Goal: Use online tool/utility: Utilize a website feature to perform a specific function

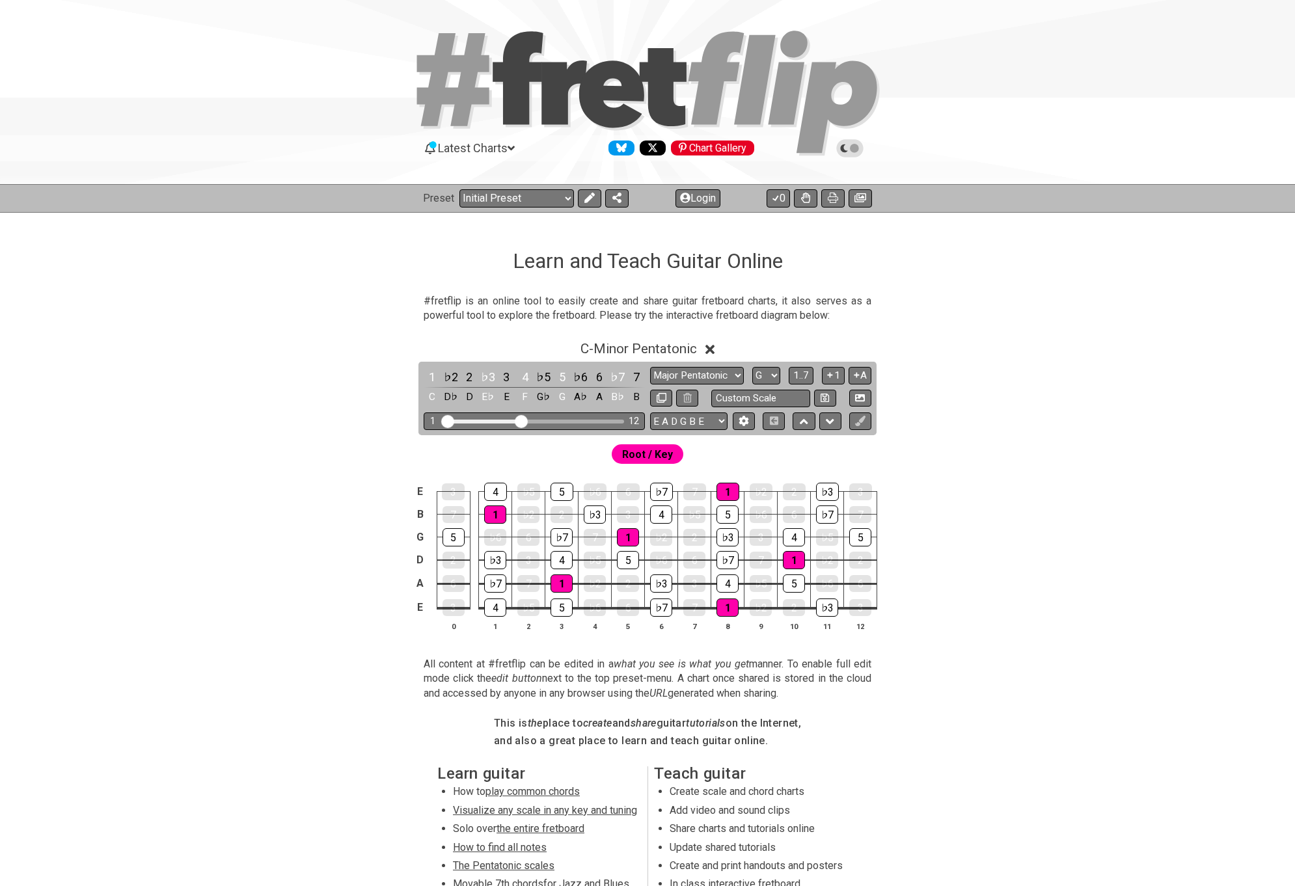
select select "Major Pentatonic"
select select "G"
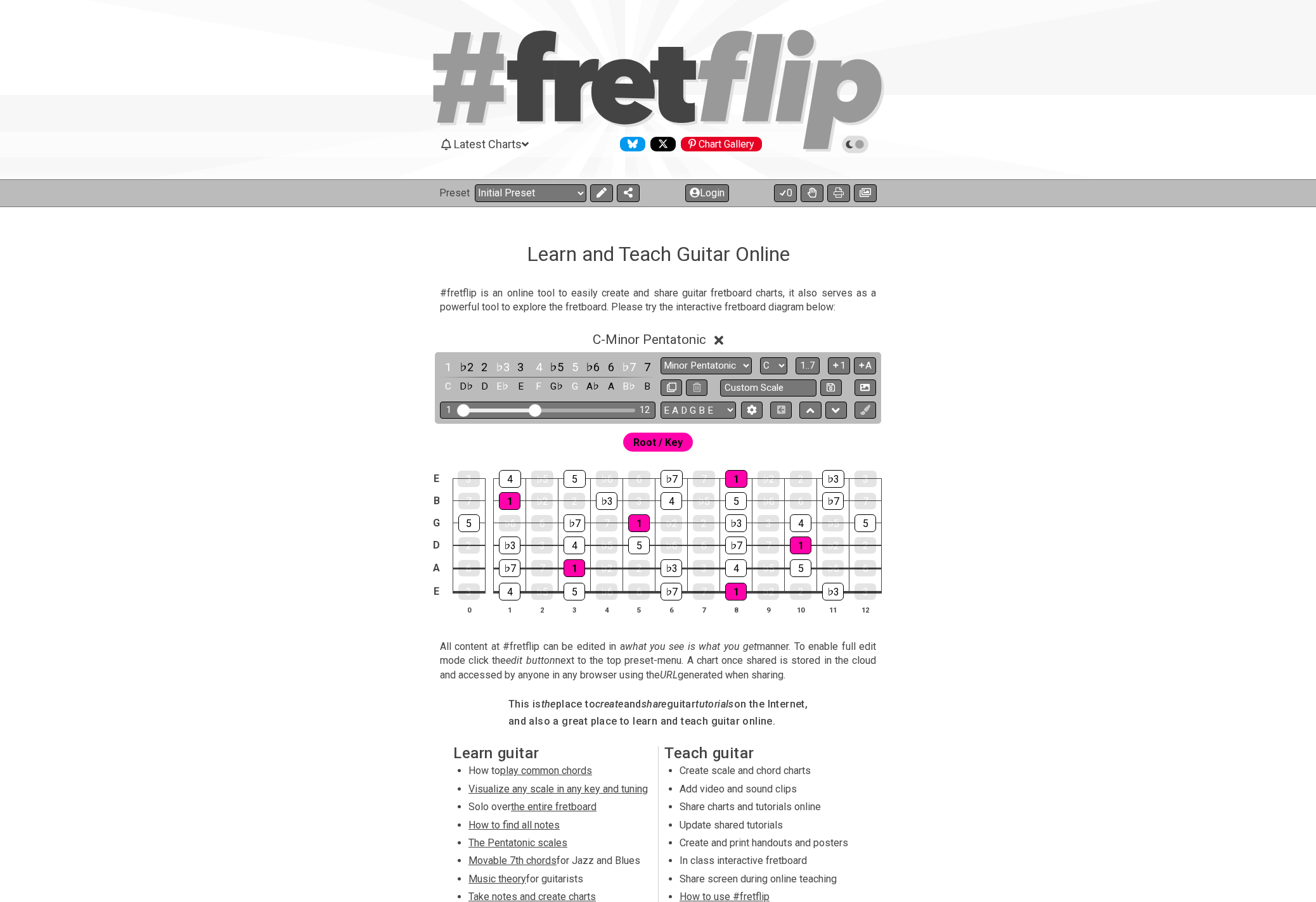
scroll to position [138, 0]
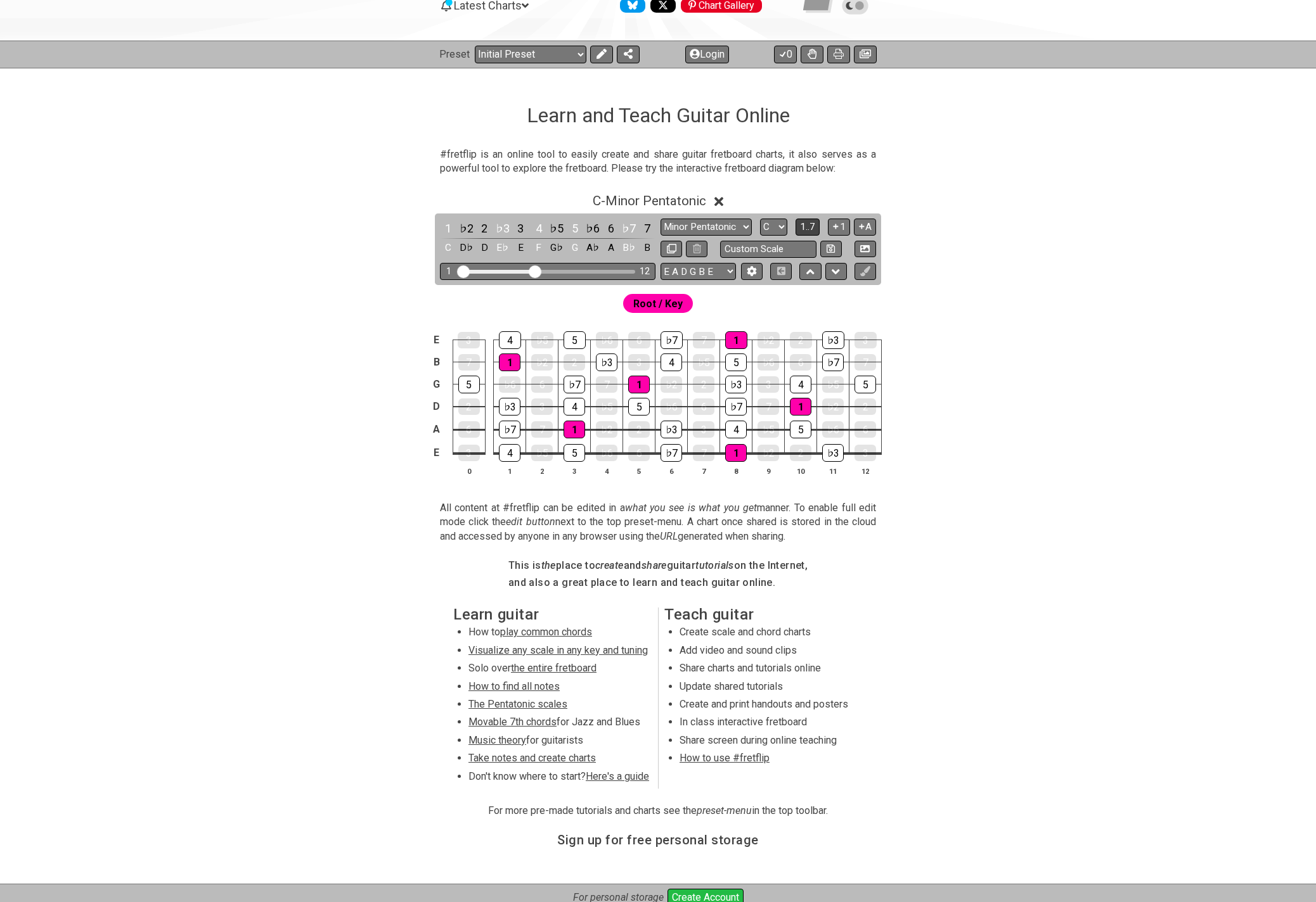
click at [808, 225] on span "1..7" at bounding box center [808, 227] width 16 height 12
click at [808, 225] on span "..." at bounding box center [808, 227] width 6 height 12
click at [666, 302] on span "Root / Key" at bounding box center [658, 304] width 50 height 19
click at [603, 56] on icon at bounding box center [601, 54] width 10 height 10
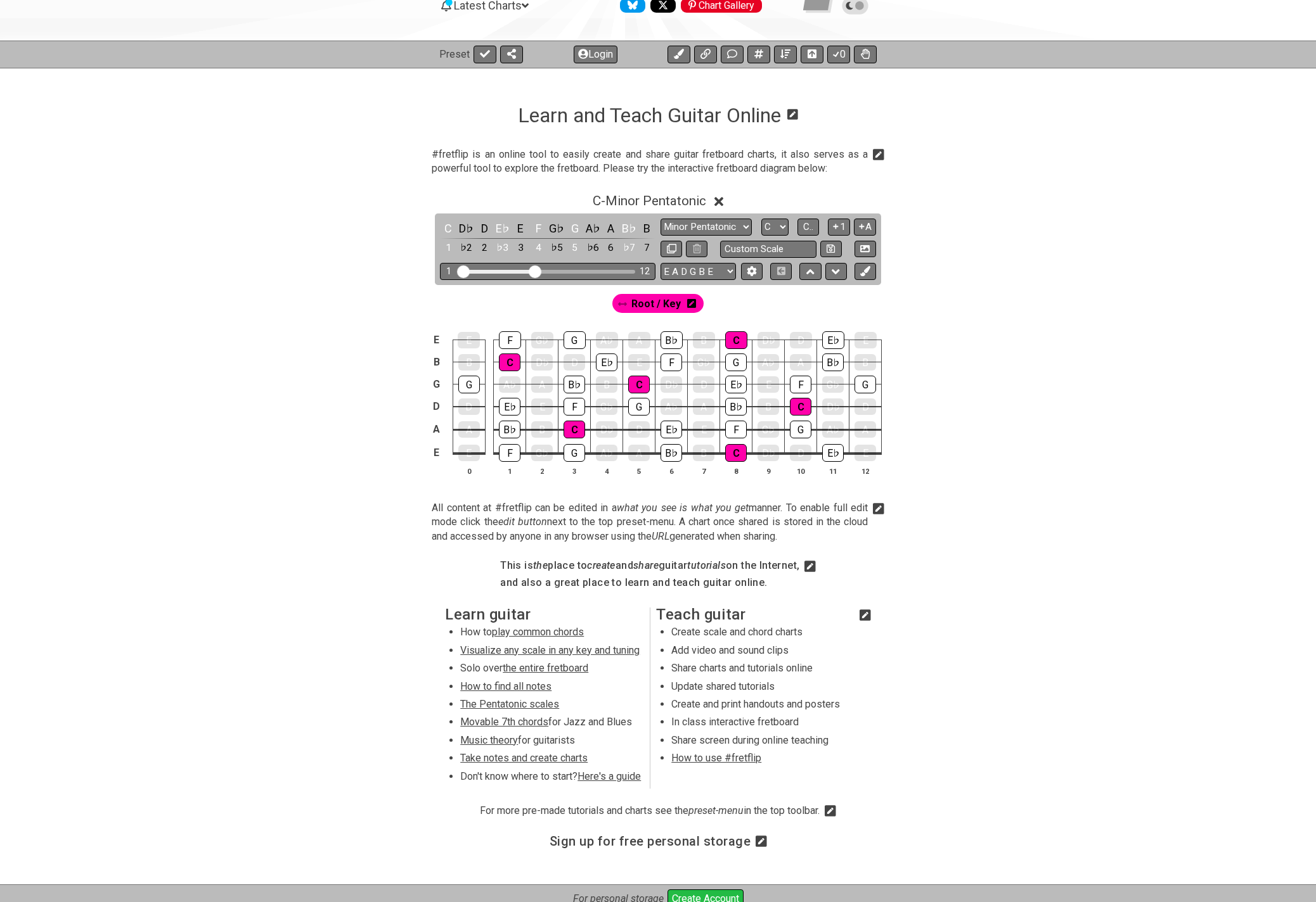
click at [691, 303] on icon at bounding box center [691, 303] width 9 height 9
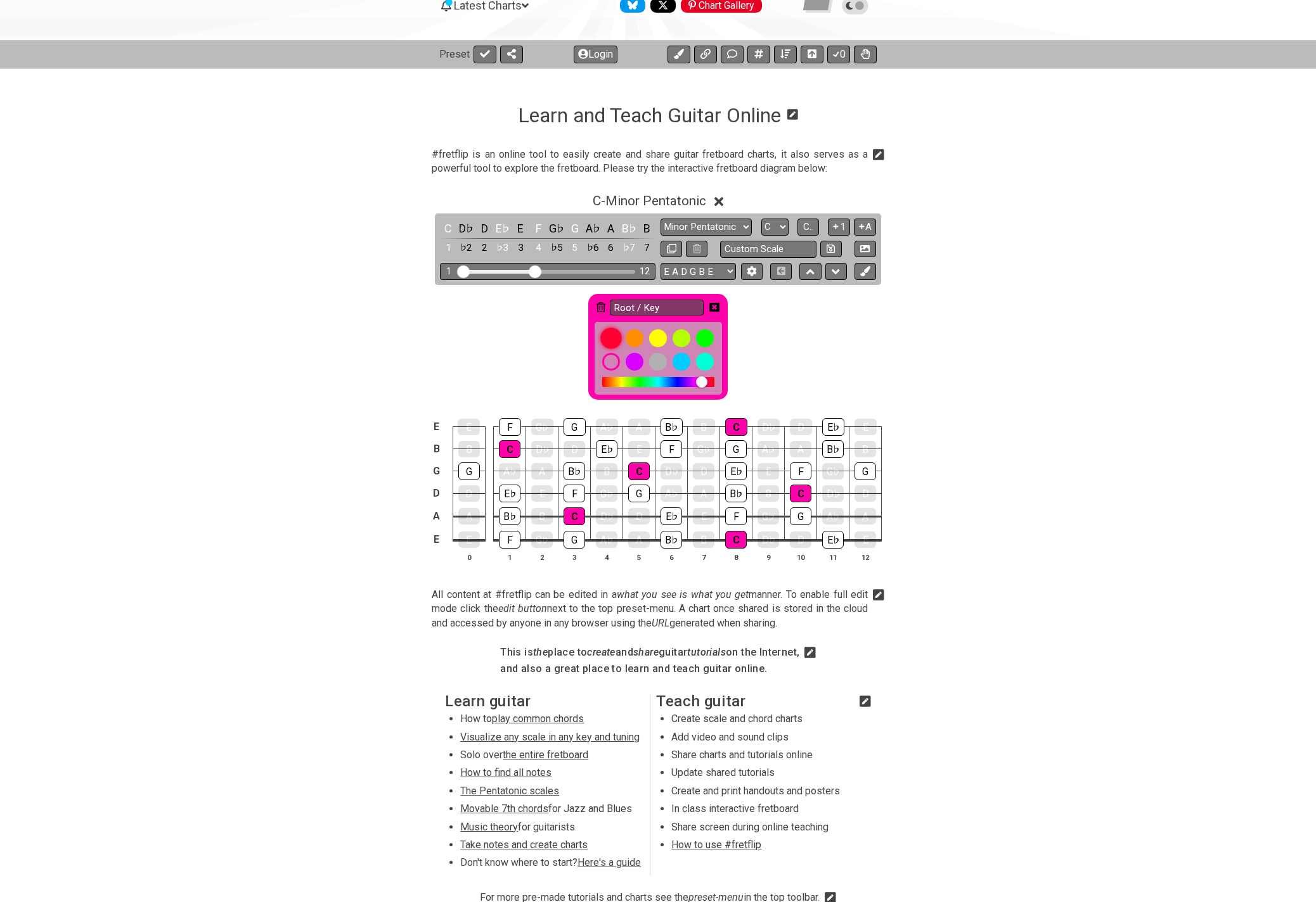
click at [610, 338] on div at bounding box center [611, 338] width 21 height 21
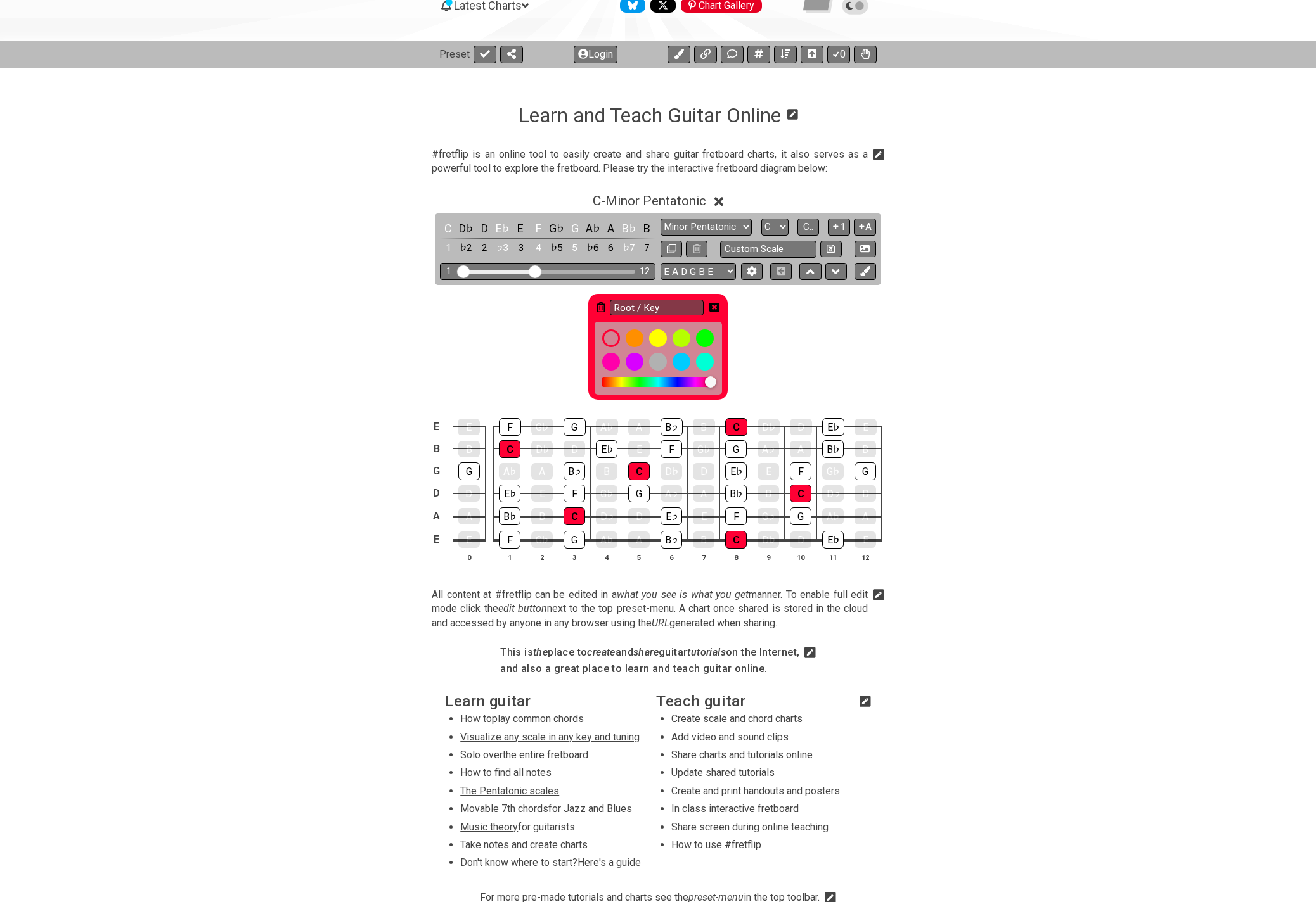
click at [716, 306] on icon at bounding box center [714, 307] width 10 height 9
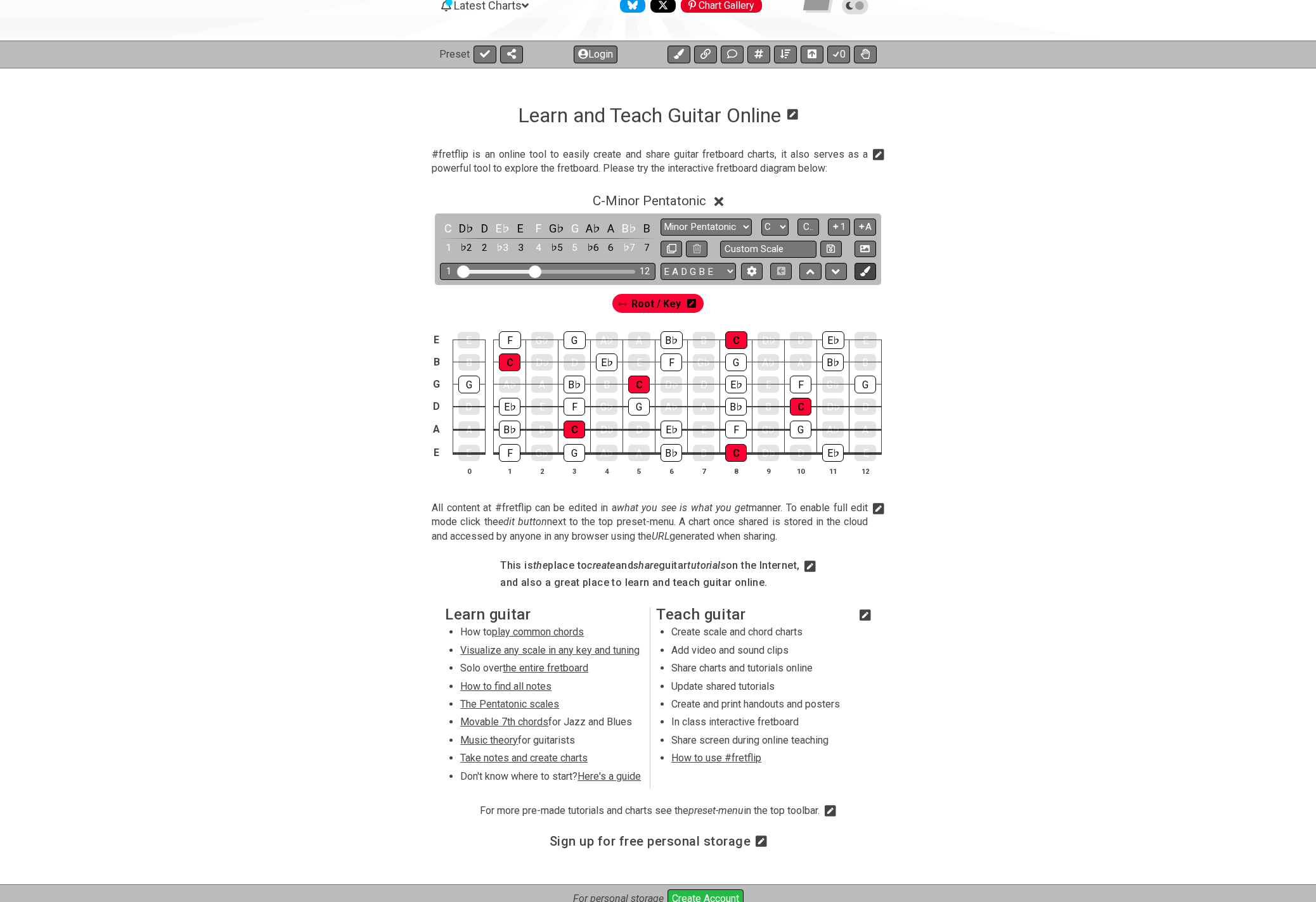
click at [864, 271] on icon at bounding box center [865, 271] width 10 height 10
click at [722, 300] on span "New Marker" at bounding box center [703, 304] width 54 height 19
click at [722, 300] on span "New Marker" at bounding box center [704, 304] width 59 height 19
click at [723, 300] on span "New Marker" at bounding box center [703, 304] width 54 height 19
click at [743, 302] on icon at bounding box center [743, 303] width 9 height 9
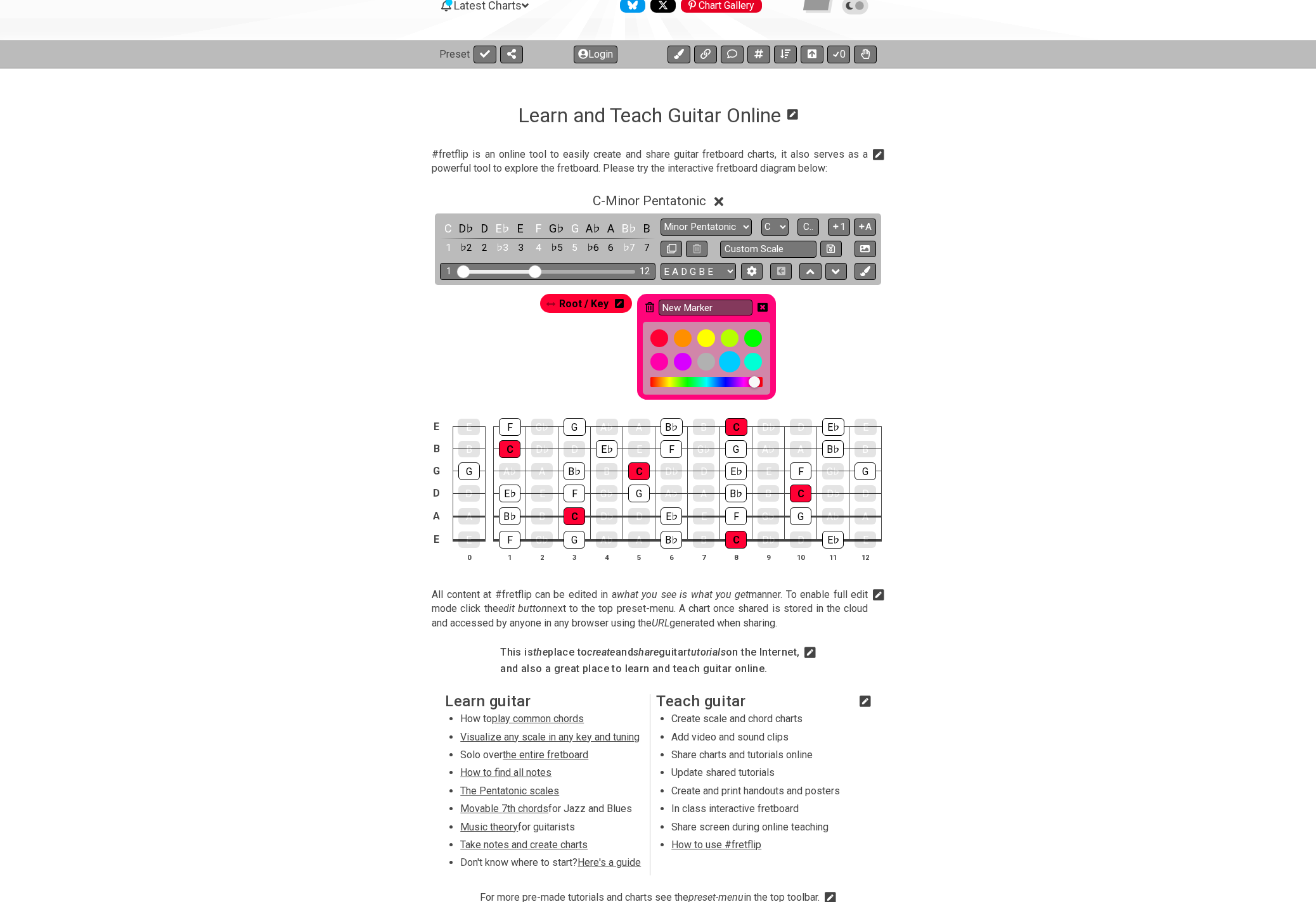
click at [727, 357] on div at bounding box center [730, 361] width 21 height 21
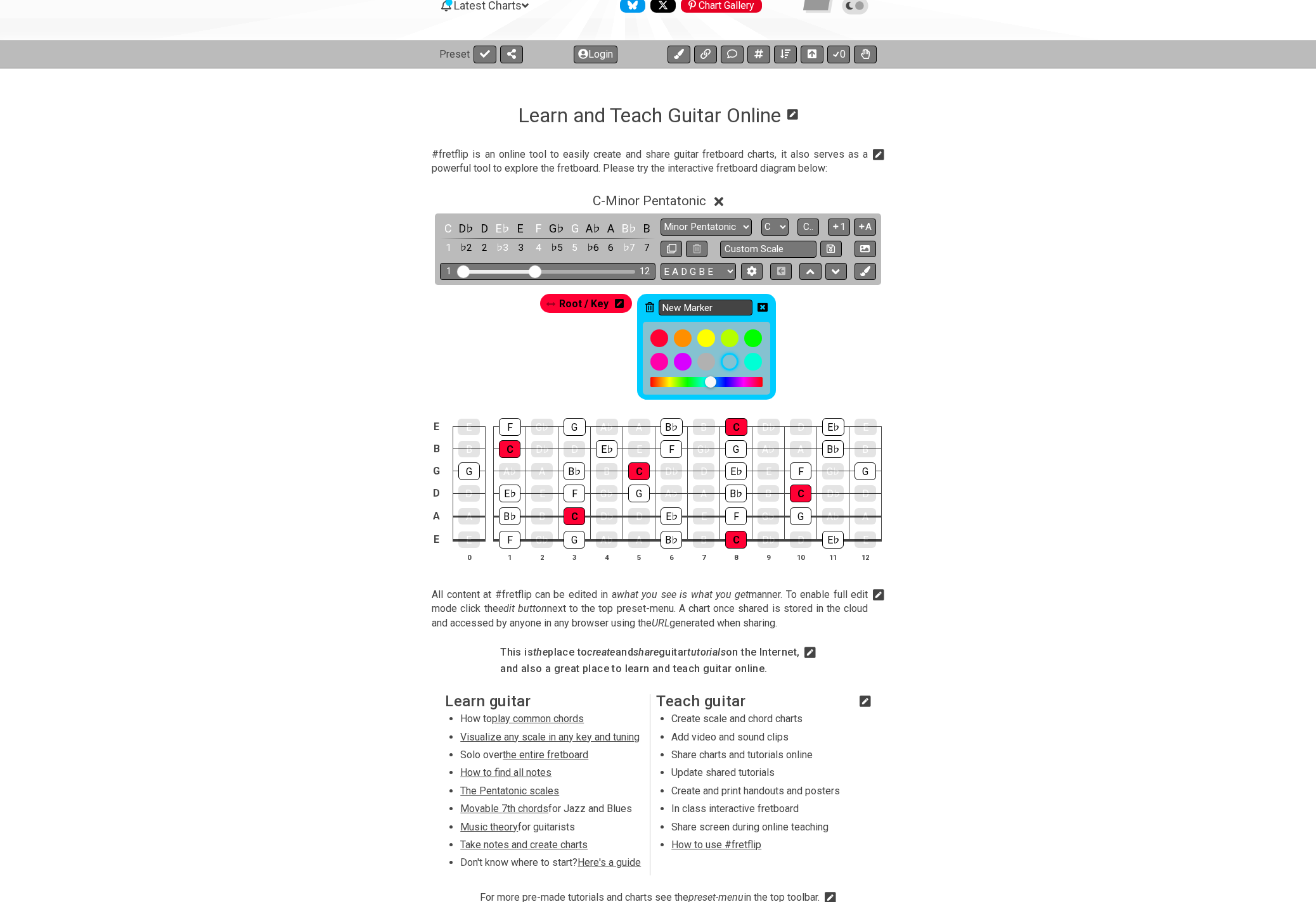
click at [696, 302] on input "New Marker" at bounding box center [705, 308] width 94 height 16
drag, startPoint x: 717, startPoint y: 304, endPoint x: 658, endPoint y: 302, distance: 59.0
click at [658, 302] on input "New Marker" at bounding box center [705, 308] width 94 height 16
type input "3rd"
click at [587, 335] on div "Root / Key 3rd" at bounding box center [658, 347] width 241 height 111
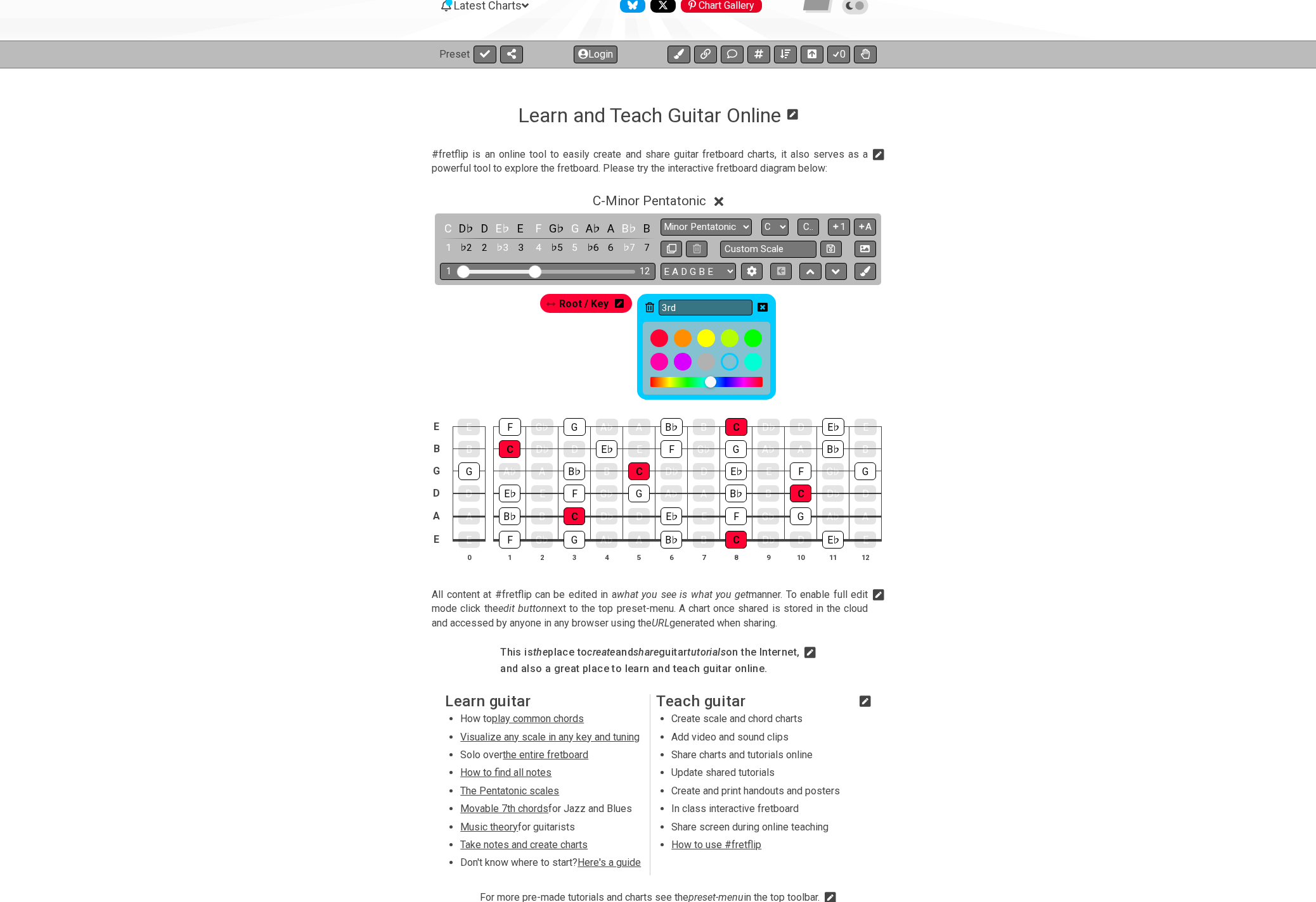
click at [793, 336] on div "Root / Key 3rd" at bounding box center [658, 344] width 989 height 117
click at [766, 306] on icon at bounding box center [762, 307] width 10 height 9
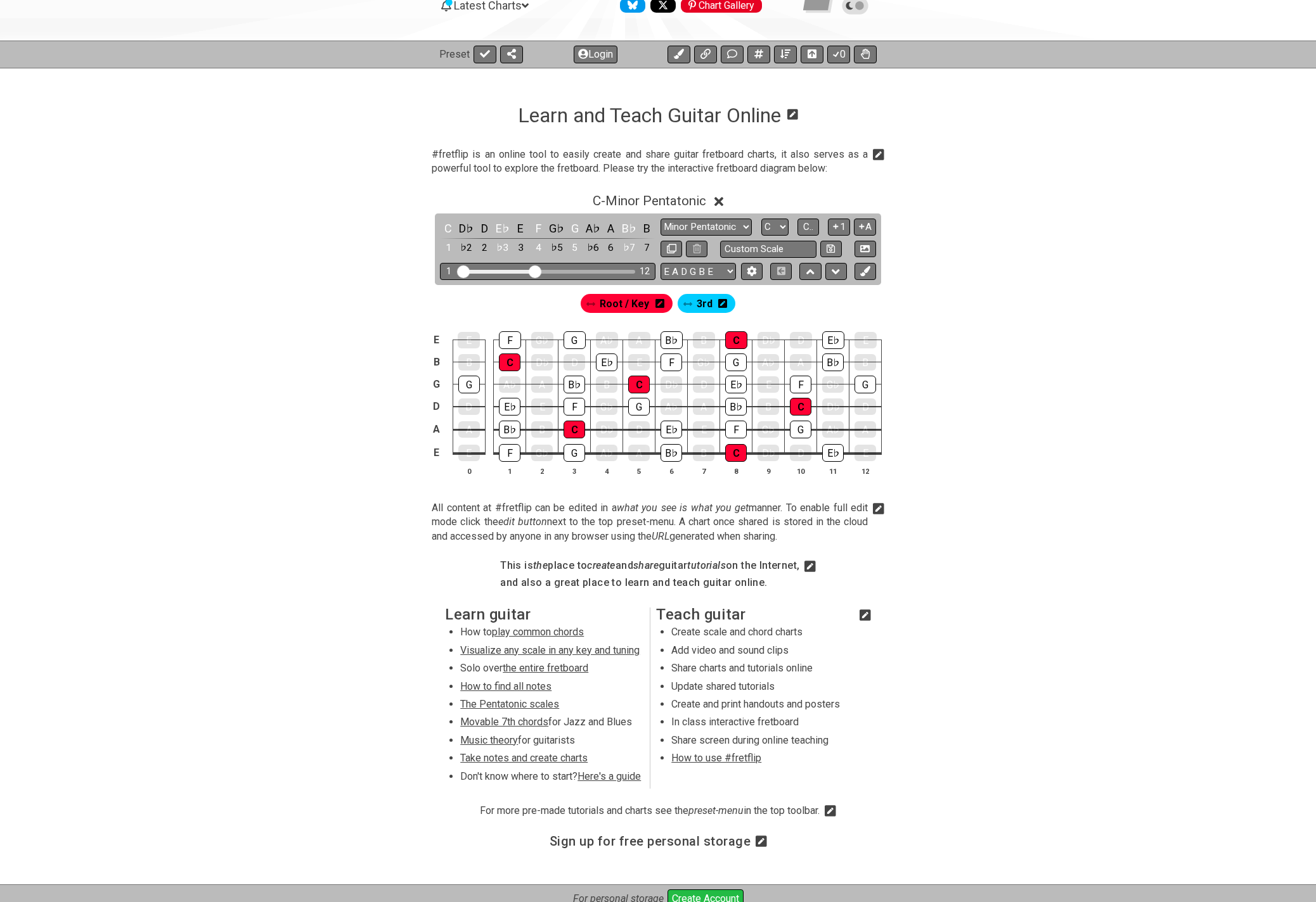
click at [626, 305] on span "Root / Key" at bounding box center [623, 304] width 50 height 19
click at [658, 304] on icon at bounding box center [658, 303] width 9 height 9
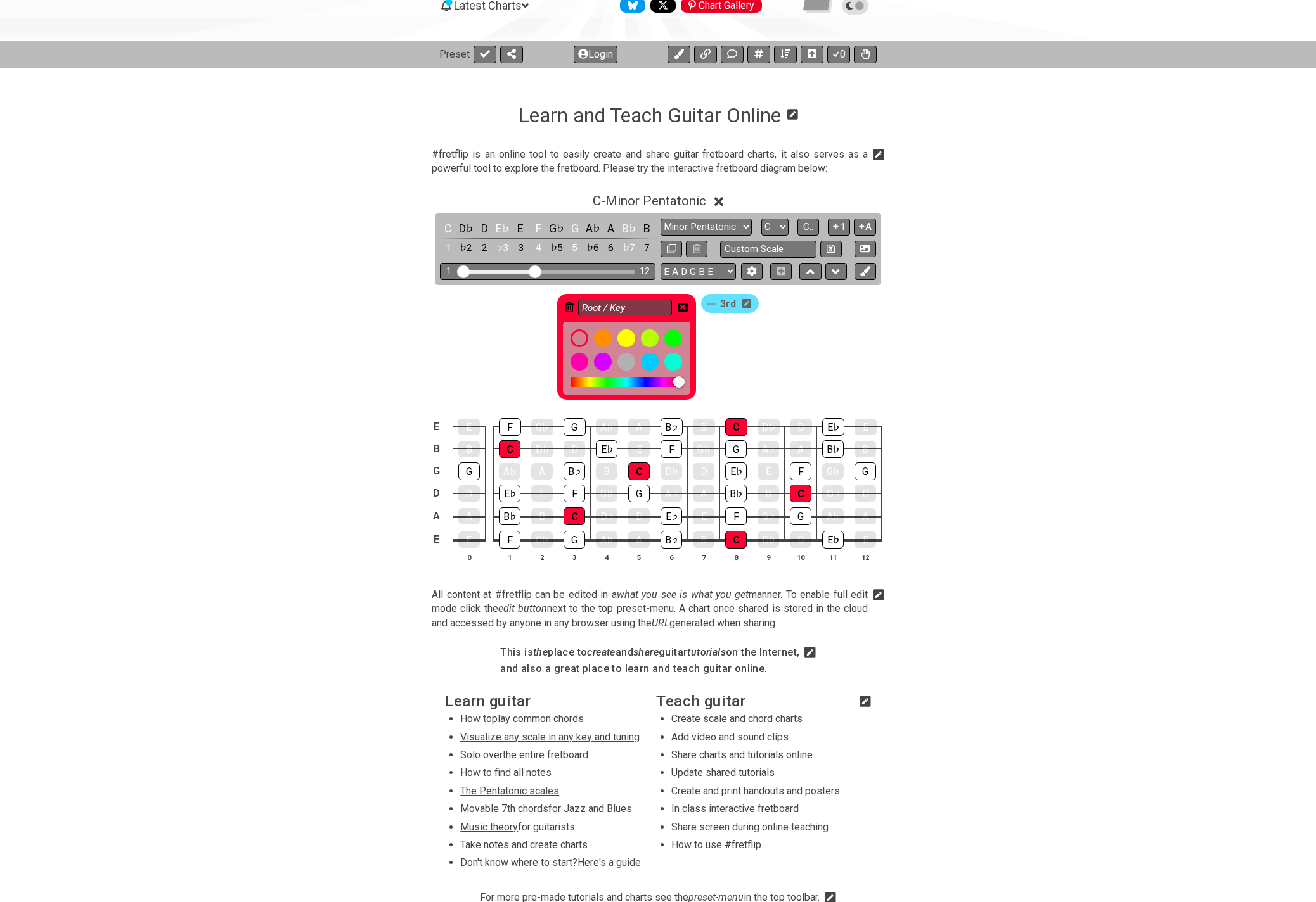
click at [714, 338] on div "Root / Key 3rd" at bounding box center [658, 347] width 207 height 111
click at [685, 306] on icon at bounding box center [682, 307] width 10 height 9
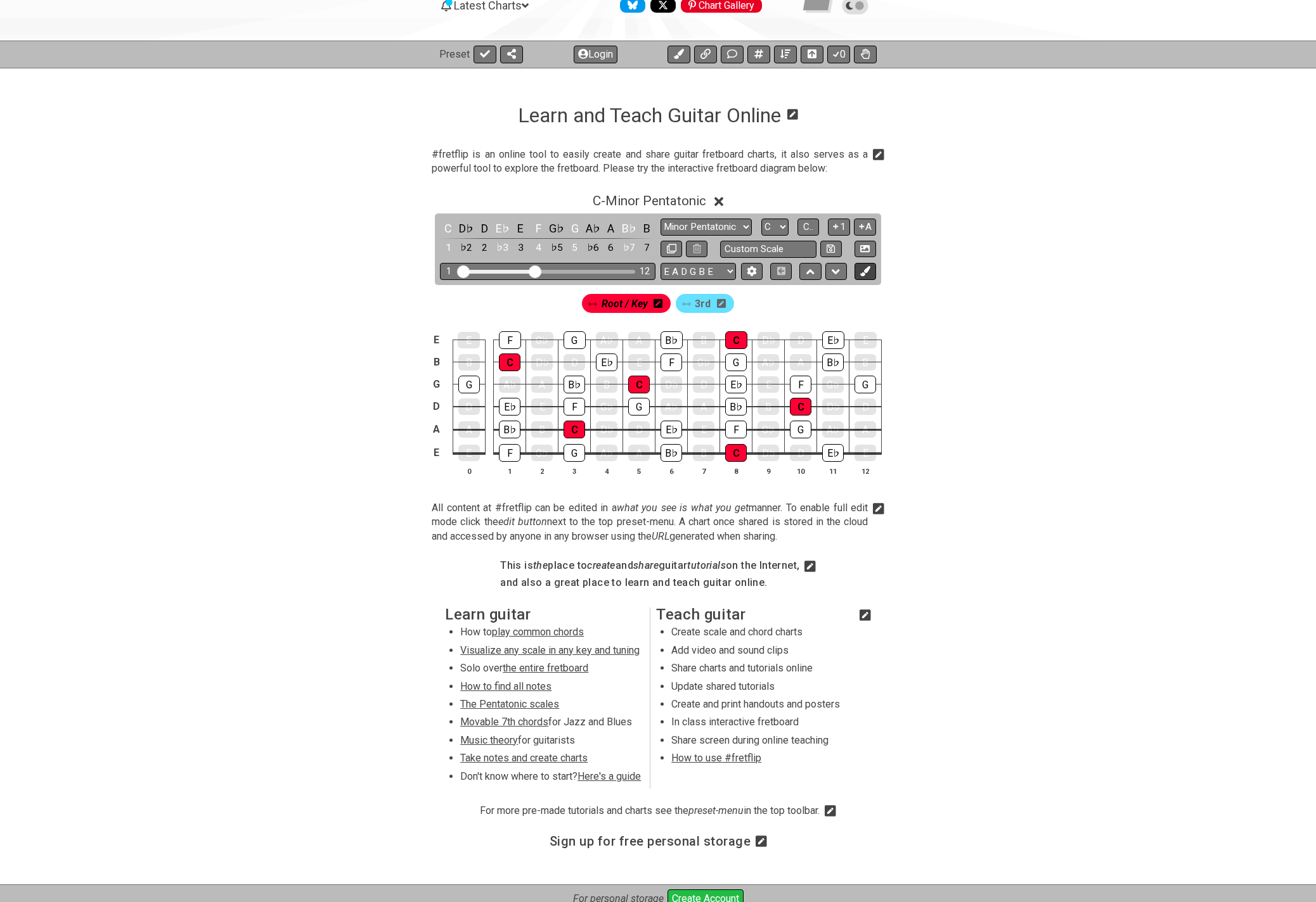
click at [869, 267] on icon at bounding box center [865, 271] width 10 height 10
click at [751, 301] on span "New Marker" at bounding box center [735, 304] width 54 height 19
click at [773, 304] on icon at bounding box center [775, 303] width 9 height 9
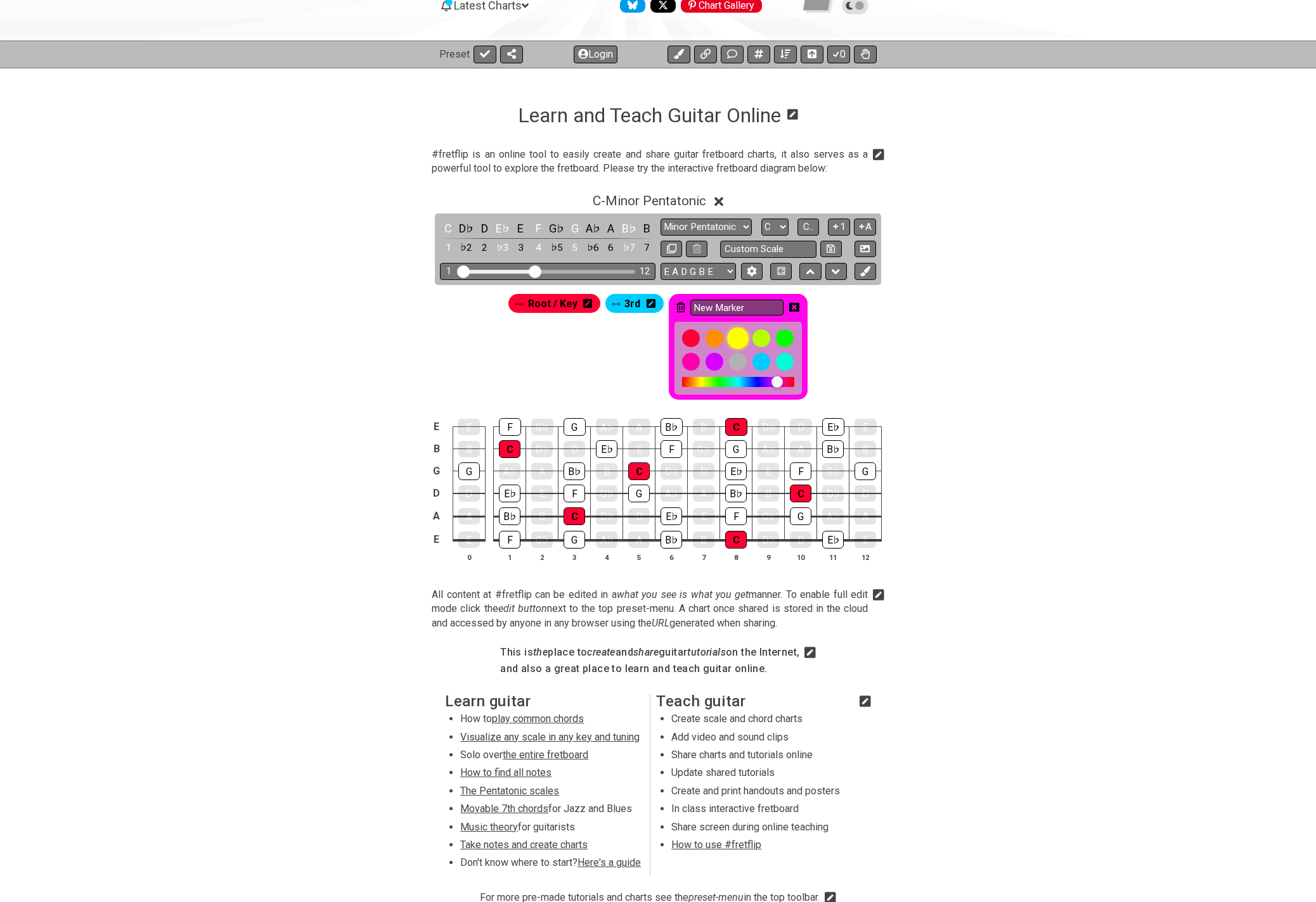
click at [733, 335] on div at bounding box center [737, 338] width 21 height 21
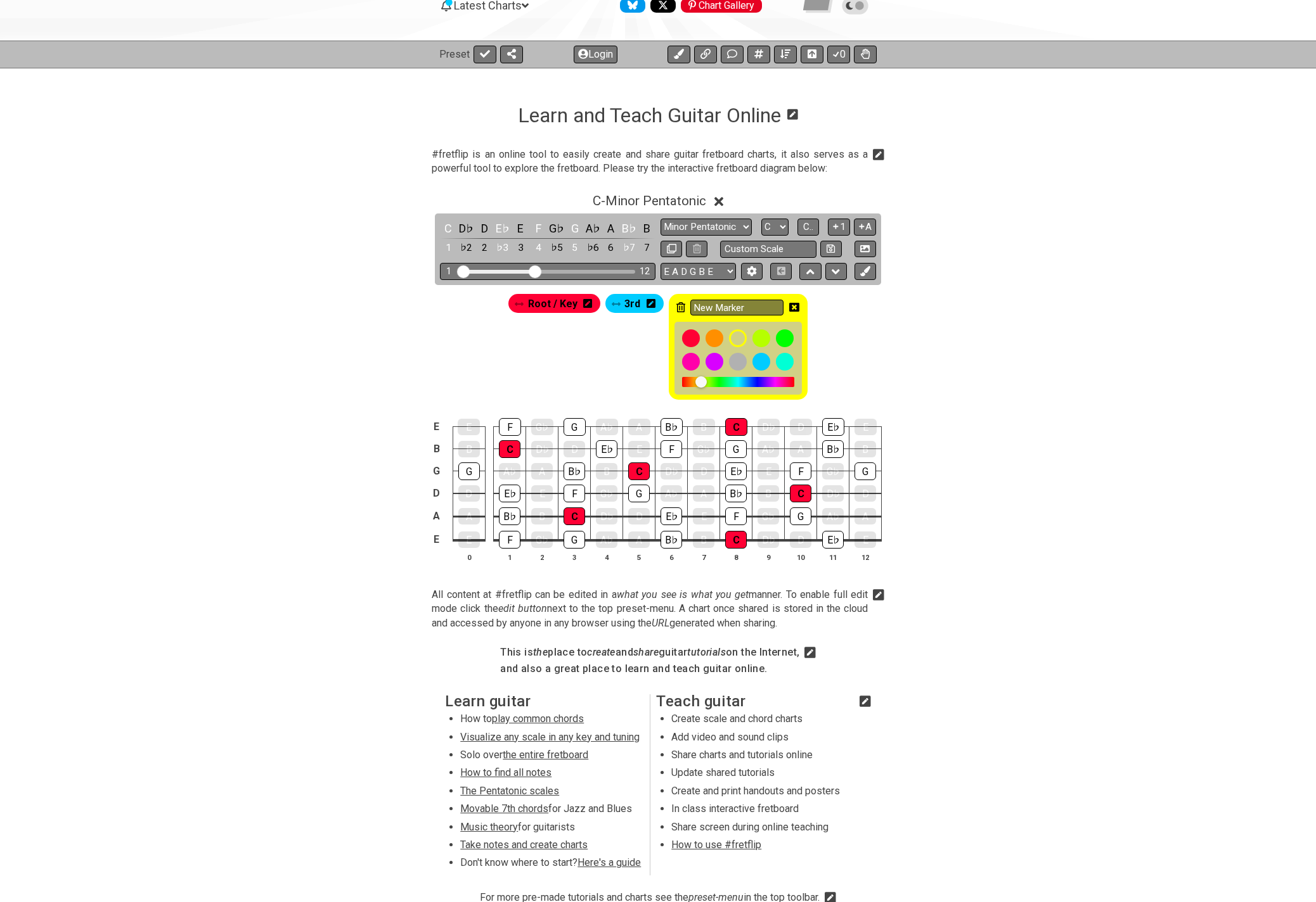
drag, startPoint x: 748, startPoint y: 306, endPoint x: 686, endPoint y: 304, distance: 62.0
click at [686, 305] on div "New Marker" at bounding box center [737, 347] width 138 height 106
type input "5th"
click at [793, 306] on icon at bounding box center [794, 307] width 10 height 10
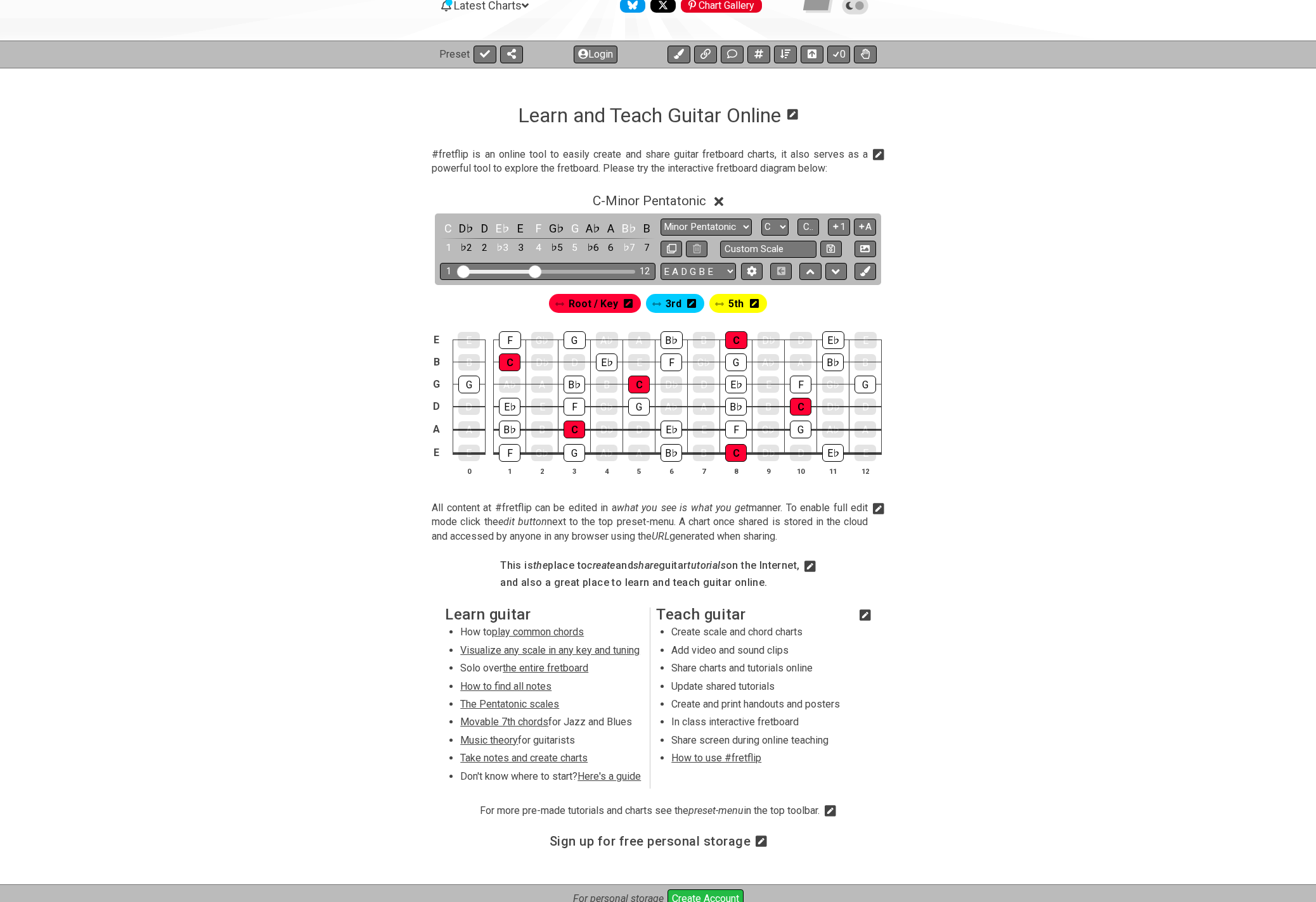
click at [725, 299] on div "5th" at bounding box center [737, 304] width 57 height 19
click at [784, 224] on select "A♭ A A♯ B♭ B C C♯ D♭ D D♯ E♭ E F F♯ G♭ G G♯" at bounding box center [774, 227] width 27 height 18
select select "A"
click at [761, 218] on select "A♭ A A♯ B♭ B C C♯ D♭ D D♯ E♭ E F F♯ G♭ G G♯" at bounding box center [774, 227] width 27 height 18
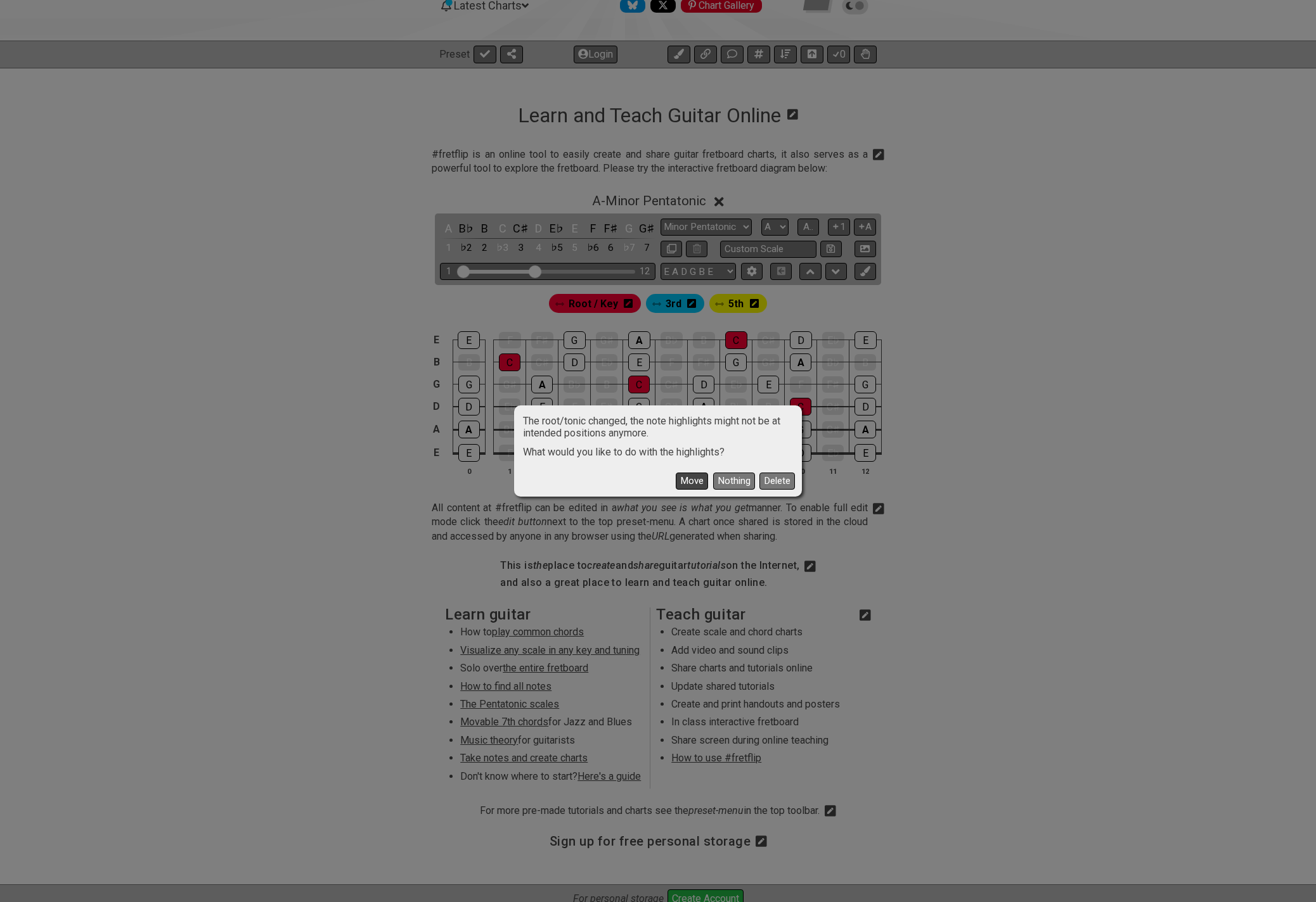
click at [690, 479] on button "Move" at bounding box center [692, 481] width 32 height 18
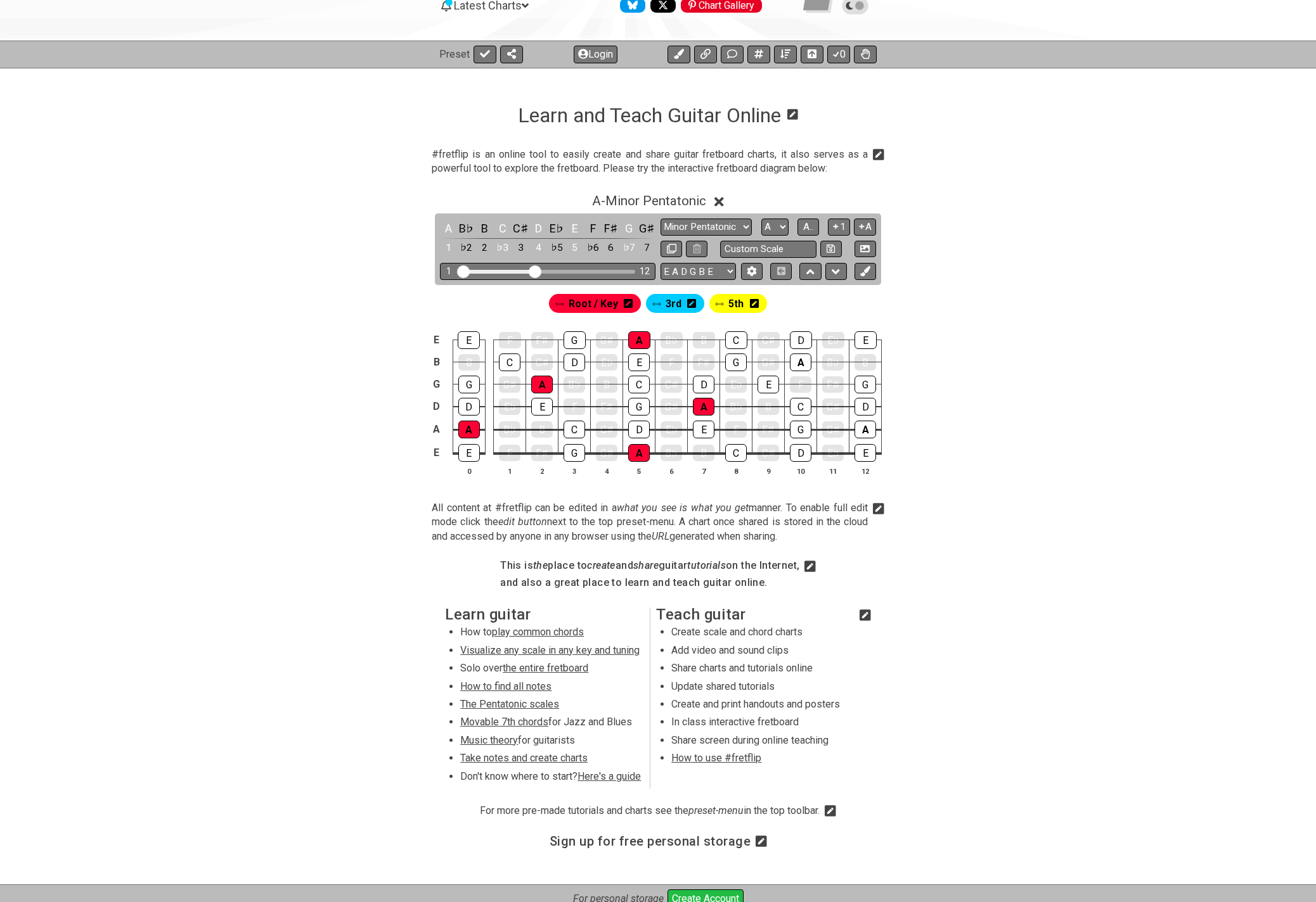
click at [677, 303] on span "3rd" at bounding box center [673, 304] width 16 height 19
click at [799, 403] on div "C" at bounding box center [801, 407] width 21 height 18
click at [739, 450] on div "C" at bounding box center [735, 453] width 21 height 18
click at [574, 429] on div "C" at bounding box center [574, 430] width 21 height 18
click at [507, 357] on div "C" at bounding box center [509, 362] width 21 height 18
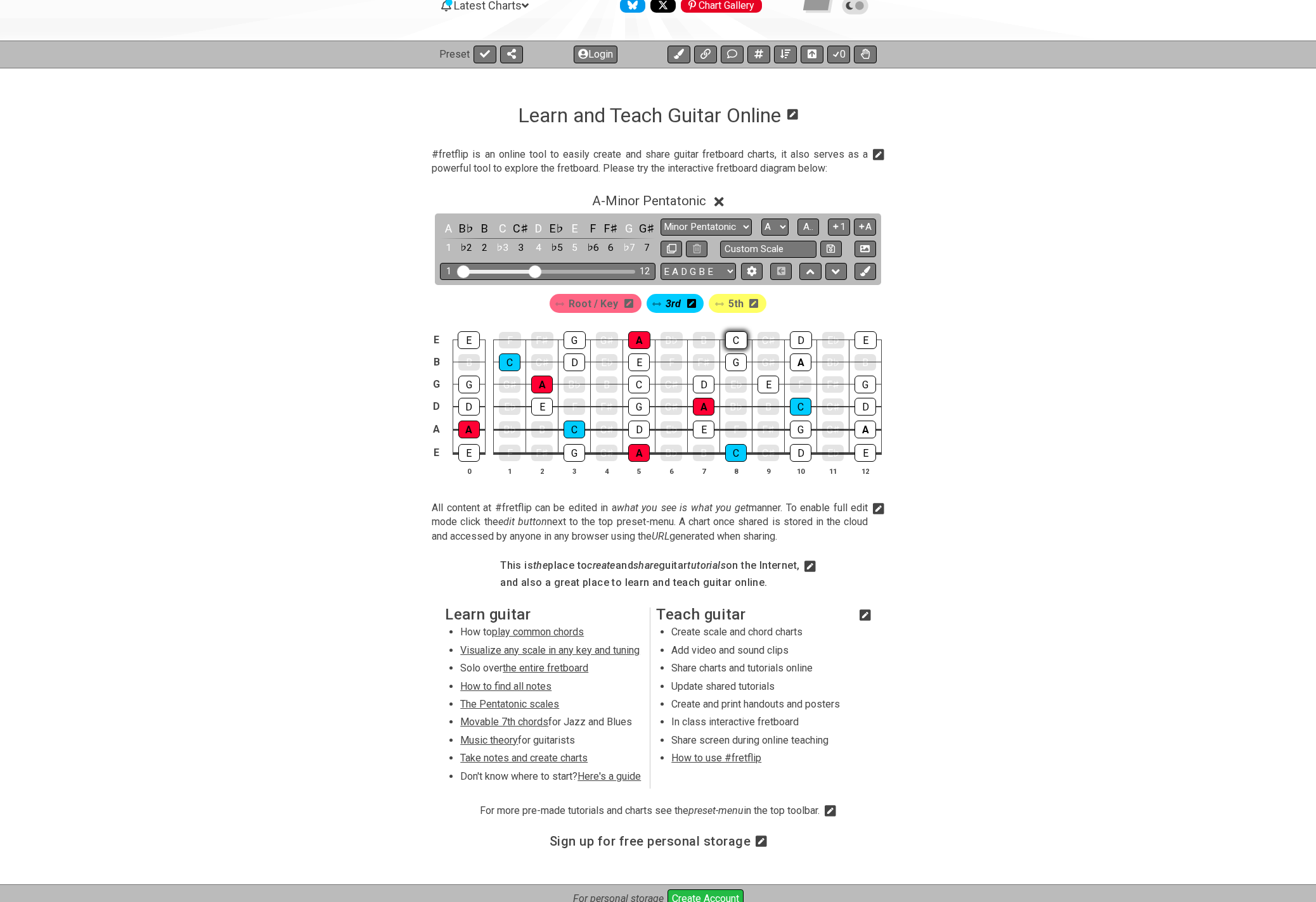
click at [739, 338] on div "C" at bounding box center [735, 340] width 22 height 18
click at [731, 300] on span "5th" at bounding box center [736, 304] width 16 height 19
drag, startPoint x: 470, startPoint y: 338, endPoint x: 473, endPoint y: 368, distance: 30.1
click at [470, 338] on div "E" at bounding box center [469, 340] width 22 height 18
click at [470, 451] on div "E" at bounding box center [469, 453] width 21 height 18
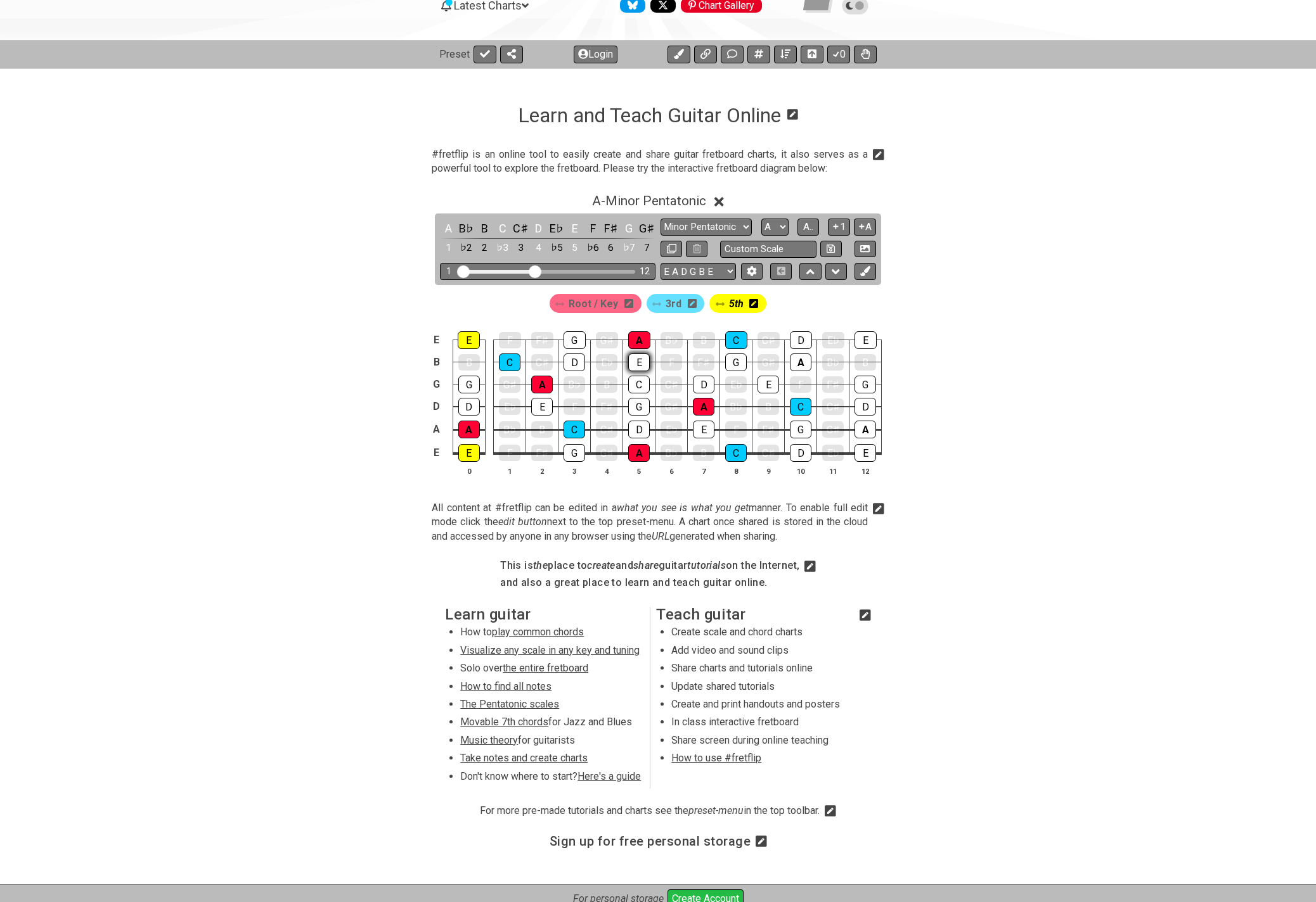
click at [644, 358] on div "E" at bounding box center [639, 362] width 21 height 18
click at [701, 431] on div "E" at bounding box center [703, 430] width 21 height 18
click at [769, 380] on div "E" at bounding box center [768, 385] width 21 height 18
drag, startPoint x: 862, startPoint y: 336, endPoint x: 858, endPoint y: 367, distance: 31.3
click at [862, 336] on div "E" at bounding box center [865, 340] width 22 height 18
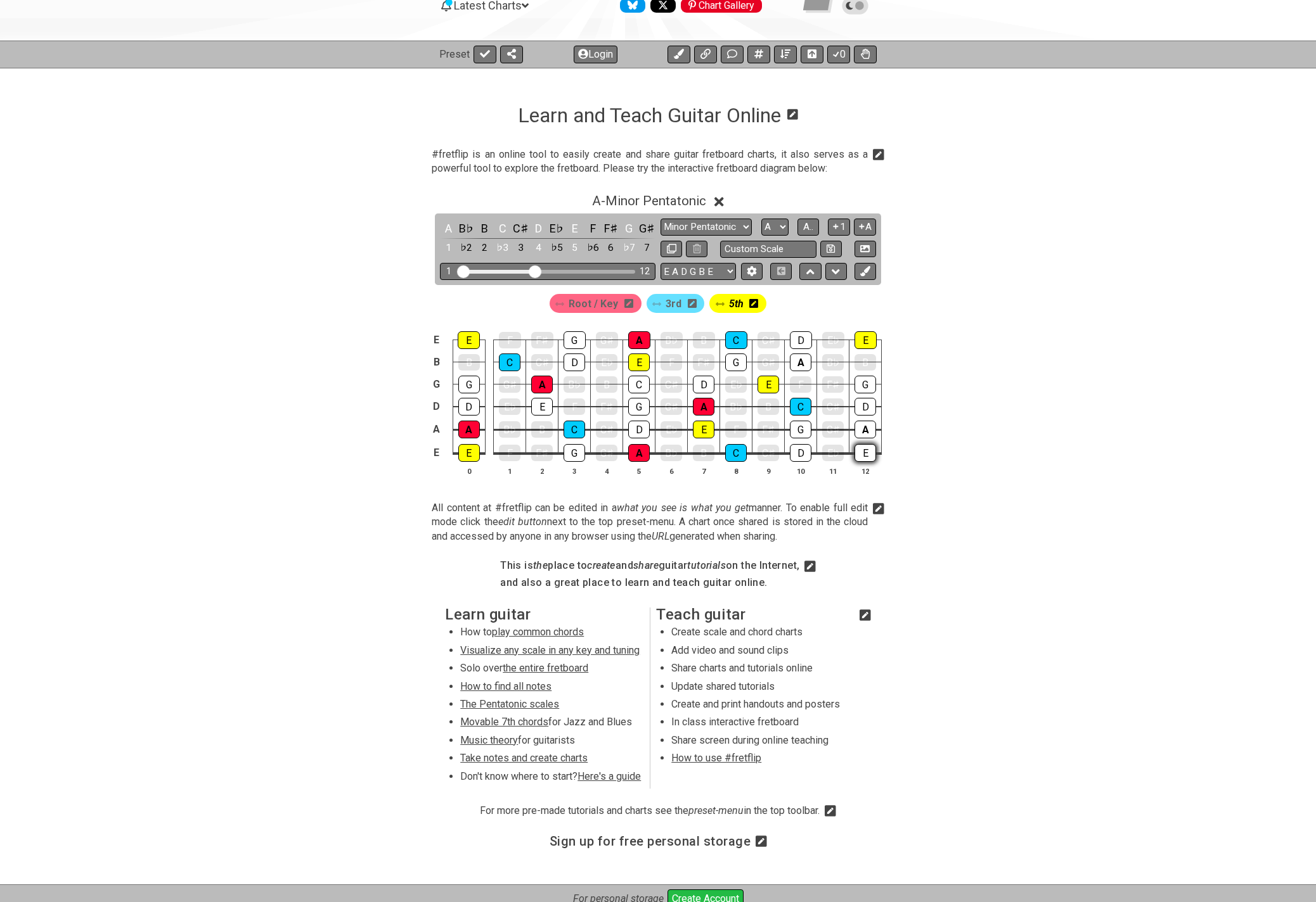
click at [864, 449] on div "E" at bounding box center [865, 453] width 21 height 18
click at [542, 402] on div "E" at bounding box center [542, 407] width 21 height 18
click at [839, 225] on icon at bounding box center [836, 227] width 12 height 10
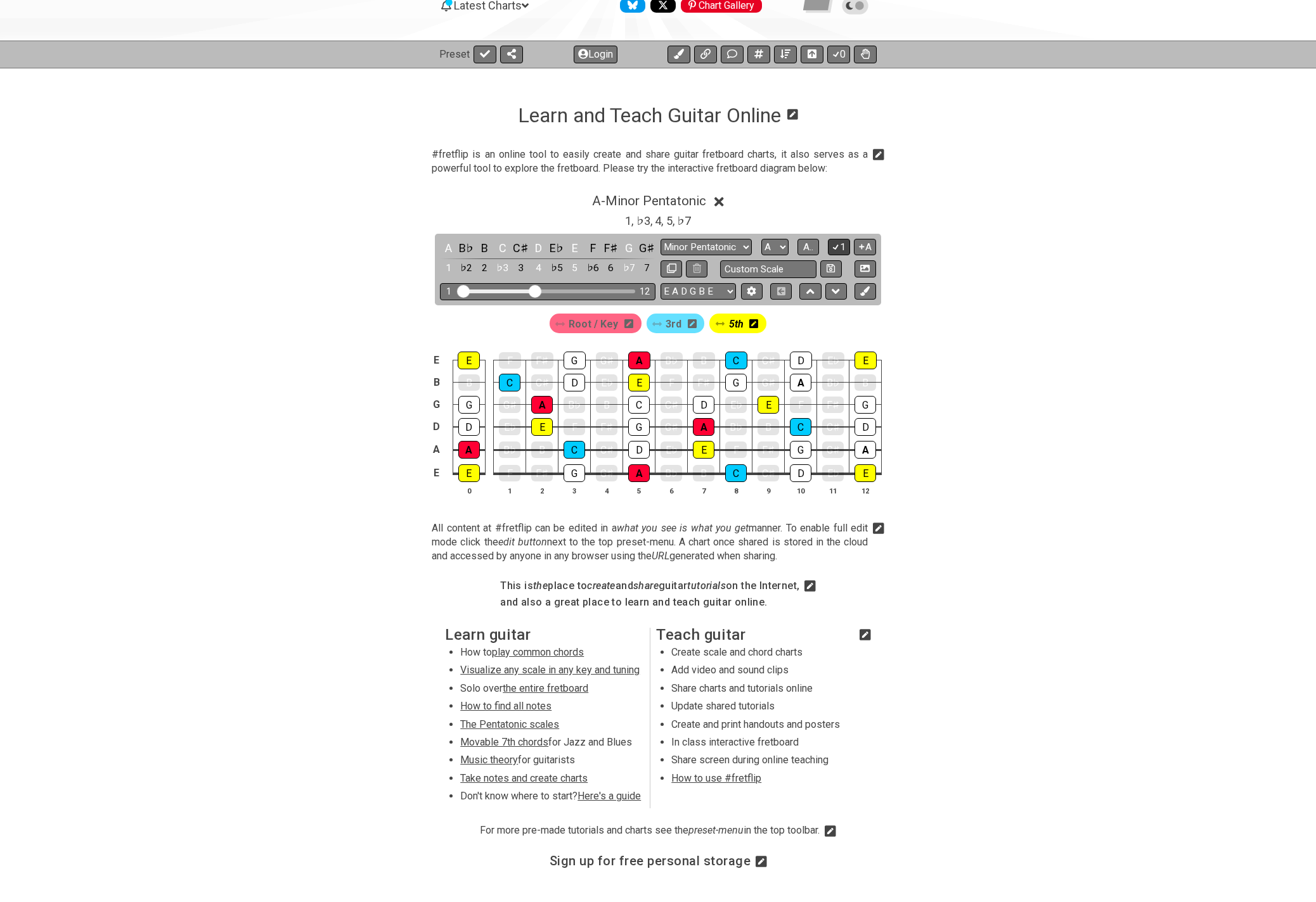
click at [842, 243] on button "1" at bounding box center [839, 247] width 21 height 18
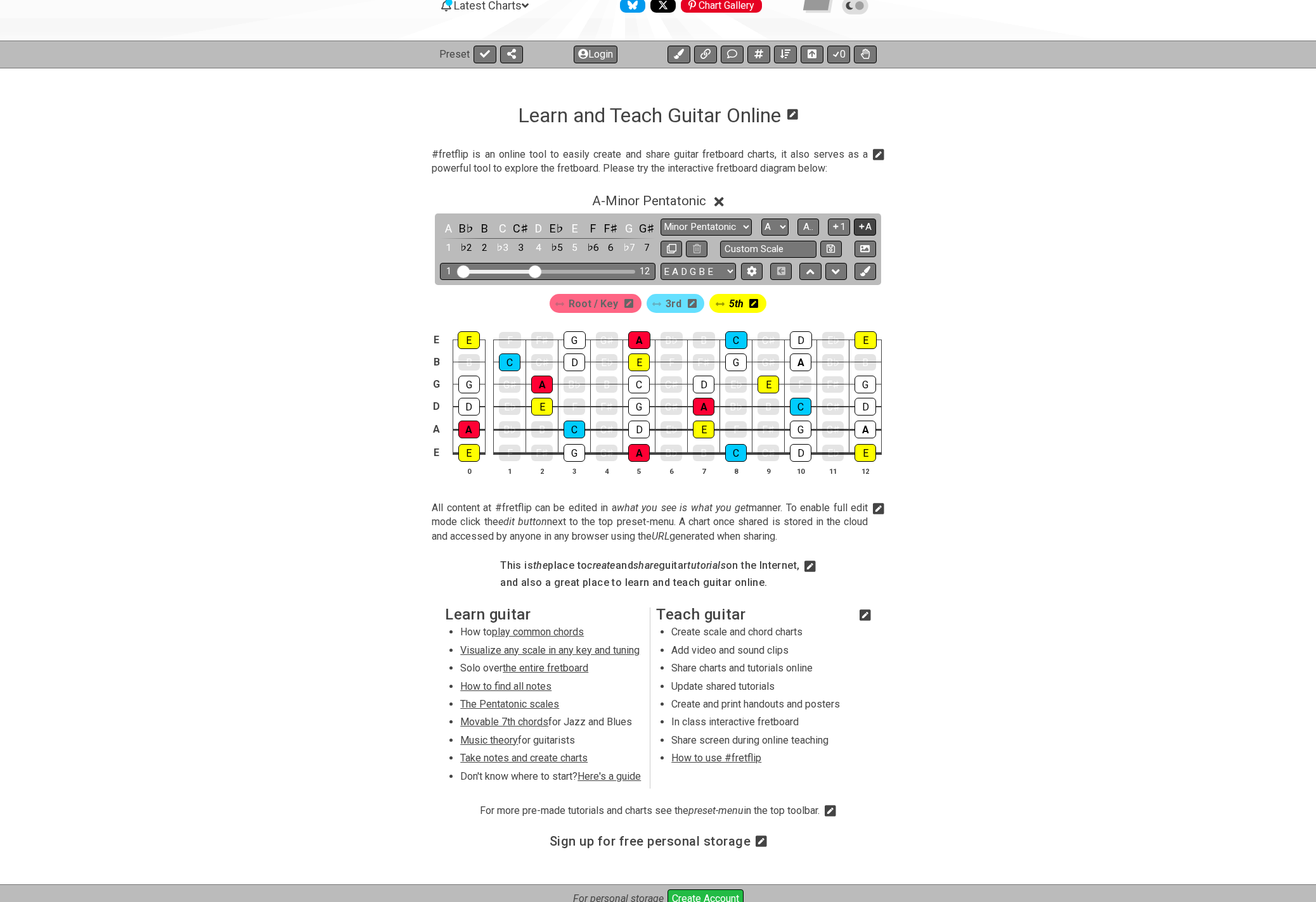
click at [864, 229] on icon at bounding box center [861, 227] width 12 height 10
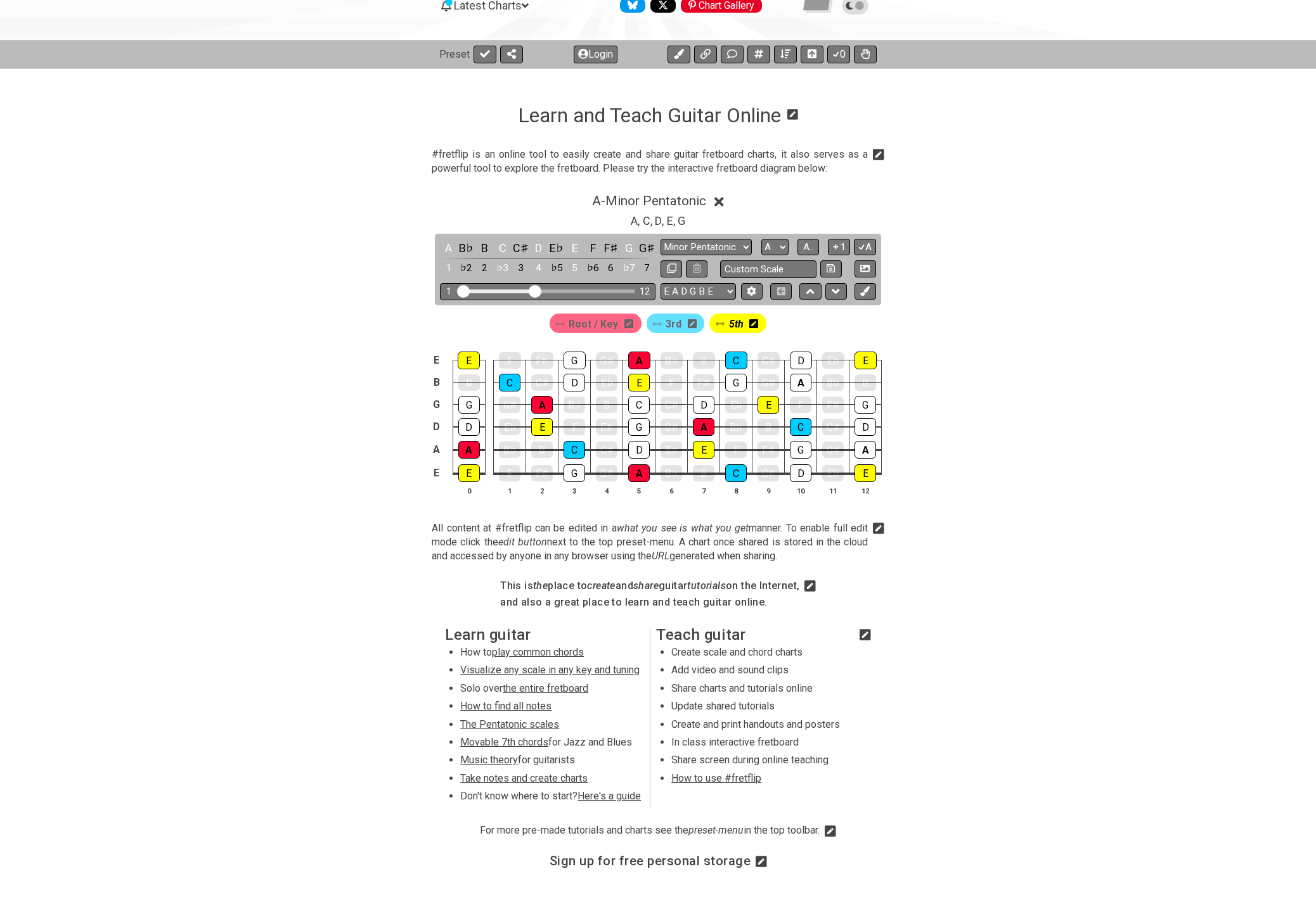
click at [724, 200] on icon at bounding box center [719, 202] width 10 height 10
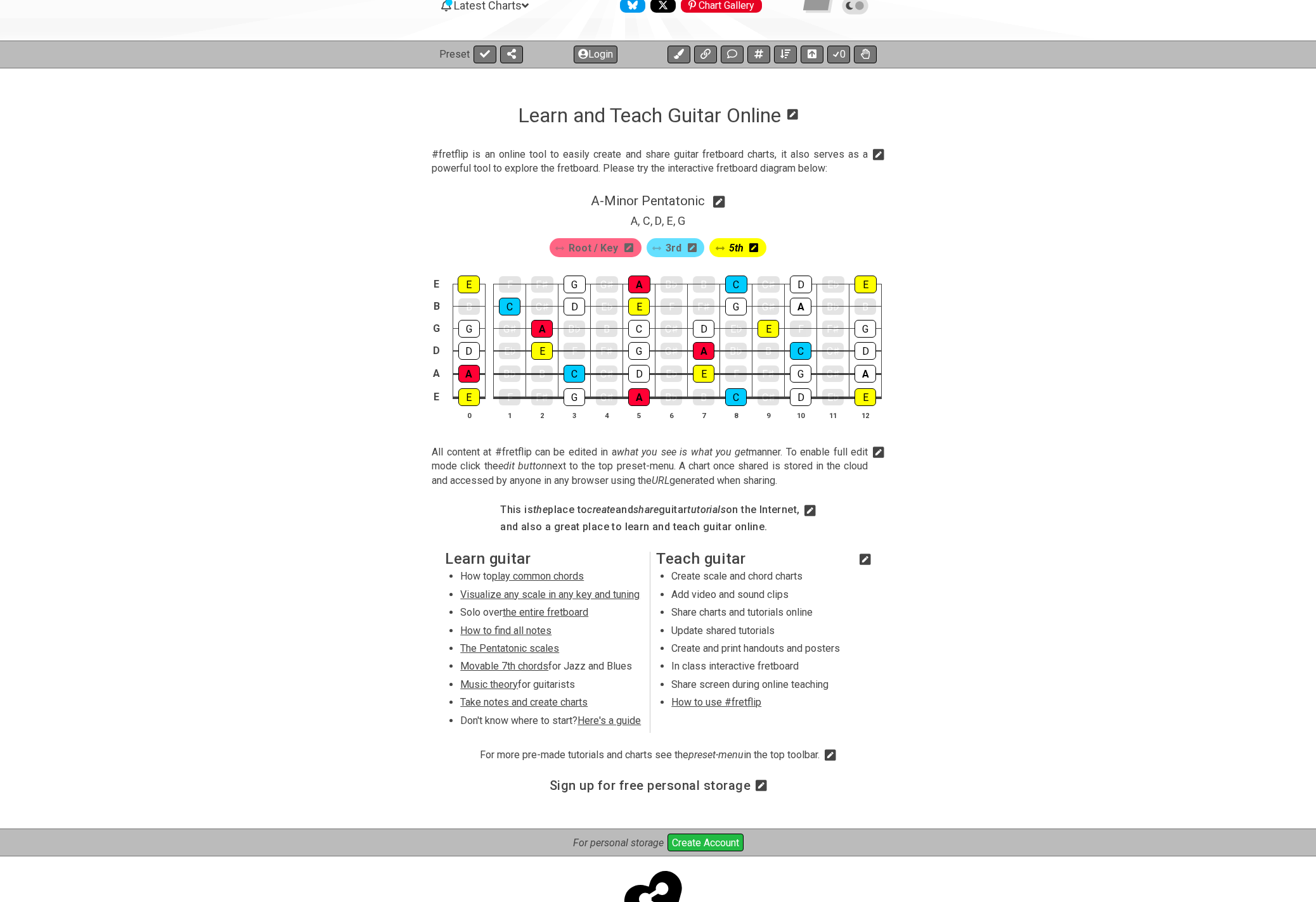
click at [724, 200] on icon at bounding box center [719, 202] width 12 height 14
select select "A"
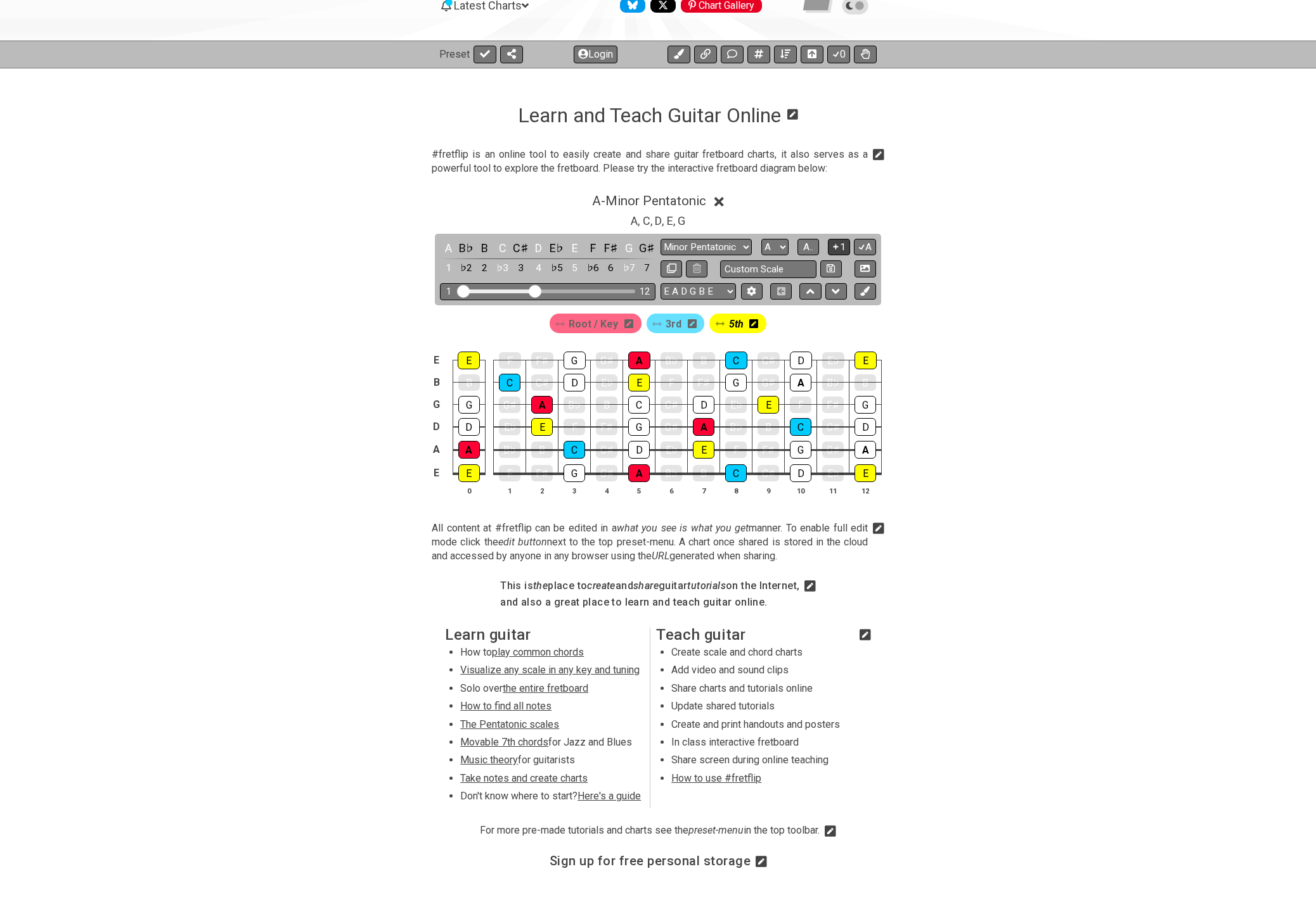
click at [841, 244] on button "1" at bounding box center [839, 247] width 21 height 18
click at [721, 198] on icon at bounding box center [719, 202] width 10 height 14
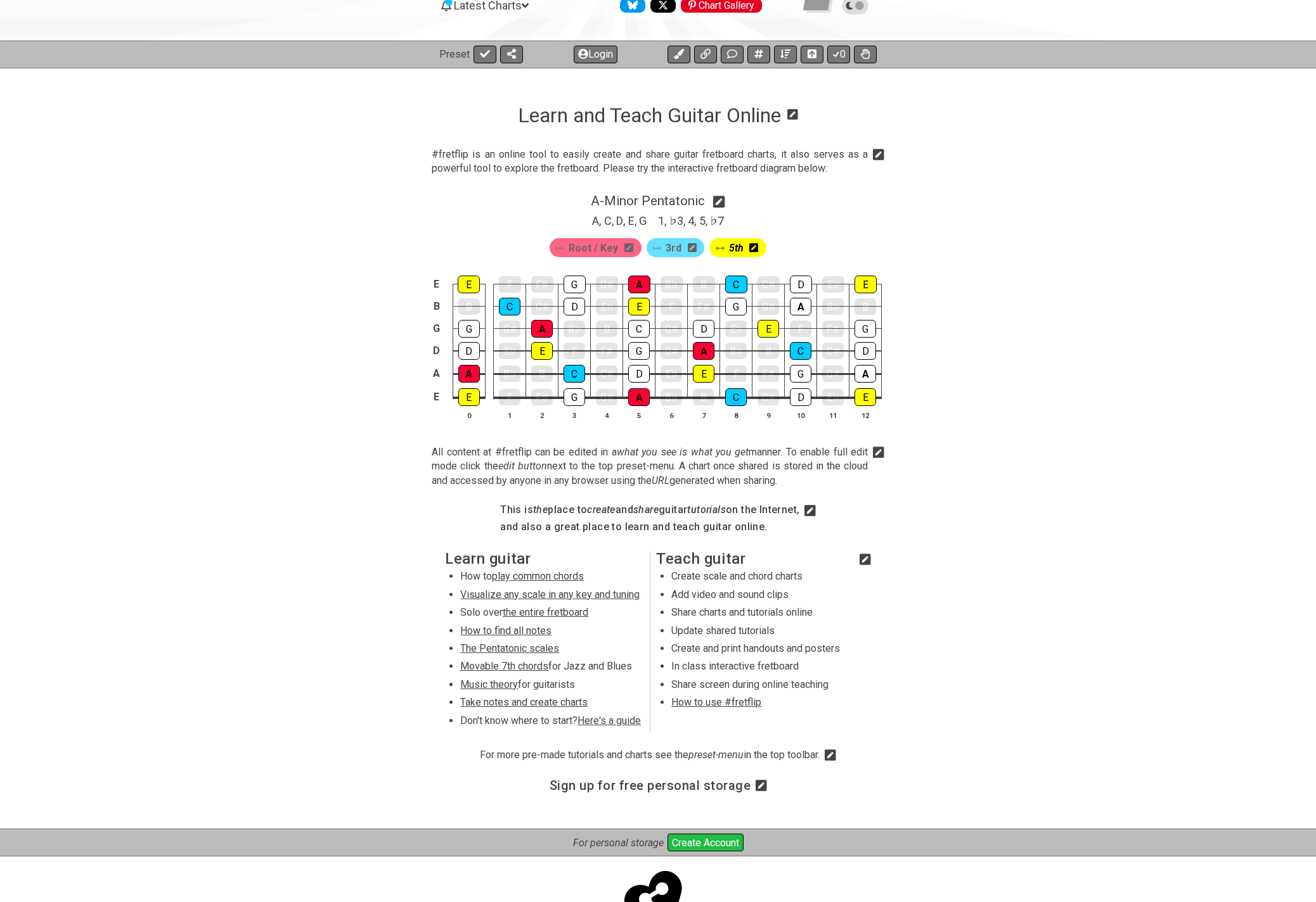
click at [859, 220] on div "A , C , D , E , G 1 , ♭3 , 4 , 5 , ♭7" at bounding box center [658, 219] width 989 height 20
click at [721, 201] on icon at bounding box center [719, 202] width 12 height 14
select select "A"
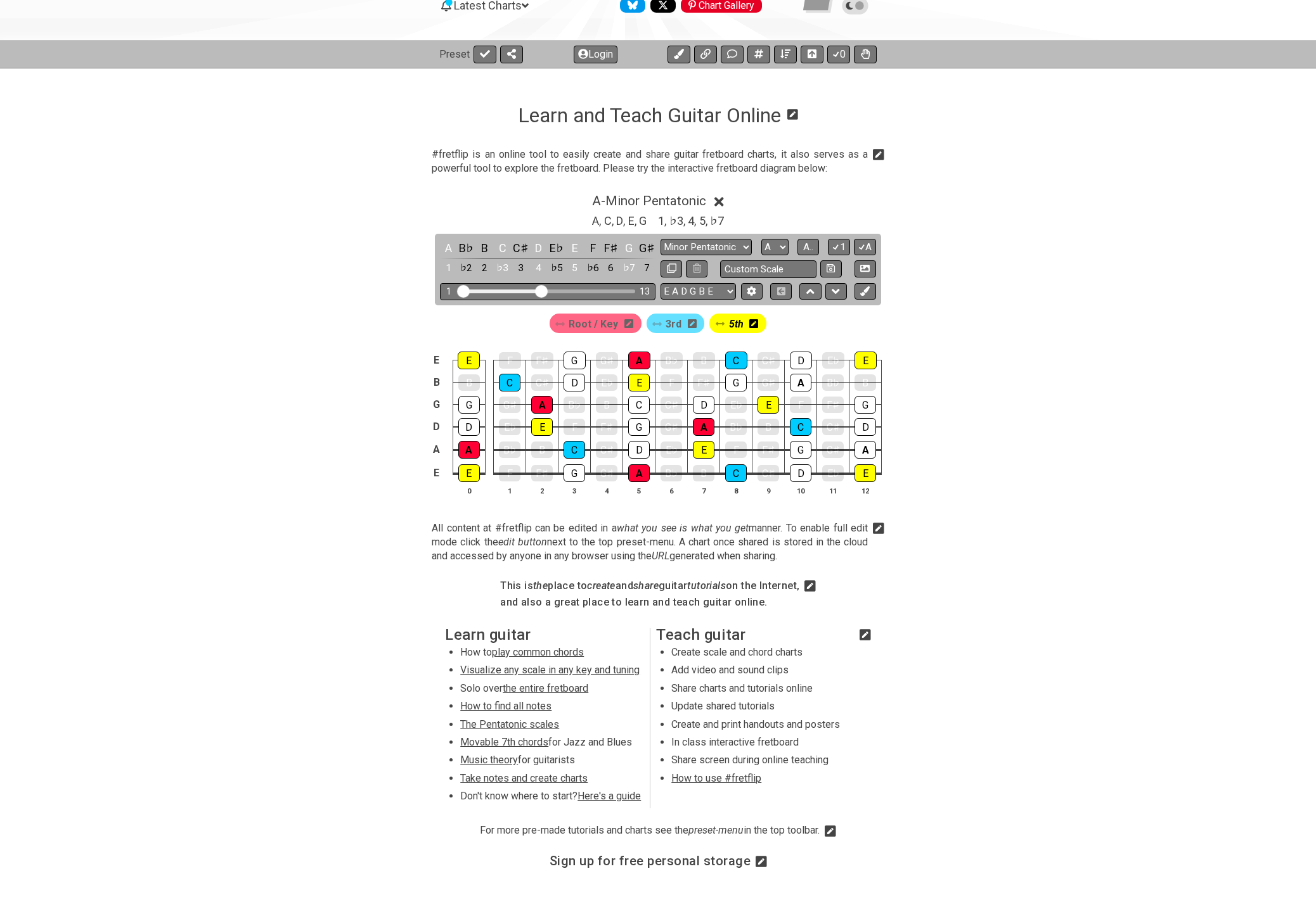
click at [539, 290] on input "Visible fret range" at bounding box center [547, 290] width 180 height 0
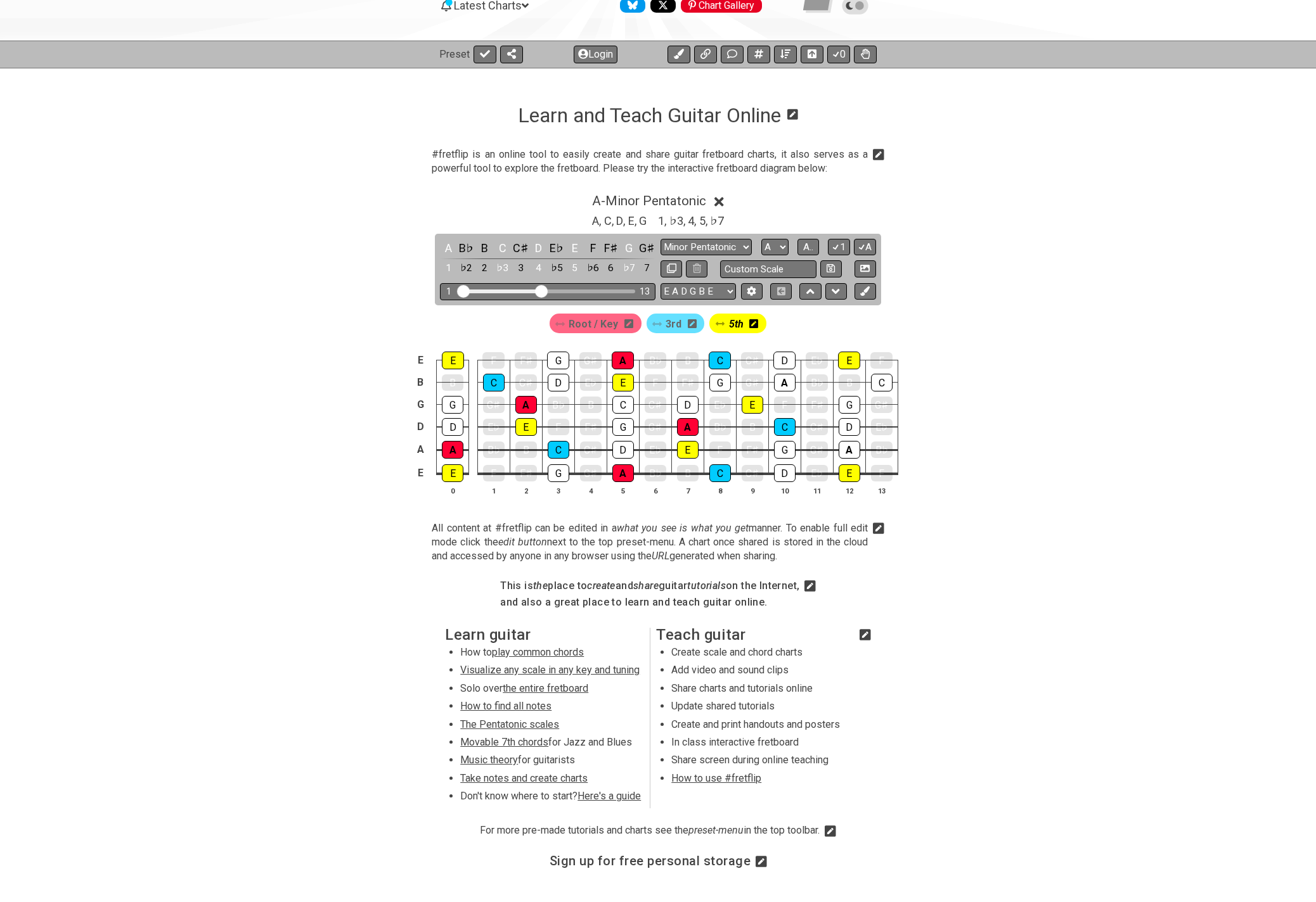
click at [720, 199] on icon at bounding box center [719, 202] width 10 height 10
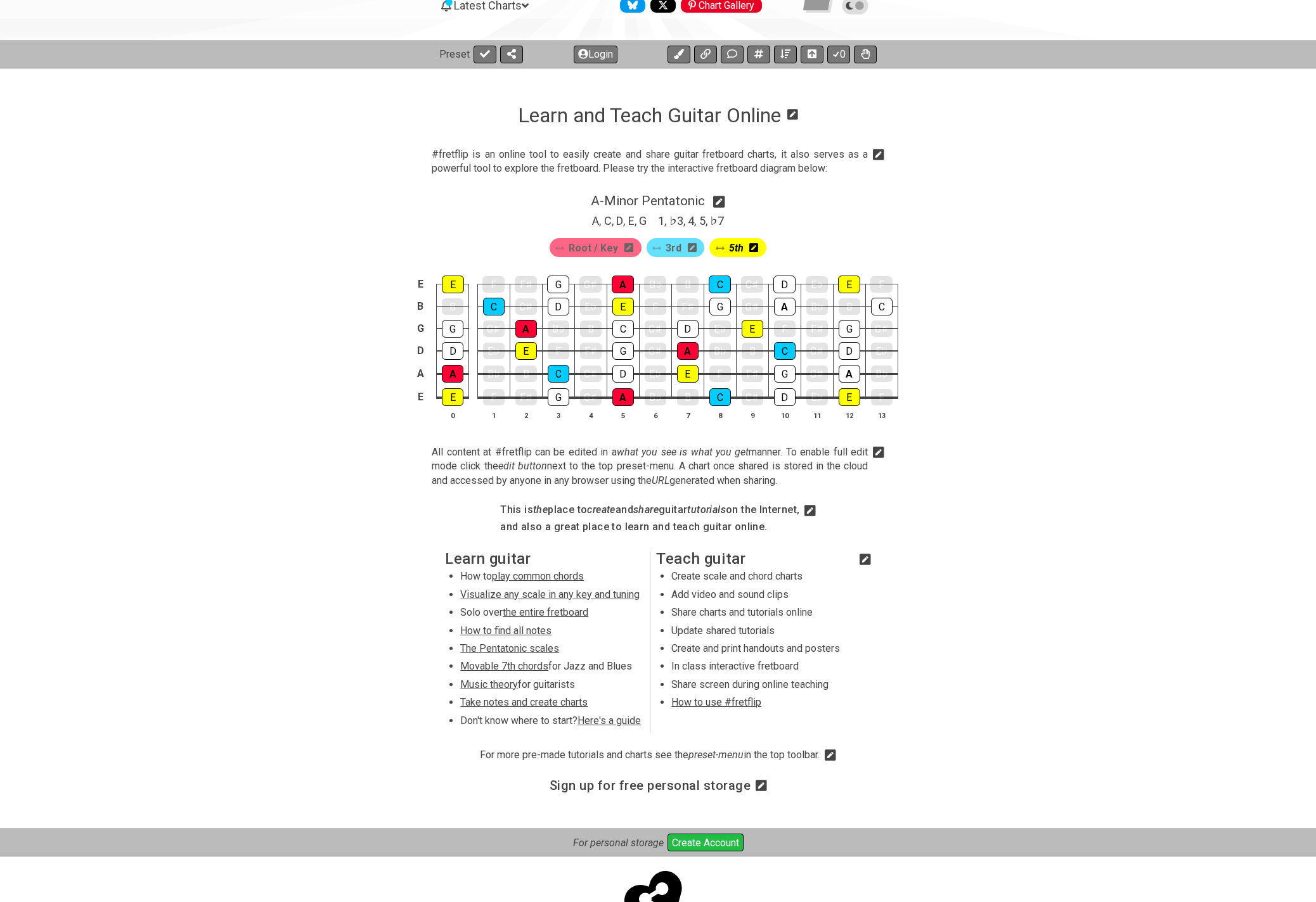
click at [668, 248] on span "3rd" at bounding box center [673, 247] width 16 height 19
click at [877, 308] on div "C" at bounding box center [882, 307] width 21 height 18
click at [666, 244] on span "3rd" at bounding box center [673, 247] width 16 height 19
click at [621, 329] on div "C" at bounding box center [622, 329] width 21 height 18
click at [623, 330] on div "C" at bounding box center [622, 328] width 21 height 17
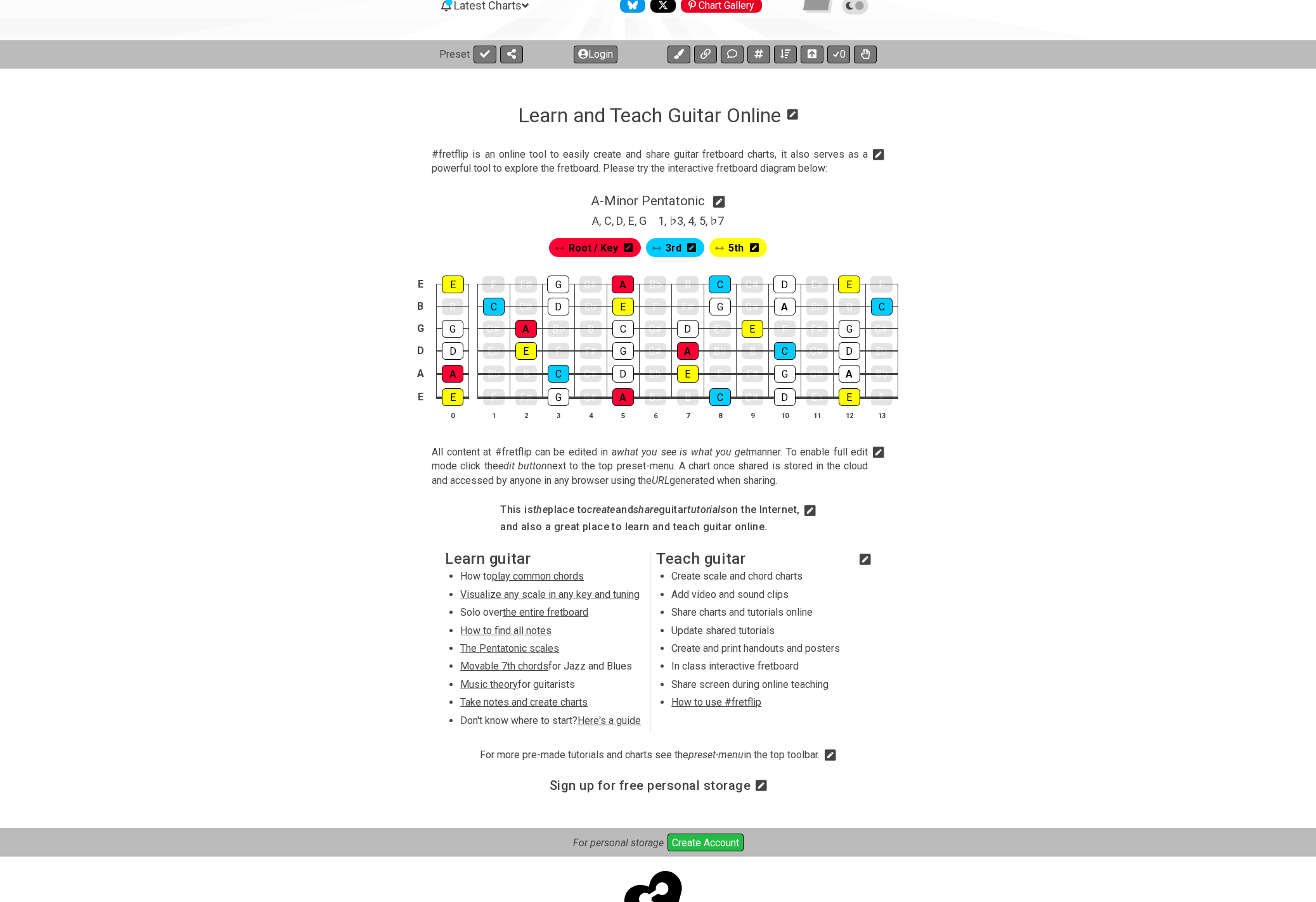
click at [677, 248] on span "3rd" at bounding box center [673, 247] width 16 height 19
click at [620, 330] on div "C" at bounding box center [622, 329] width 21 height 18
click at [676, 251] on span "3rd" at bounding box center [673, 247] width 16 height 19
click at [723, 201] on icon at bounding box center [719, 202] width 12 height 12
select select "A"
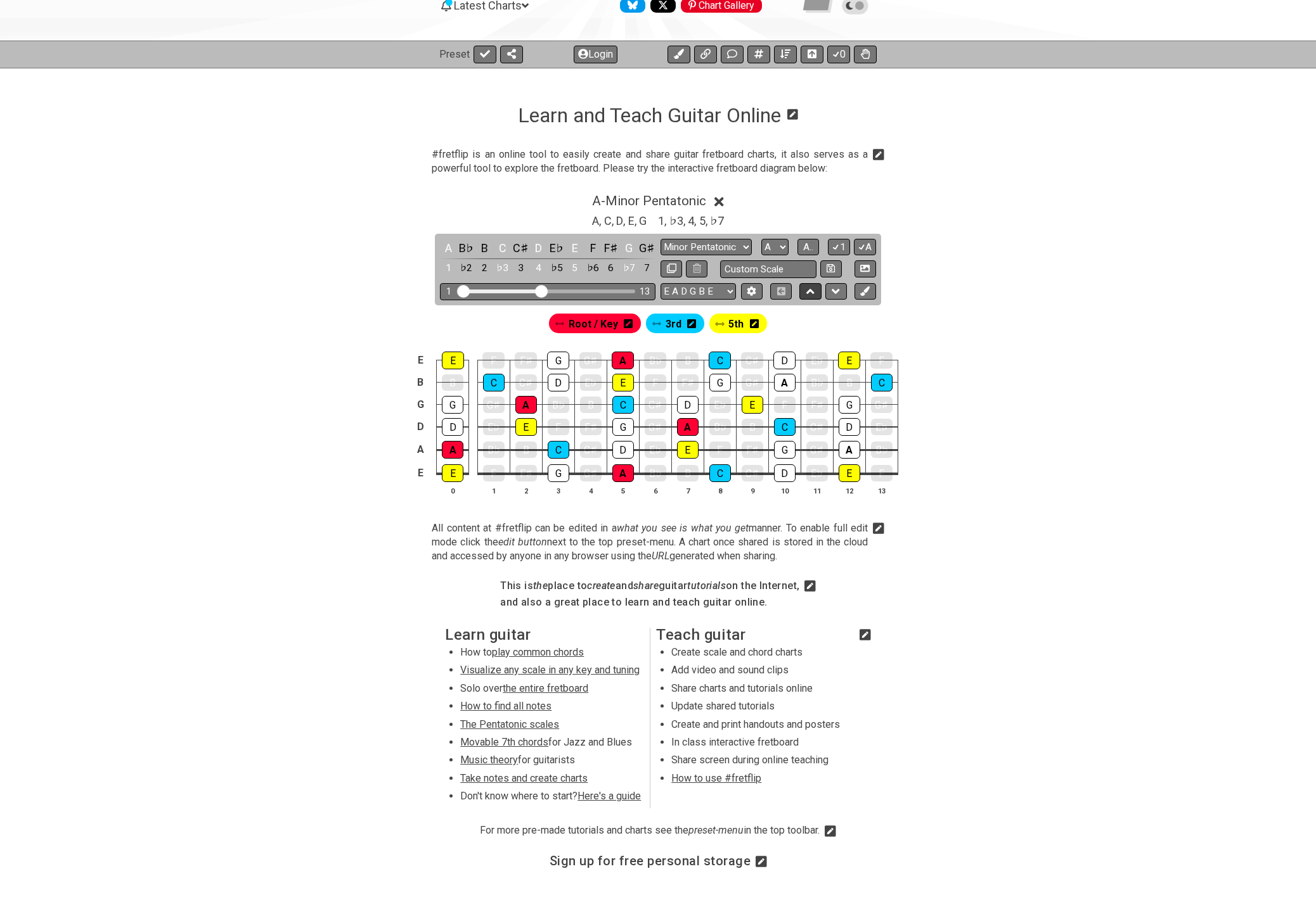
click at [810, 289] on icon at bounding box center [810, 291] width 8 height 5
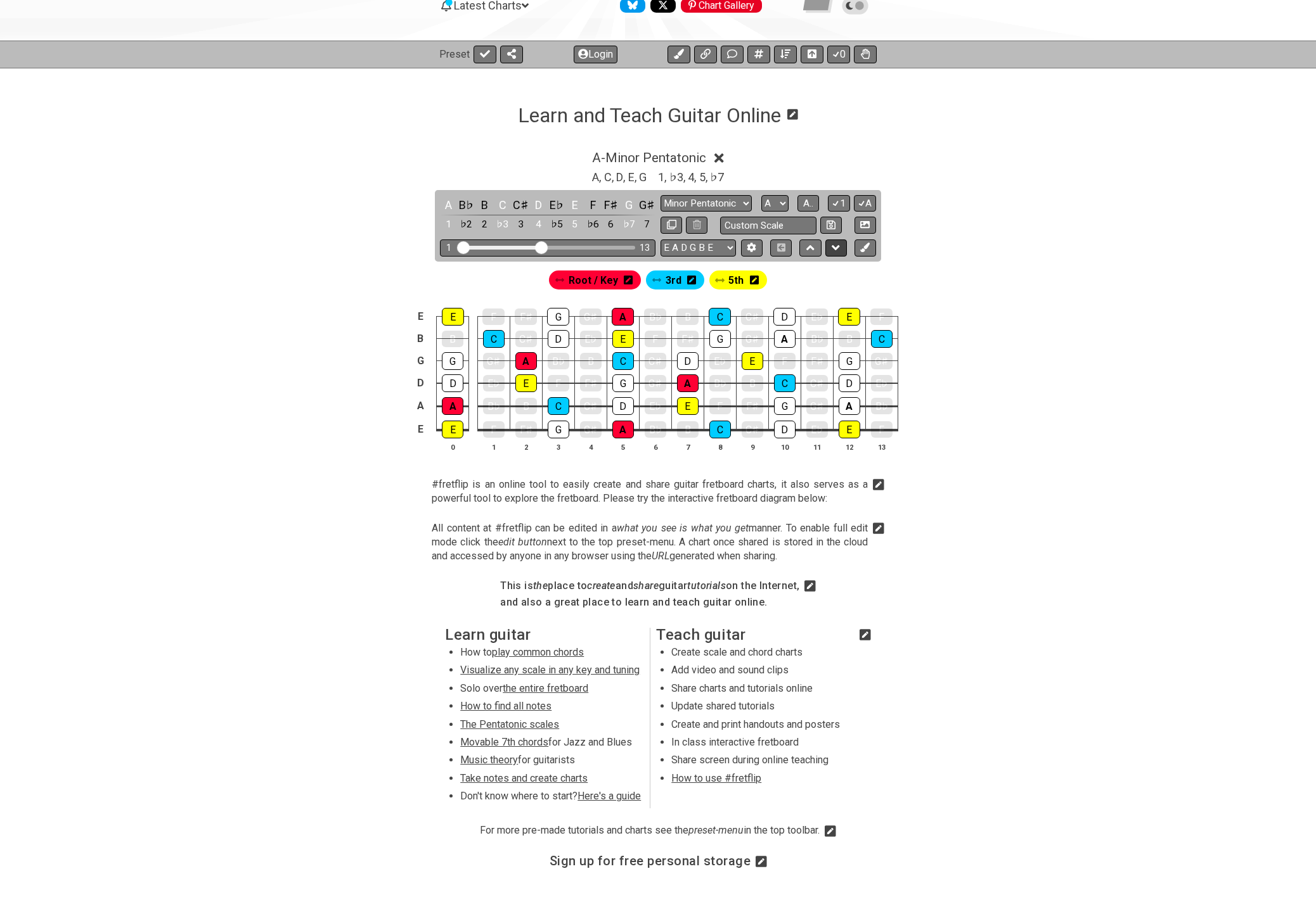
click at [832, 248] on icon at bounding box center [836, 247] width 8 height 13
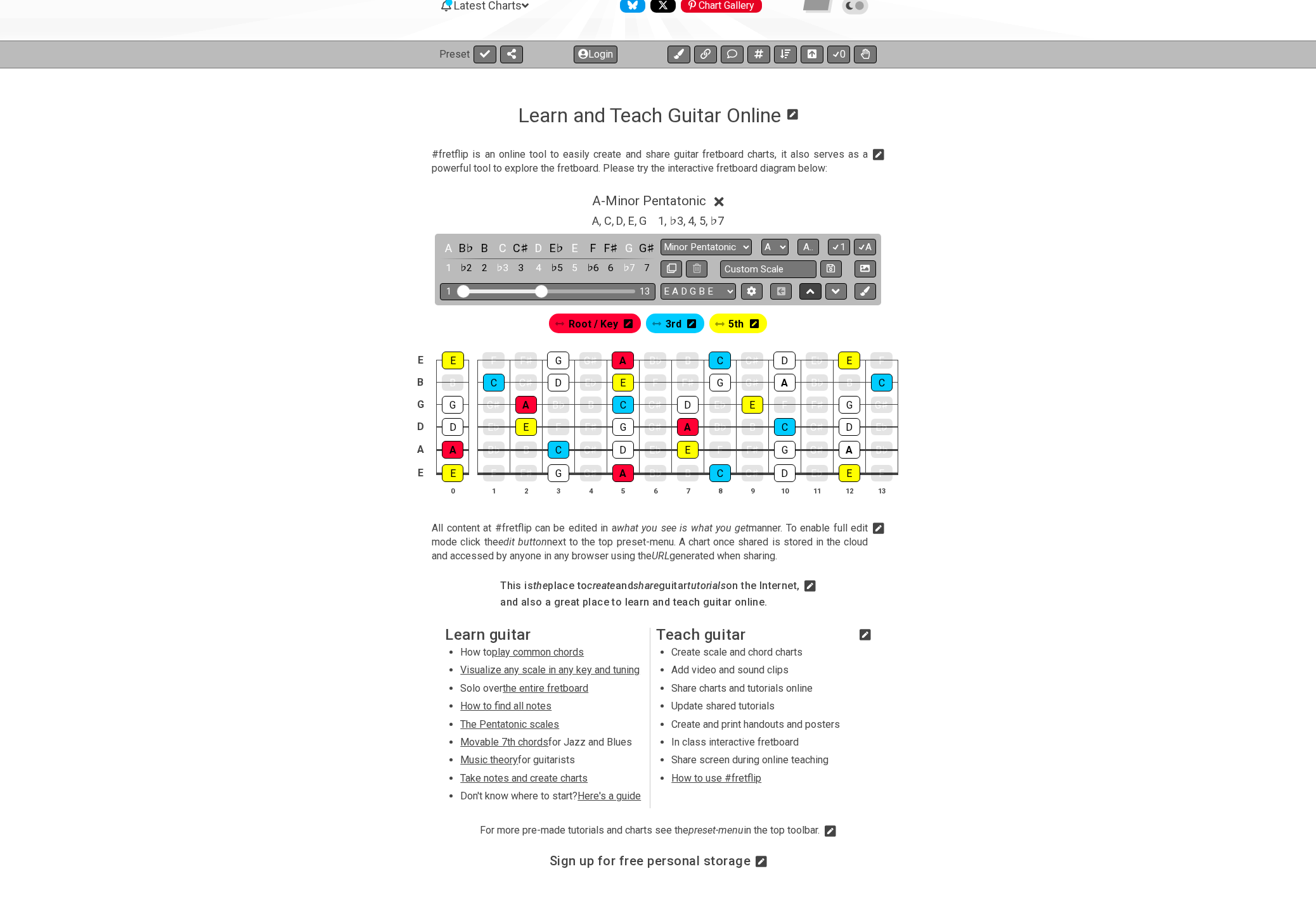
click at [810, 289] on icon at bounding box center [810, 291] width 8 height 5
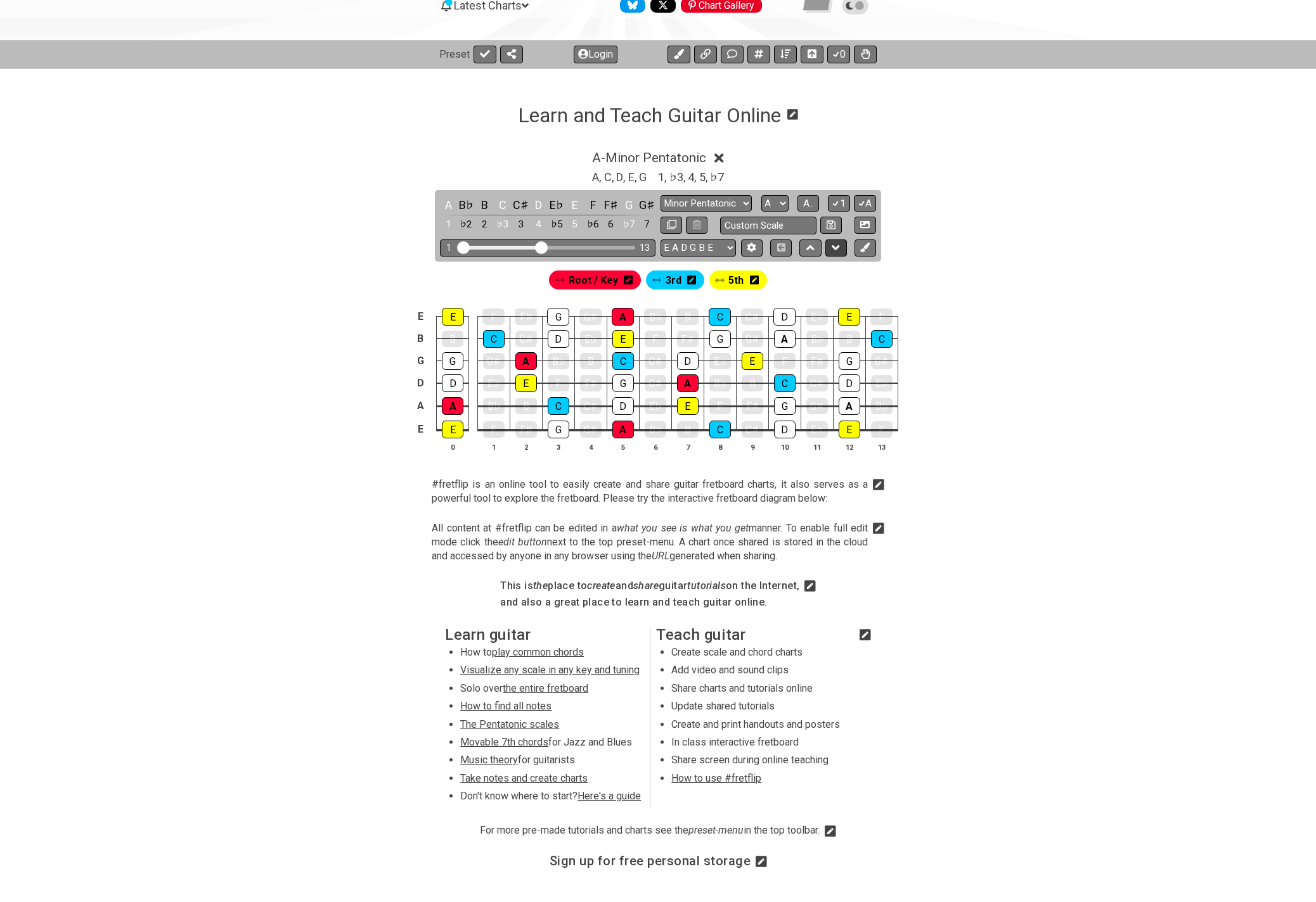
click at [832, 249] on icon at bounding box center [836, 247] width 8 height 13
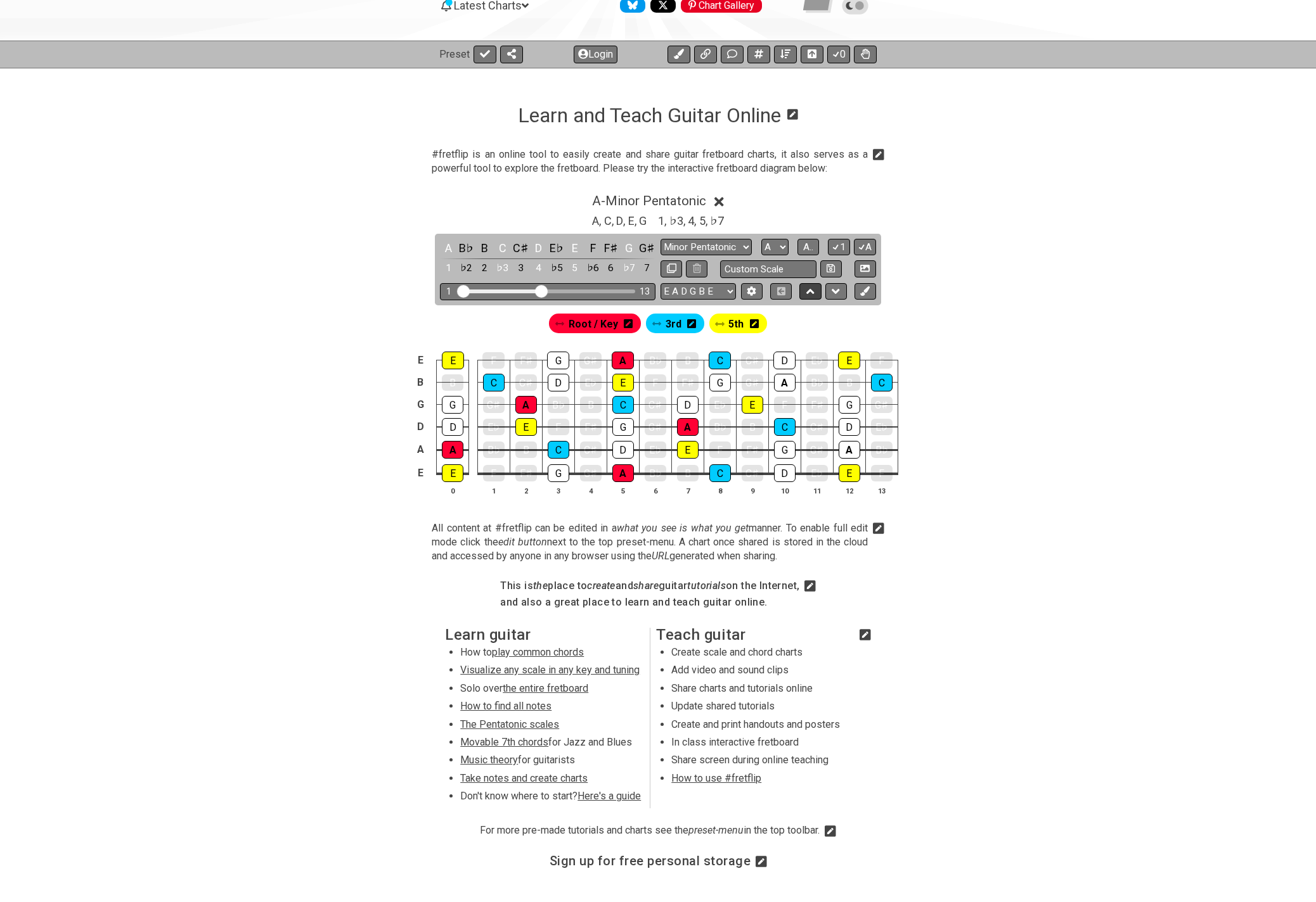
click at [807, 287] on icon at bounding box center [810, 291] width 8 height 13
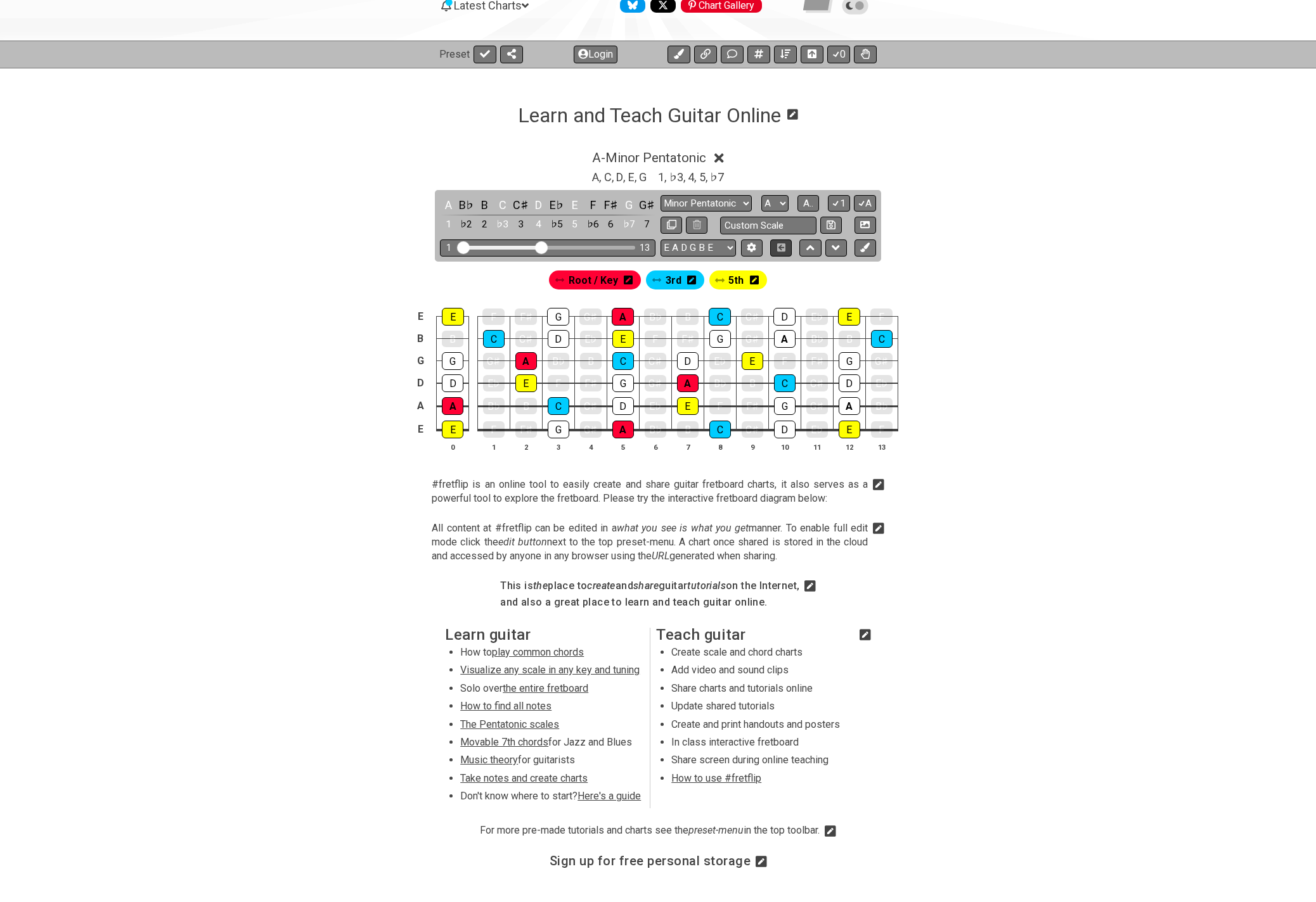
click at [779, 245] on icon at bounding box center [781, 247] width 10 height 8
click at [754, 246] on icon at bounding box center [751, 247] width 9 height 10
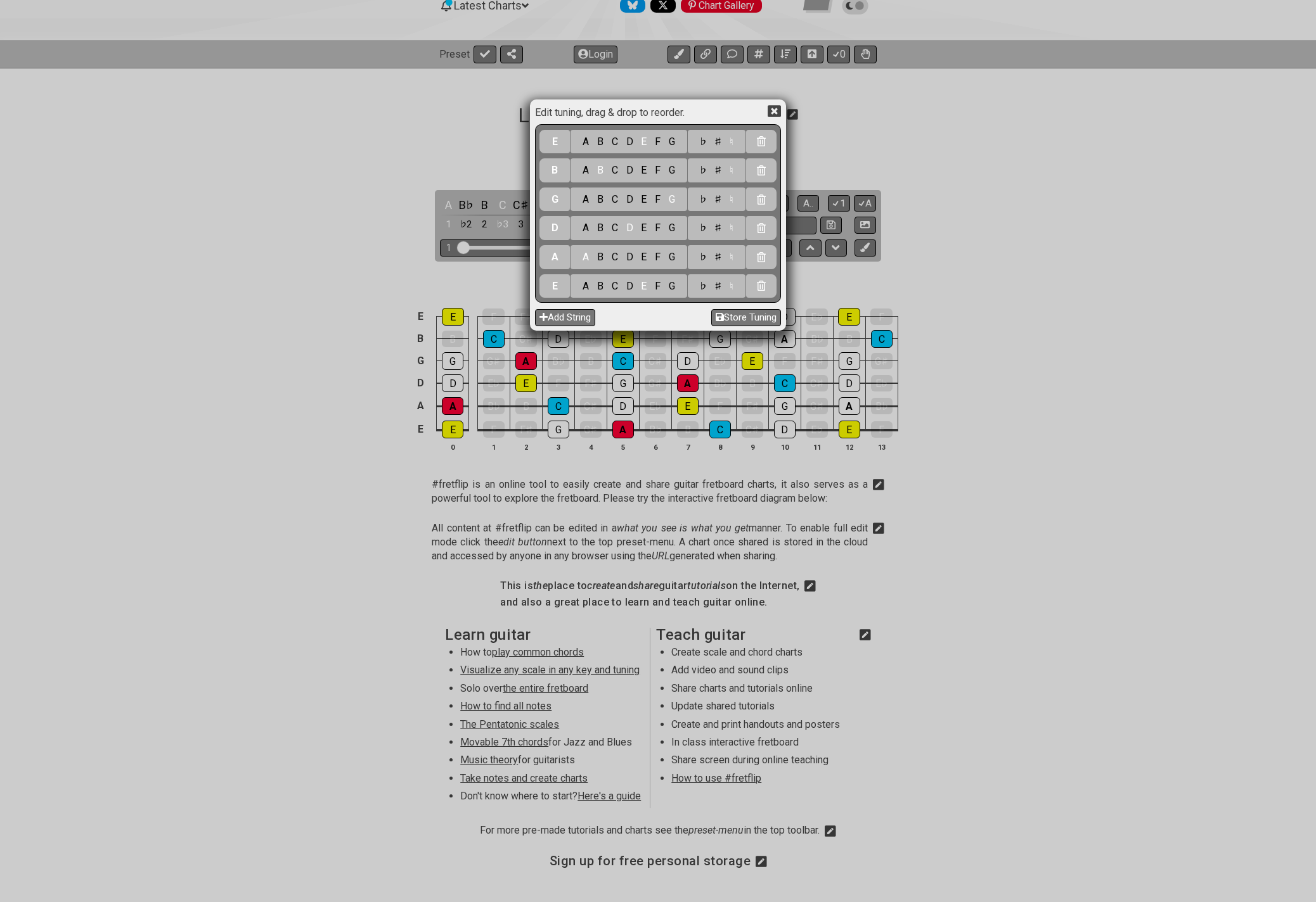
click at [779, 110] on icon at bounding box center [774, 111] width 14 height 14
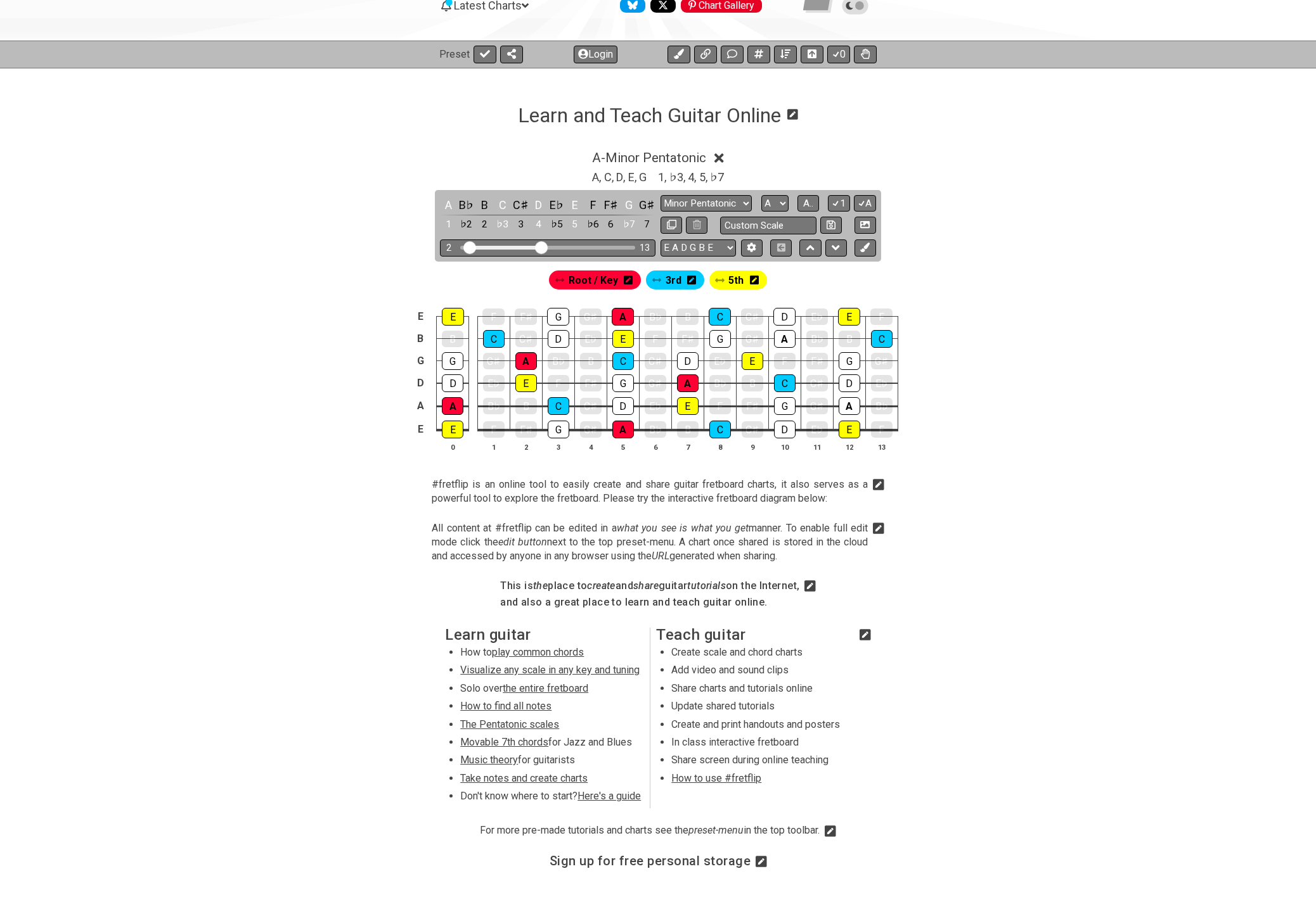
click at [469, 246] on input "Visible fret range" at bounding box center [547, 246] width 180 height 0
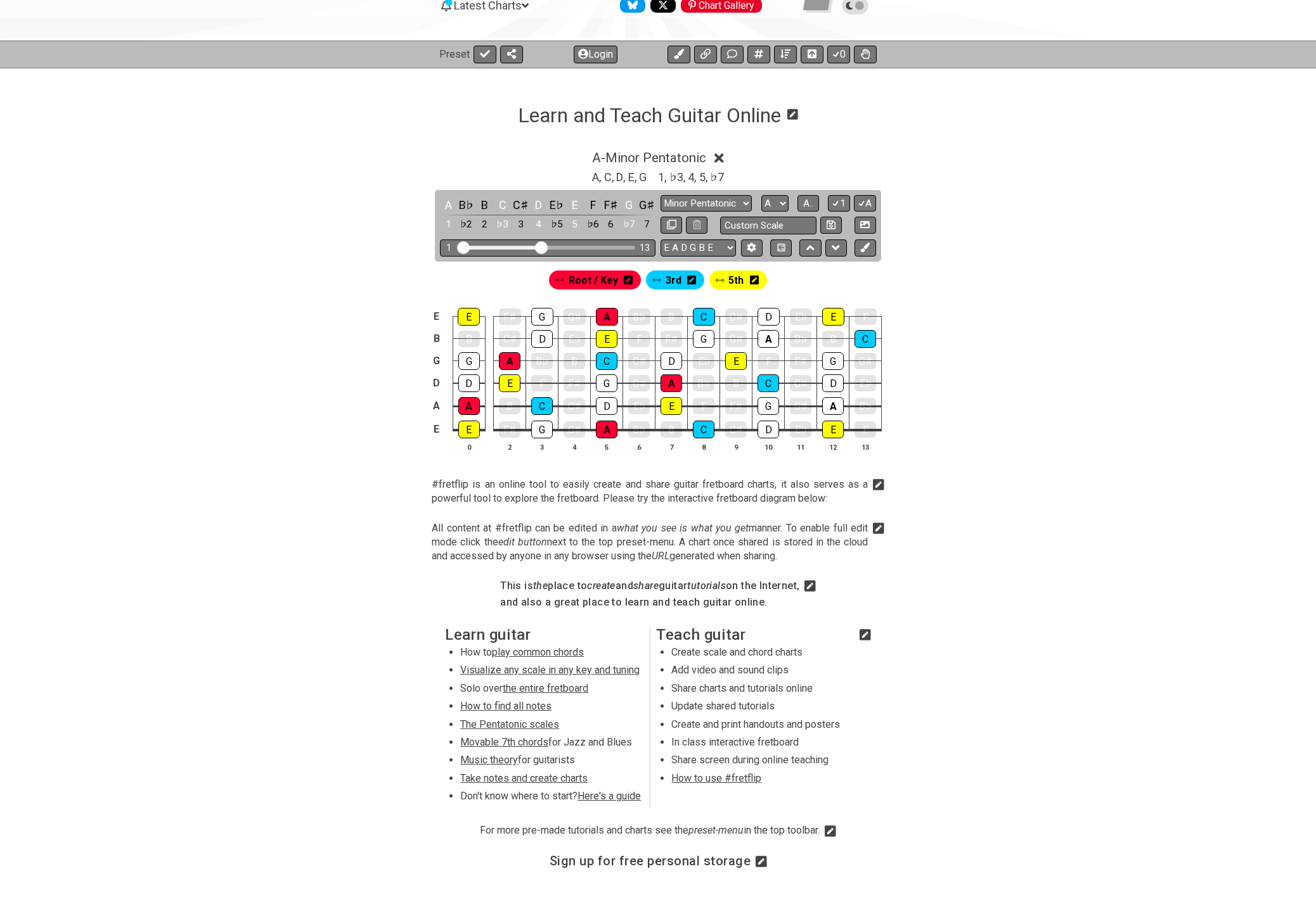
drag, startPoint x: 469, startPoint y: 247, endPoint x: 456, endPoint y: 246, distance: 13.0
click at [458, 246] on input "Visible fret range" at bounding box center [547, 246] width 180 height 0
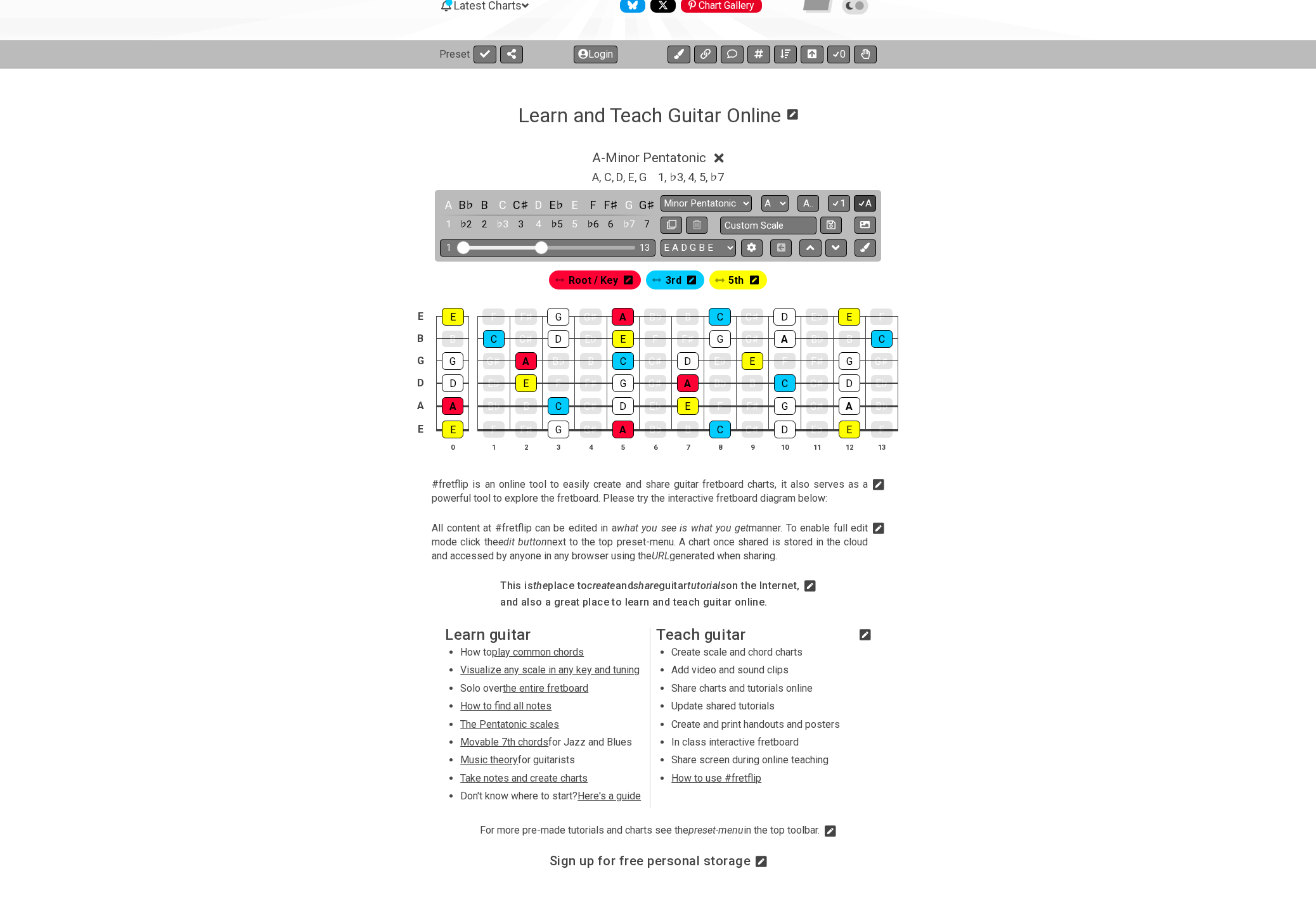
click at [866, 202] on button "A" at bounding box center [864, 204] width 22 height 18
click at [840, 203] on button "1" at bounding box center [839, 204] width 21 height 18
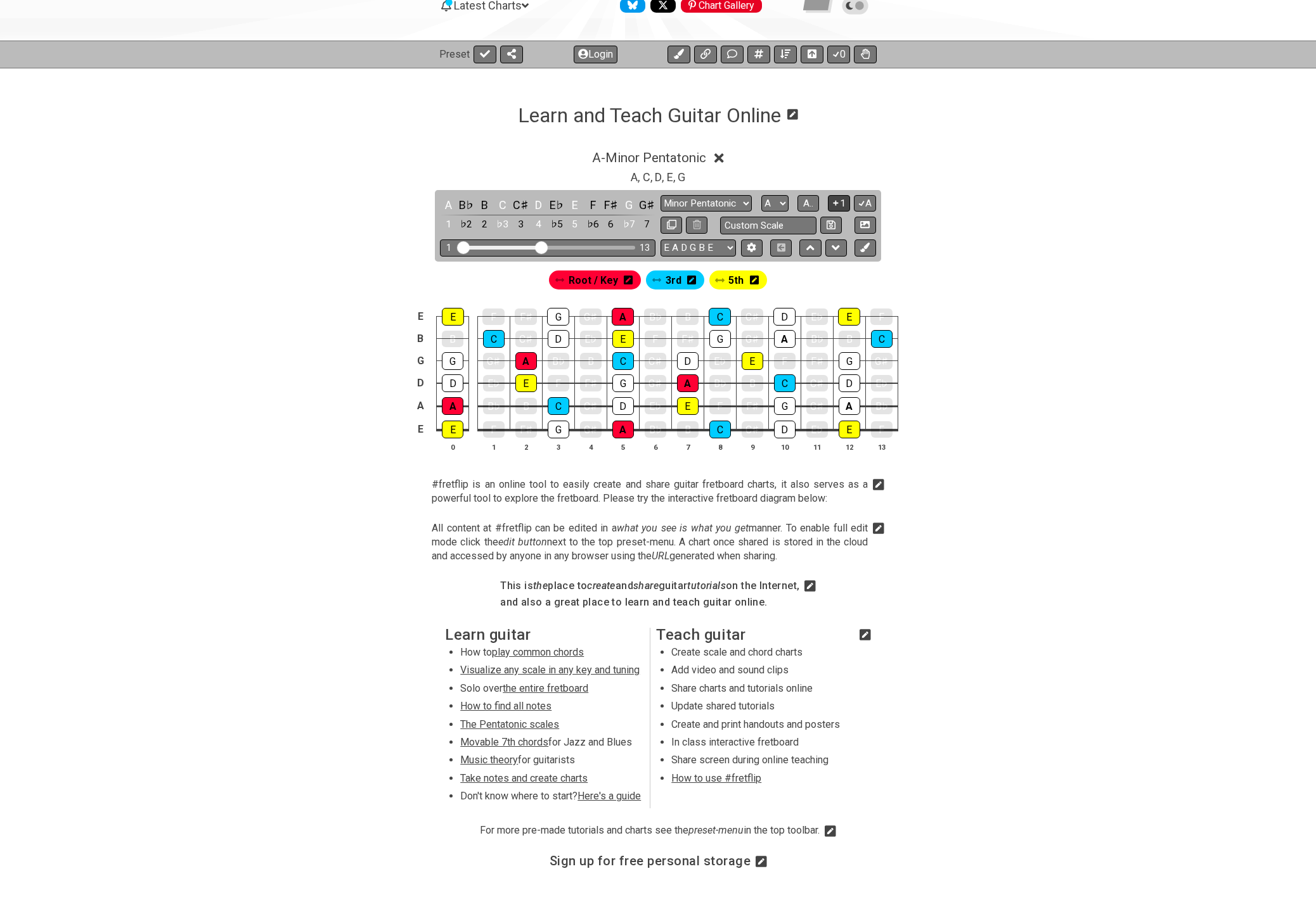
click at [840, 203] on button "1" at bounding box center [839, 204] width 21 height 18
click at [808, 203] on span "A.." at bounding box center [808, 204] width 10 height 12
click at [808, 203] on span "1..7" at bounding box center [808, 204] width 16 height 12
click at [808, 203] on span "..." at bounding box center [808, 204] width 6 height 12
click at [723, 155] on icon at bounding box center [719, 158] width 10 height 10
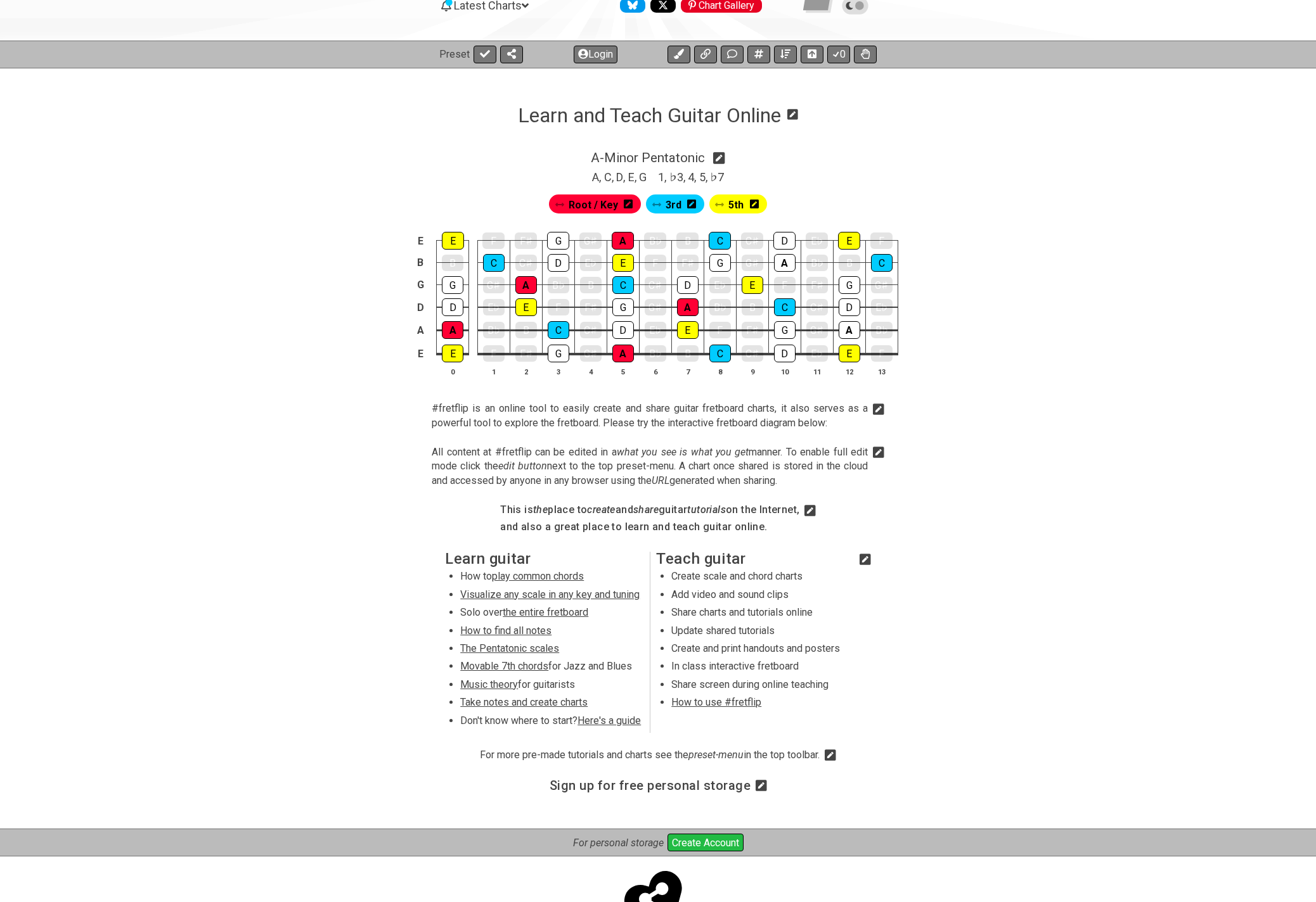
click at [601, 201] on span "Root / Key" at bounding box center [593, 205] width 50 height 19
click at [779, 262] on div "A" at bounding box center [784, 263] width 21 height 18
click at [721, 157] on icon at bounding box center [719, 158] width 12 height 14
select select "A"
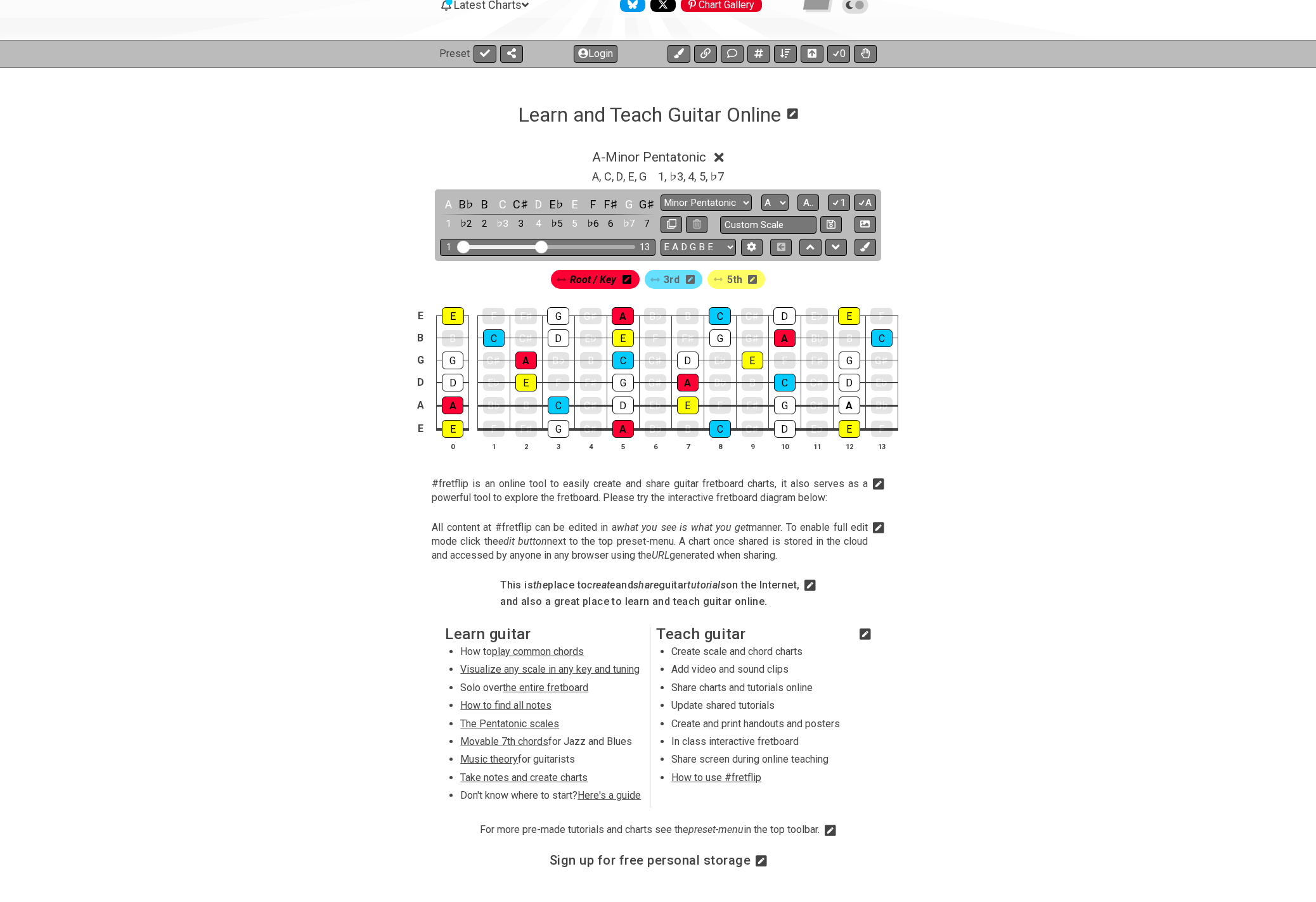
click at [721, 157] on icon at bounding box center [719, 158] width 10 height 10
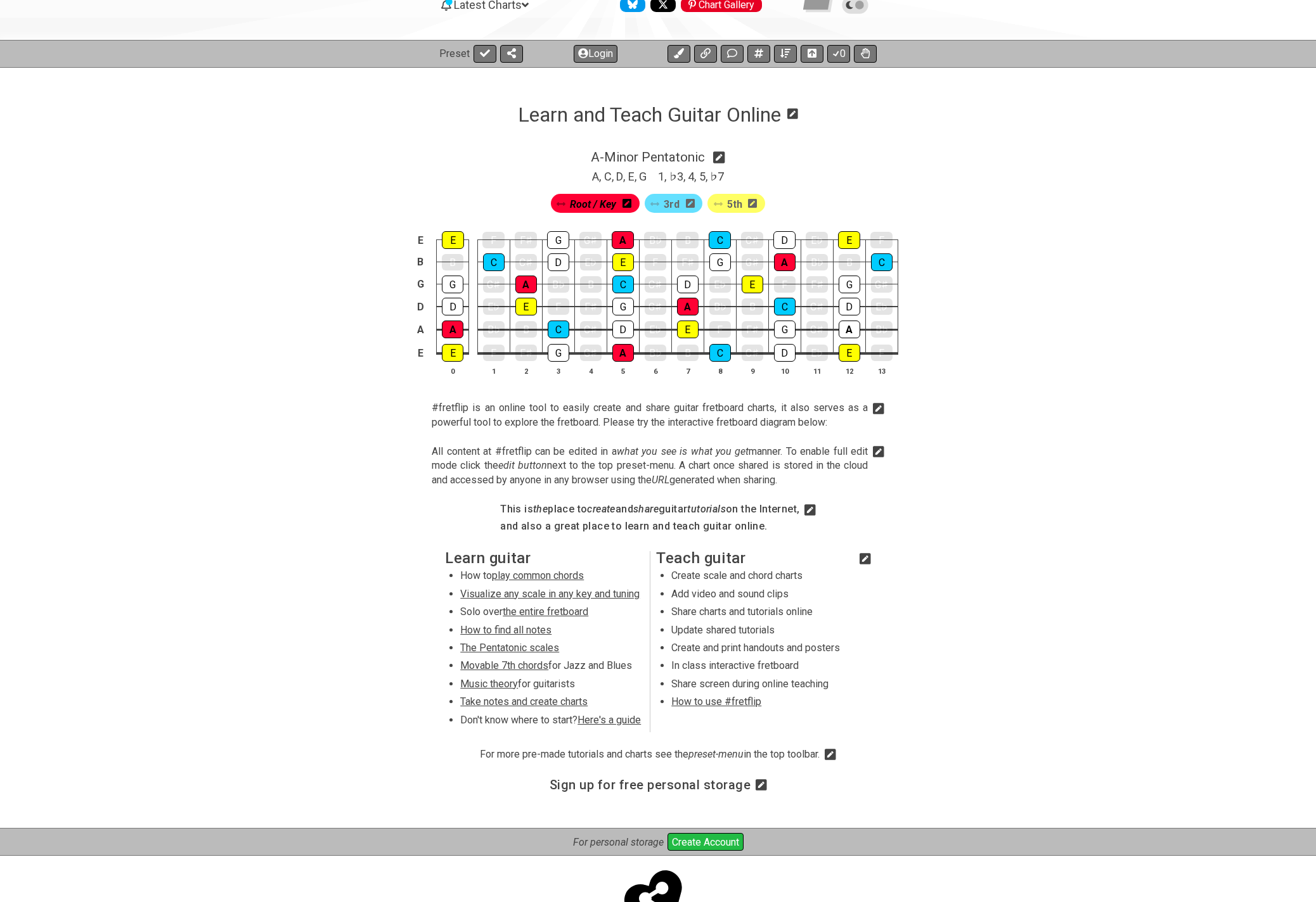
click at [245, 209] on div "Root / Key 3rd 5th" at bounding box center [658, 200] width 989 height 30
click at [719, 157] on icon at bounding box center [719, 158] width 12 height 14
select select "A"
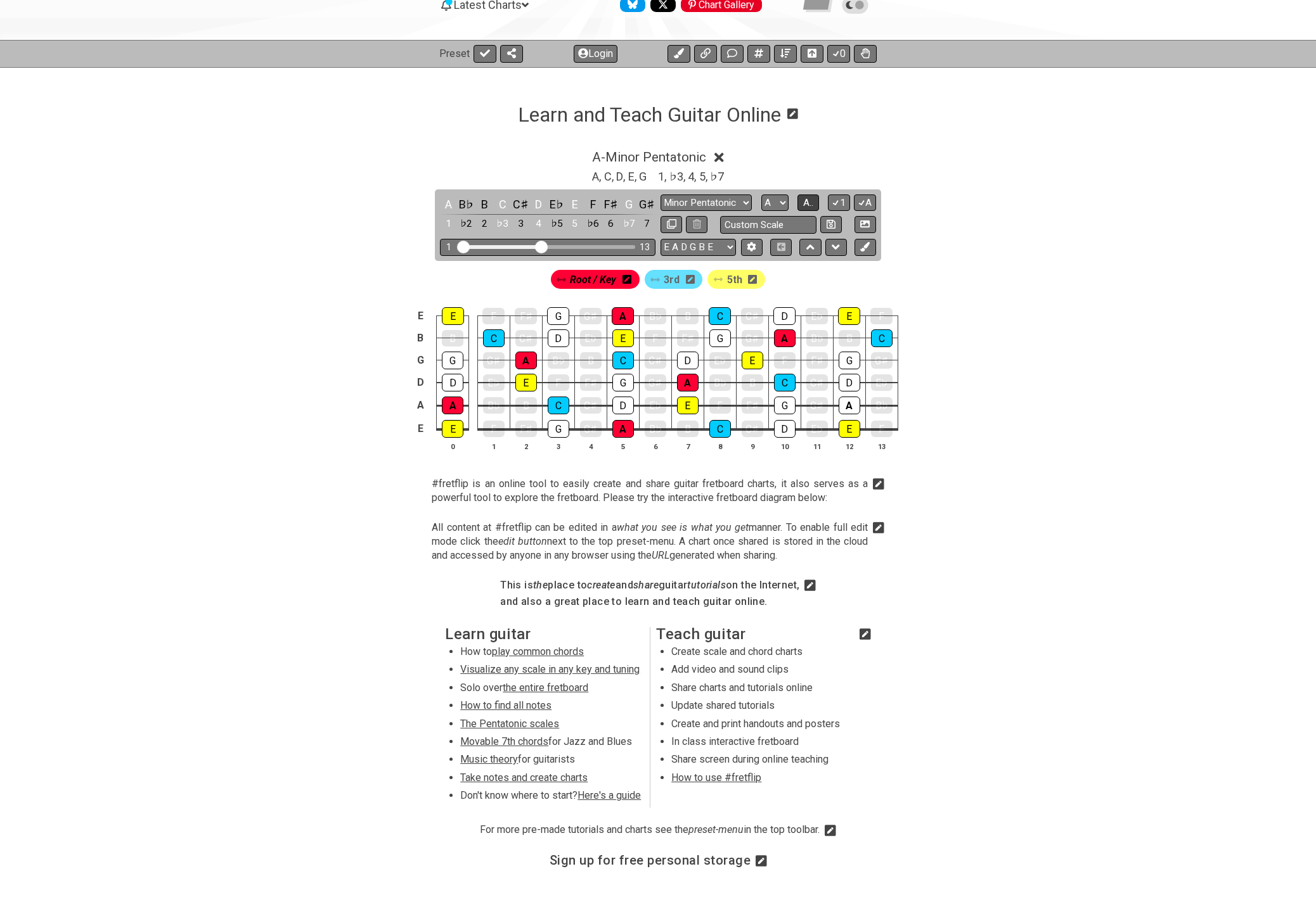
click at [811, 199] on span "A.." at bounding box center [808, 203] width 10 height 12
click at [723, 157] on icon at bounding box center [719, 158] width 10 height 10
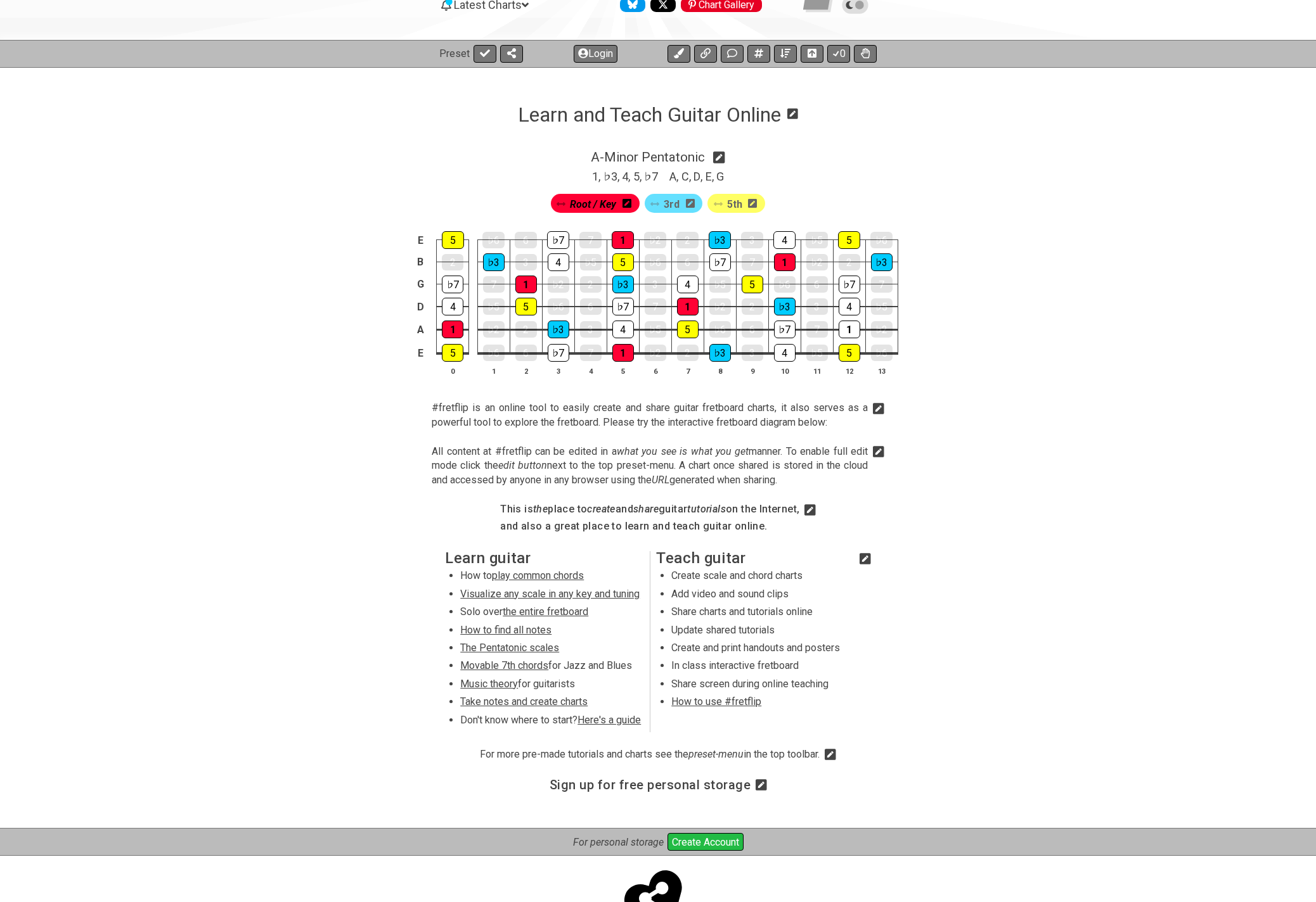
click at [723, 155] on icon at bounding box center [719, 157] width 12 height 12
select select "A"
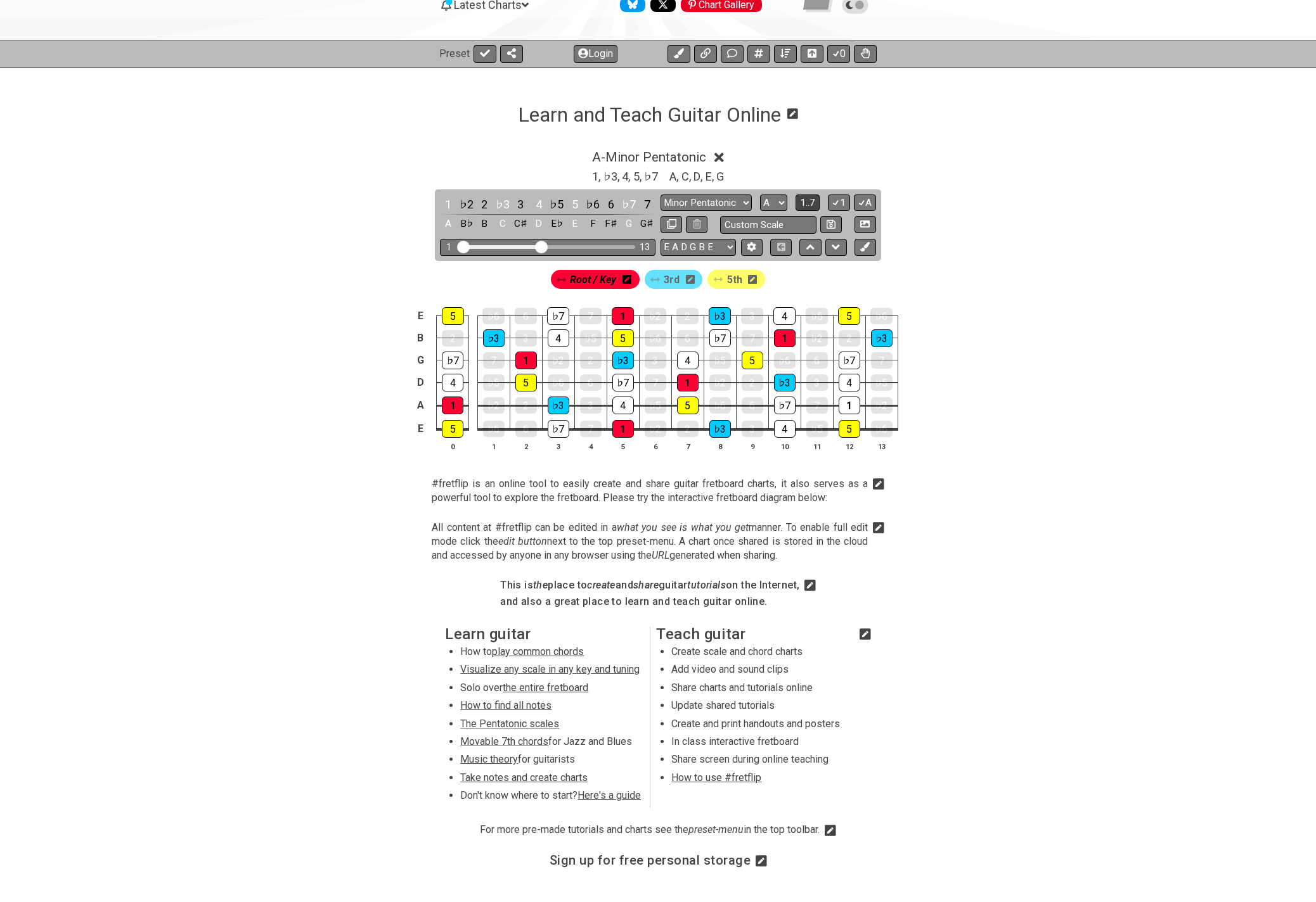
click at [809, 199] on span "1..7" at bounding box center [808, 203] width 16 height 12
click at [809, 199] on span "..." at bounding box center [808, 203] width 6 height 12
click at [723, 156] on icon at bounding box center [719, 158] width 10 height 10
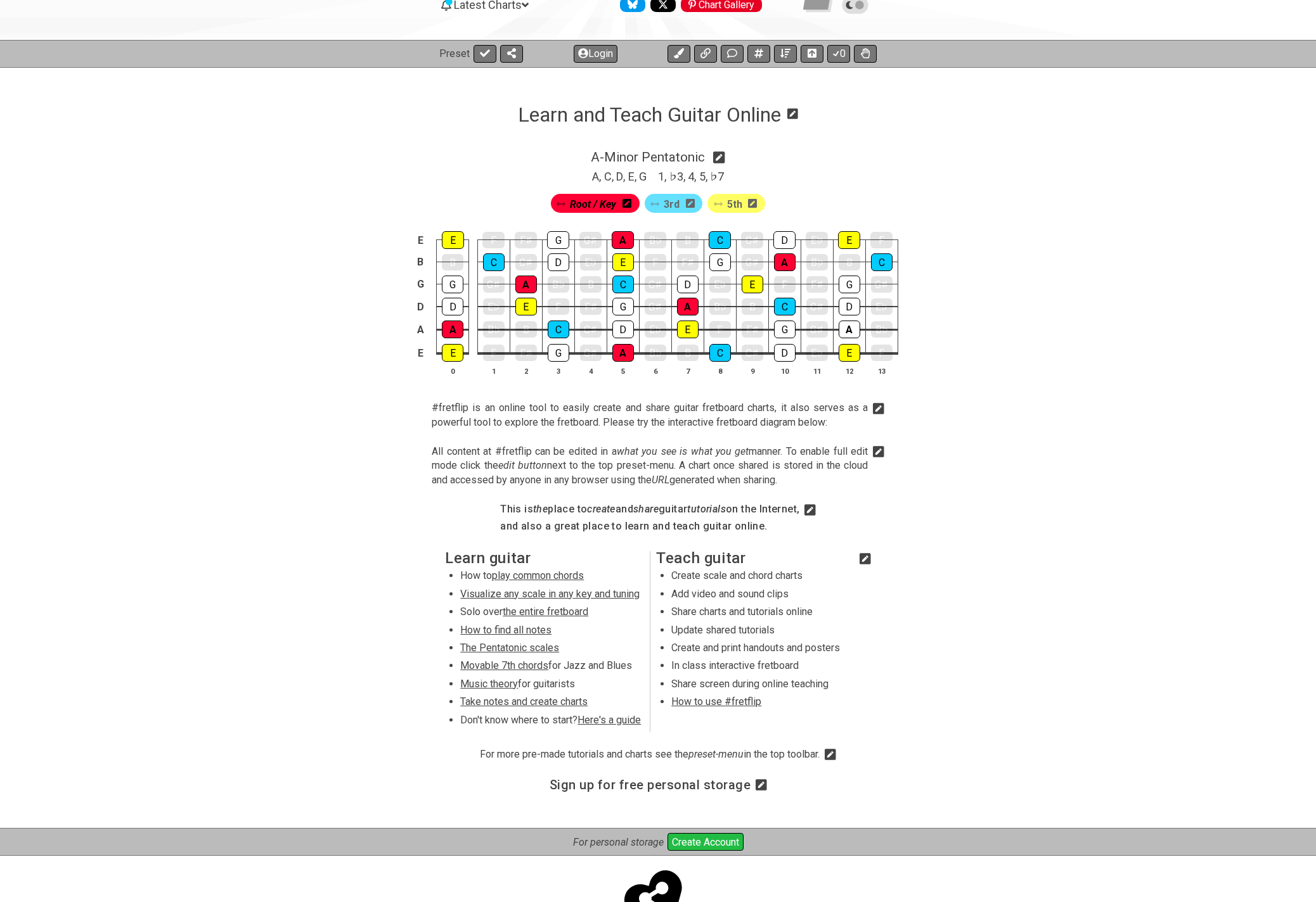
scroll to position [140, 0]
drag, startPoint x: 257, startPoint y: 308, endPoint x: 290, endPoint y: 314, distance: 33.5
click at [257, 308] on div "E E F F♯ G G♯ A B♭ B C C♯ D E♭ E F B B C C♯ D E♭ E F F♯ G G♯ A B♭ B C G G G♯ A …" at bounding box center [658, 304] width 989 height 178
click at [597, 201] on span "Root / Key" at bounding box center [592, 204] width 46 height 19
click at [846, 327] on div "A" at bounding box center [849, 329] width 21 height 18
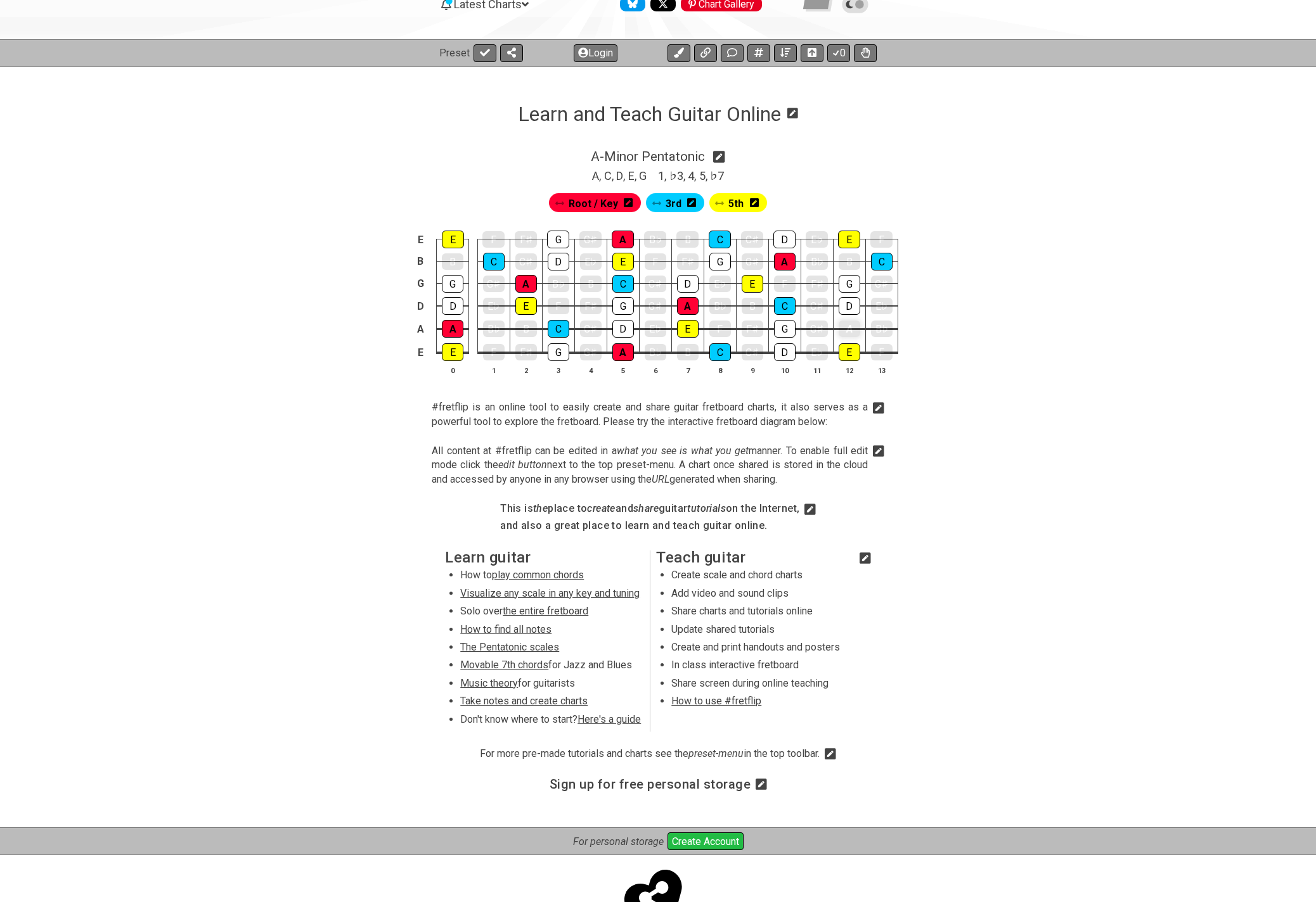
click at [848, 329] on div "A" at bounding box center [849, 328] width 21 height 17
click at [628, 203] on icon at bounding box center [627, 203] width 9 height 9
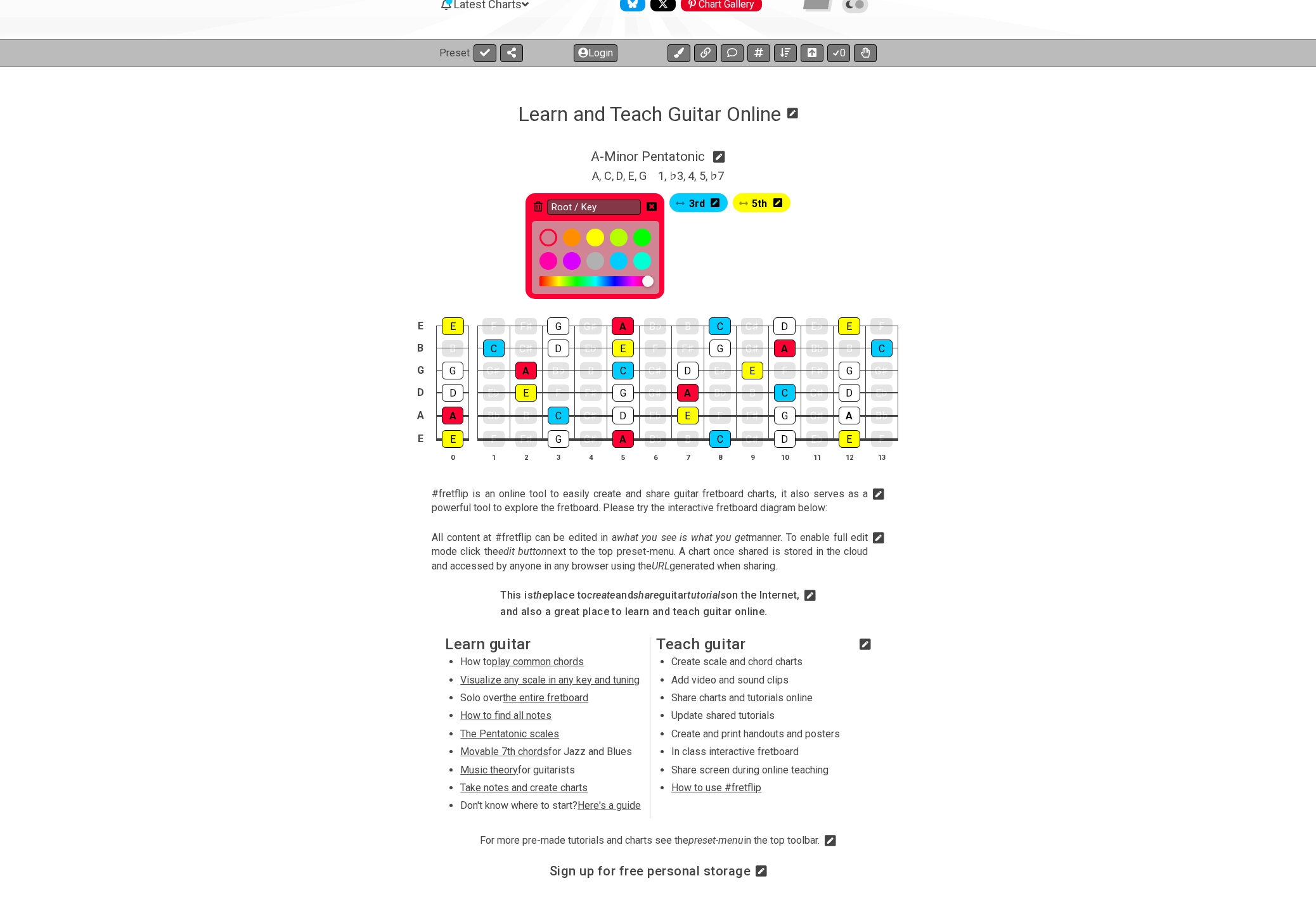
click at [652, 206] on icon at bounding box center [652, 207] width 10 height 10
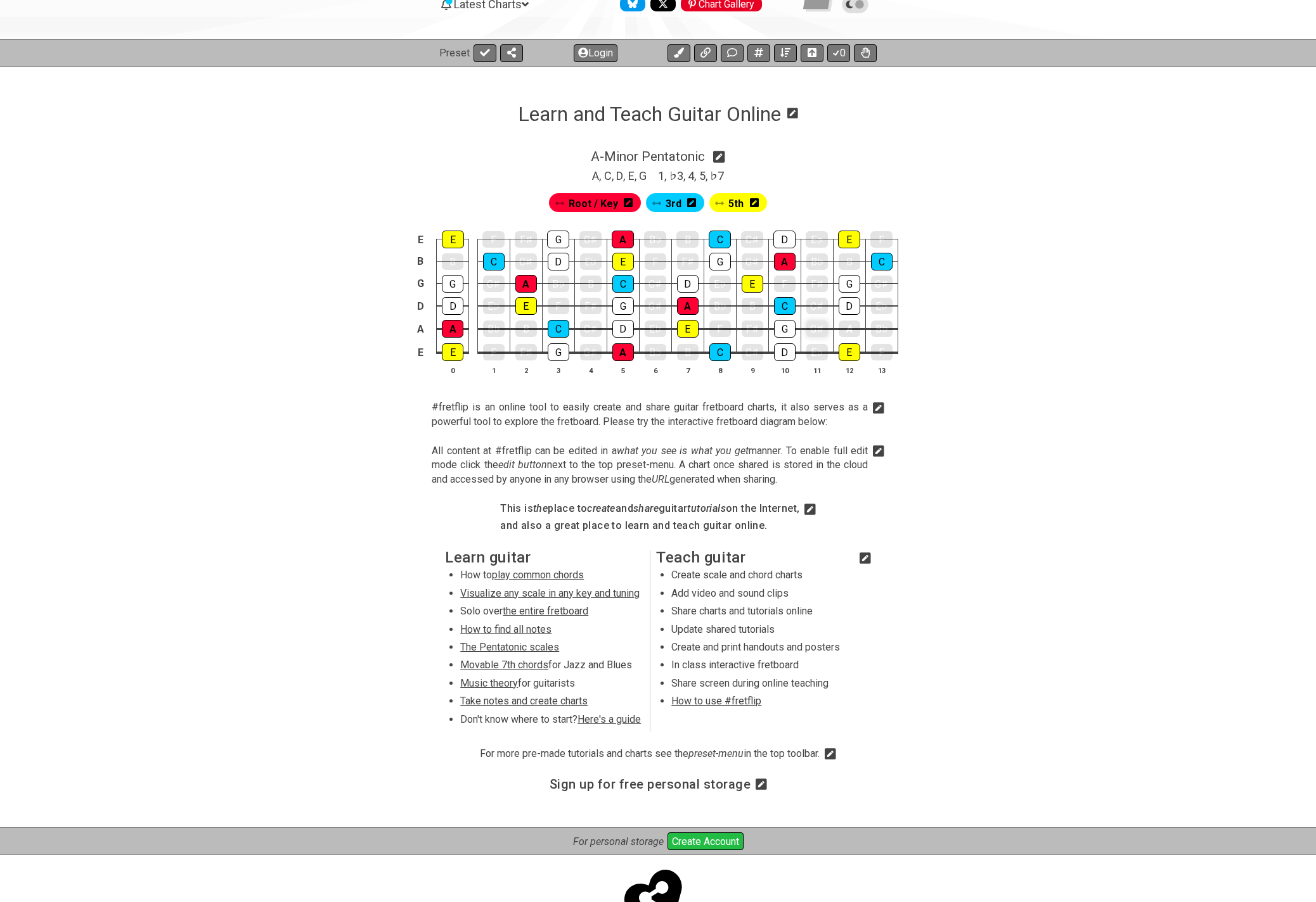
drag, startPoint x: 851, startPoint y: 324, endPoint x: 817, endPoint y: 327, distance: 34.1
click at [851, 324] on div "A" at bounding box center [849, 328] width 21 height 17
click at [846, 323] on div "A" at bounding box center [849, 329] width 21 height 18
click at [628, 204] on icon at bounding box center [627, 203] width 9 height 9
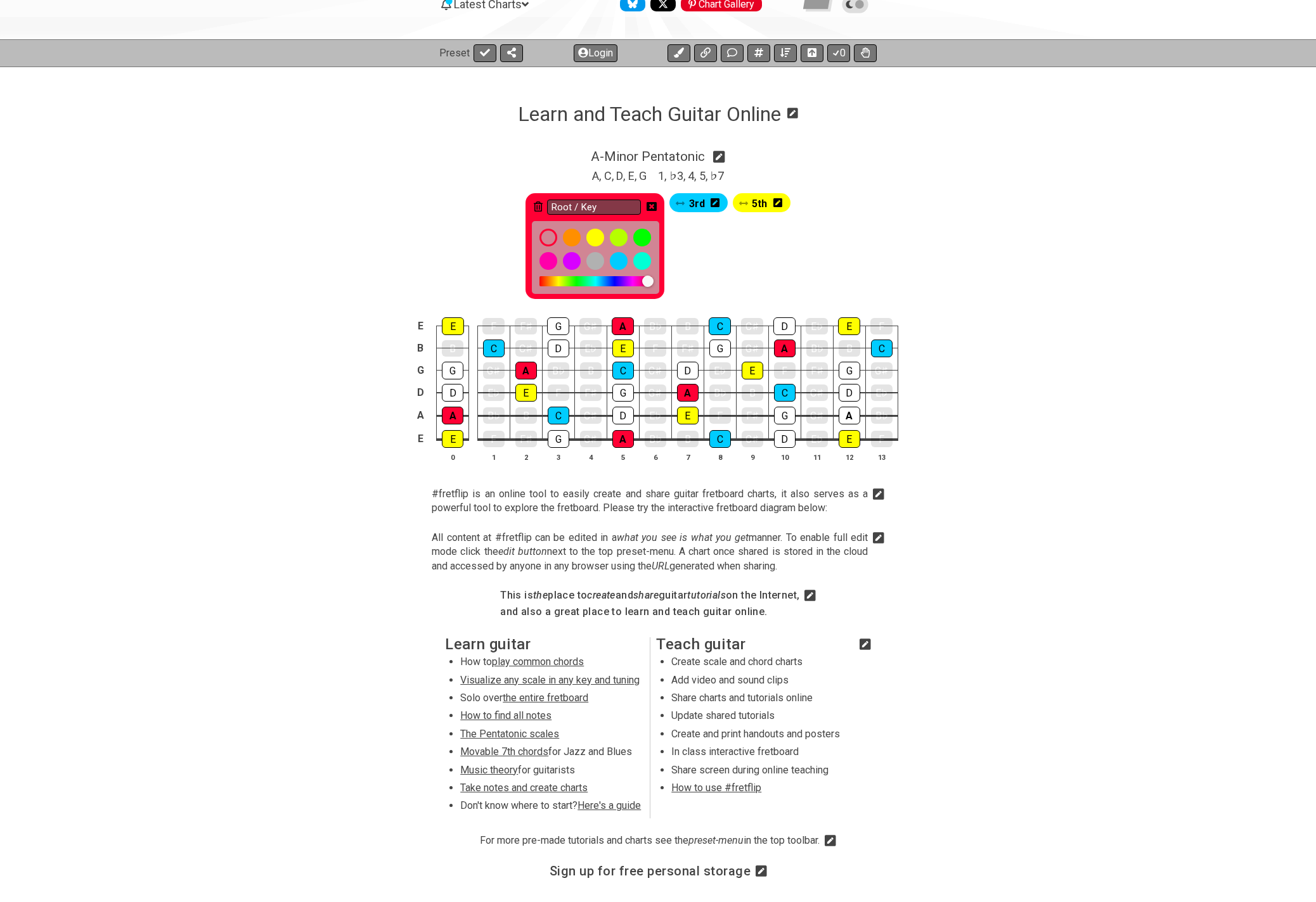
click at [652, 207] on icon at bounding box center [652, 207] width 10 height 9
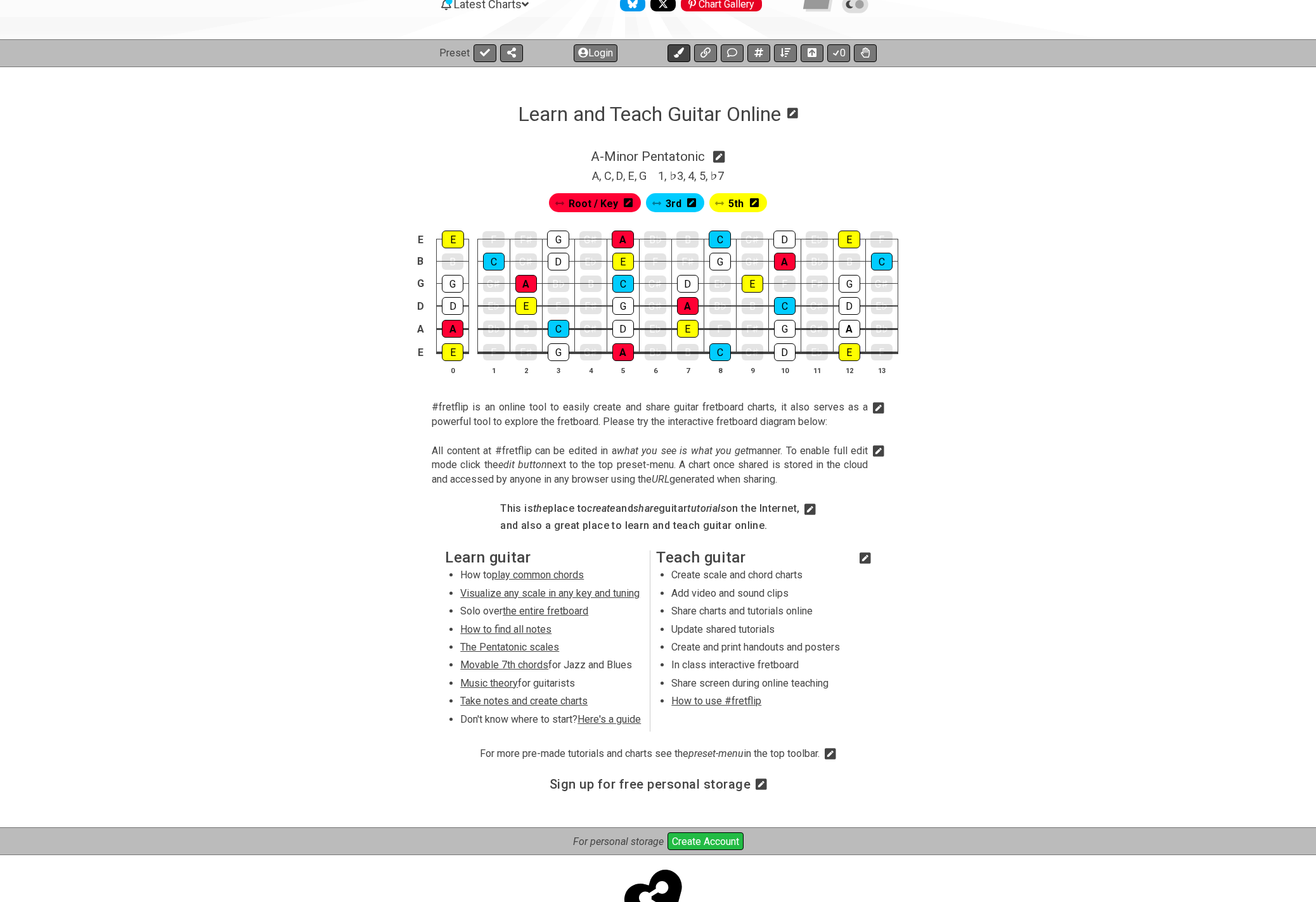
drag, startPoint x: 680, startPoint y: 52, endPoint x: 684, endPoint y: 59, distance: 8.1
click at [680, 52] on icon at bounding box center [679, 53] width 10 height 10
click at [757, 203] on span "New Marker" at bounding box center [768, 204] width 54 height 19
click at [803, 202] on icon at bounding box center [807, 203] width 9 height 9
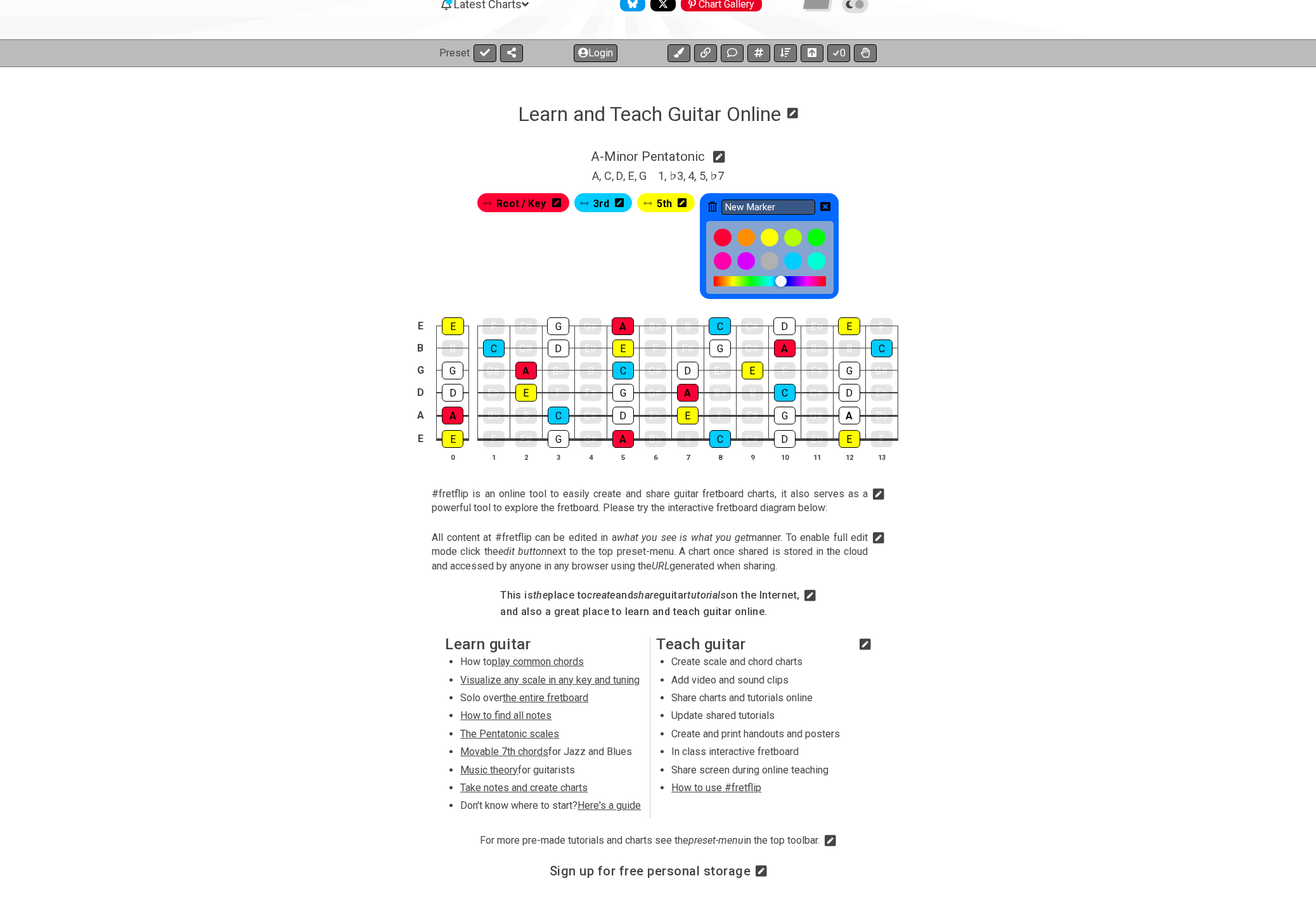
click at [710, 206] on icon at bounding box center [712, 207] width 9 height 10
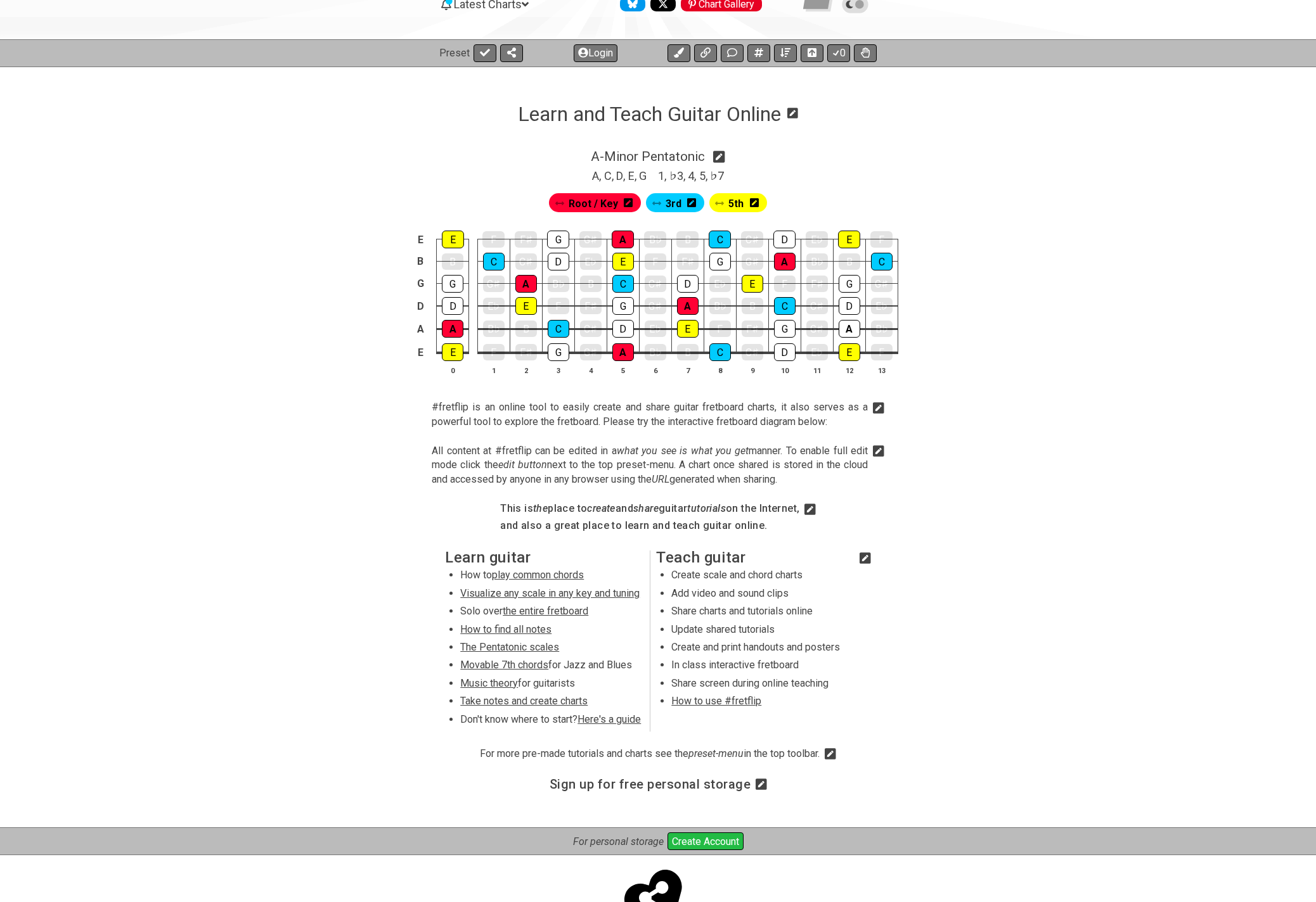
click at [602, 201] on span "Root / Key" at bounding box center [593, 204] width 50 height 19
click at [847, 330] on div "A" at bounding box center [849, 329] width 21 height 18
click at [616, 201] on span "Root / Key" at bounding box center [592, 204] width 46 height 19
click at [977, 342] on div "E E F F♯ G G♯ A B♭ B C C♯ D E♭ E F B B C C♯ D E♭ E F F♯ G G♯ A B♭ B C G G G♯ A …" at bounding box center [658, 304] width 989 height 178
click at [723, 155] on icon at bounding box center [719, 157] width 12 height 12
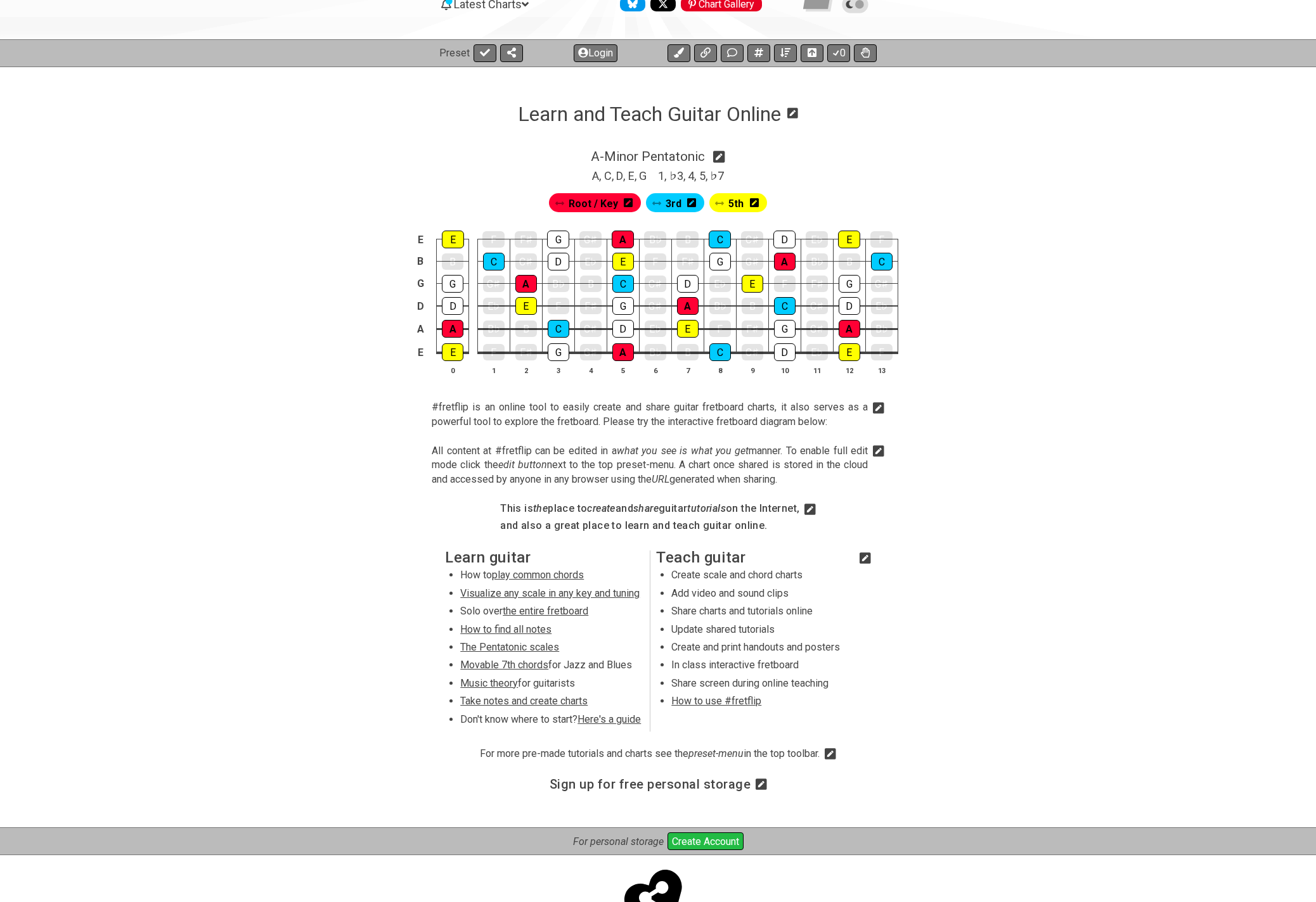
select select "A"
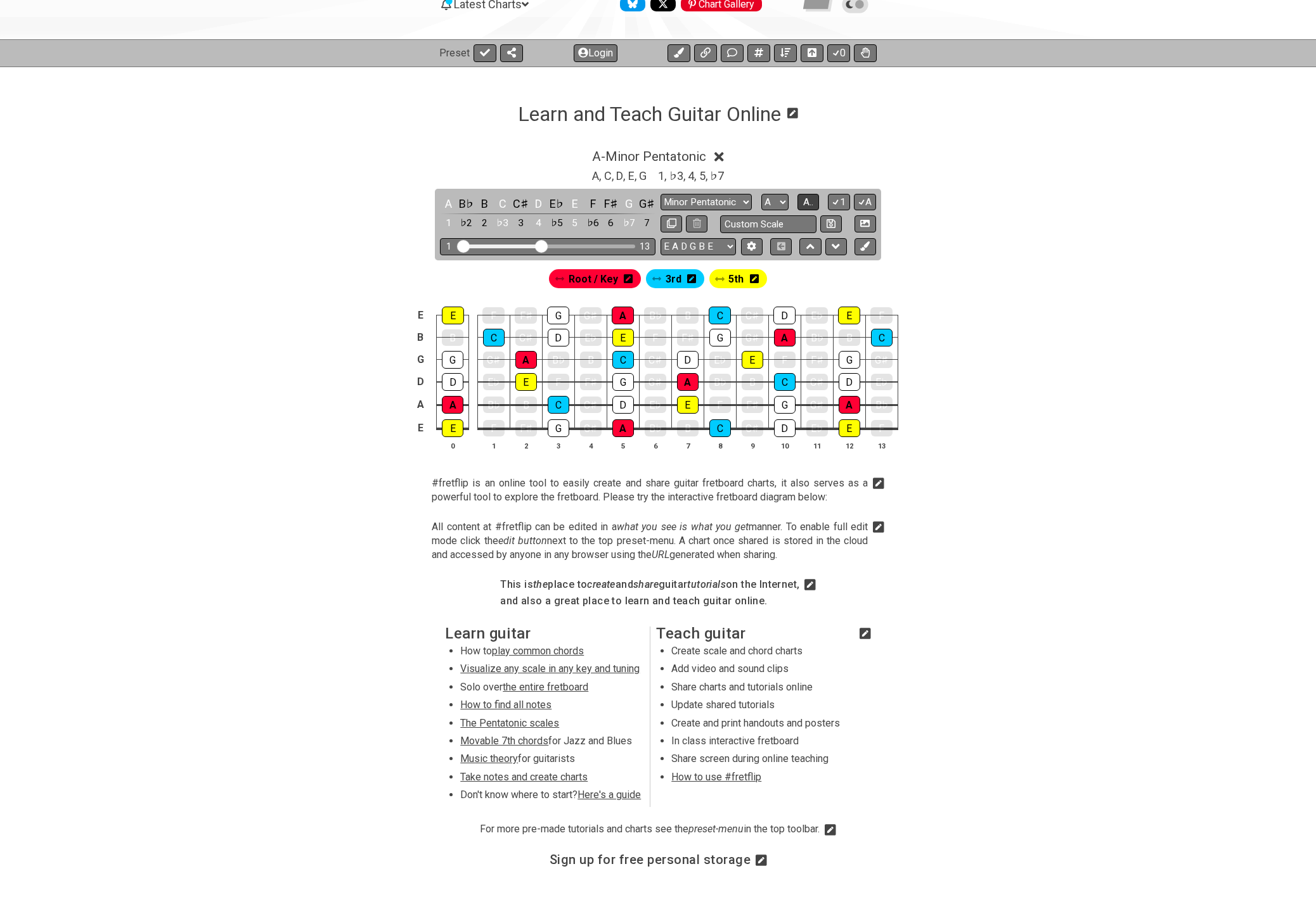
click at [811, 204] on span "A.." at bounding box center [808, 203] width 10 height 12
click at [724, 155] on icon at bounding box center [719, 157] width 10 height 14
